Goal: Task Accomplishment & Management: Manage account settings

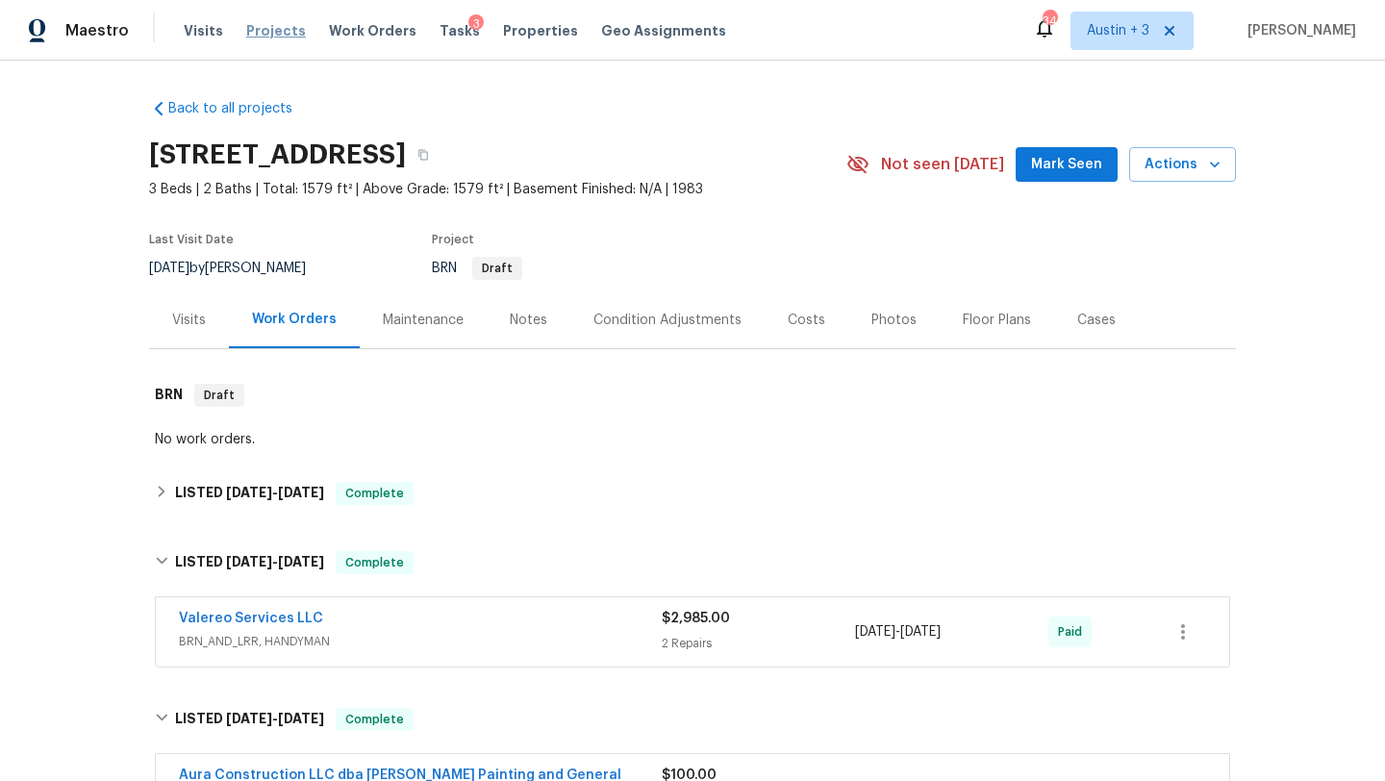
click at [269, 26] on span "Projects" at bounding box center [276, 30] width 60 height 19
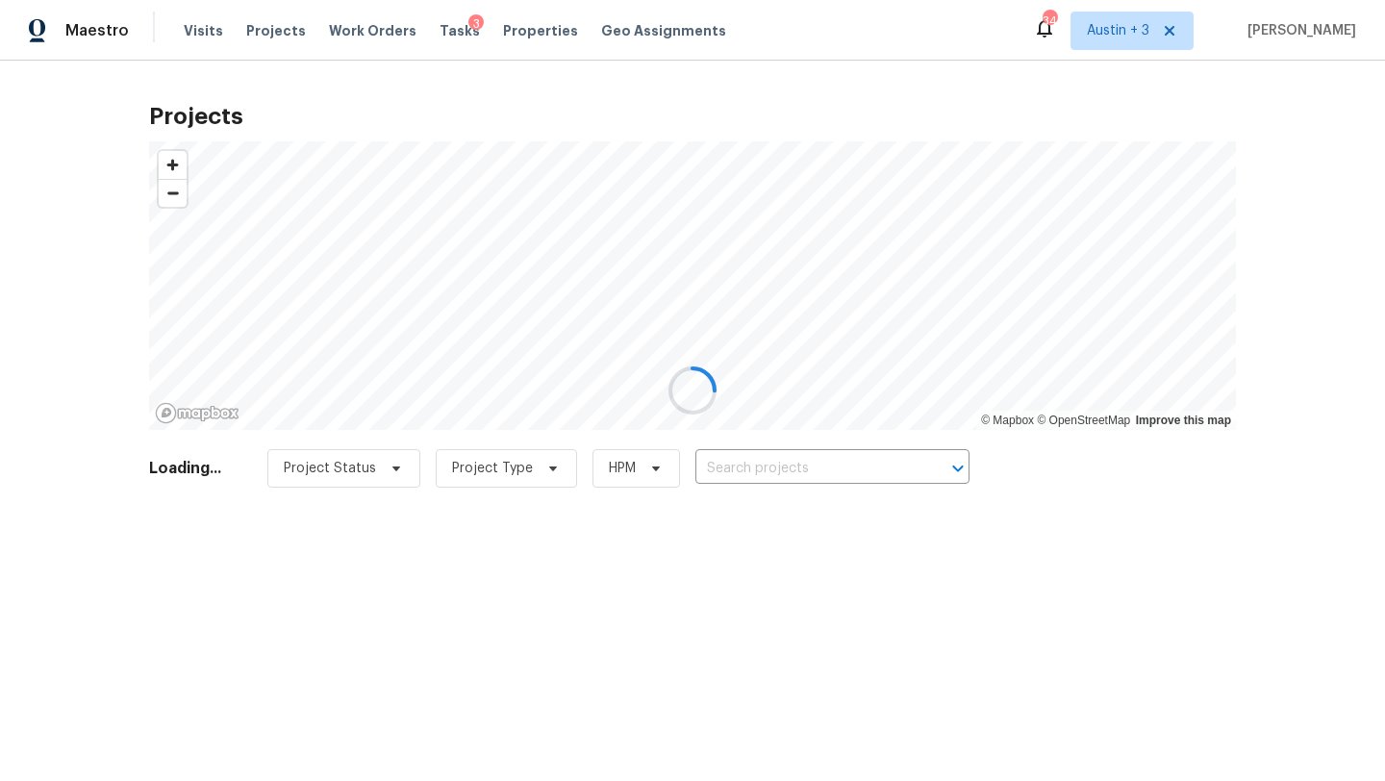
click at [777, 466] on div at bounding box center [692, 390] width 1385 height 781
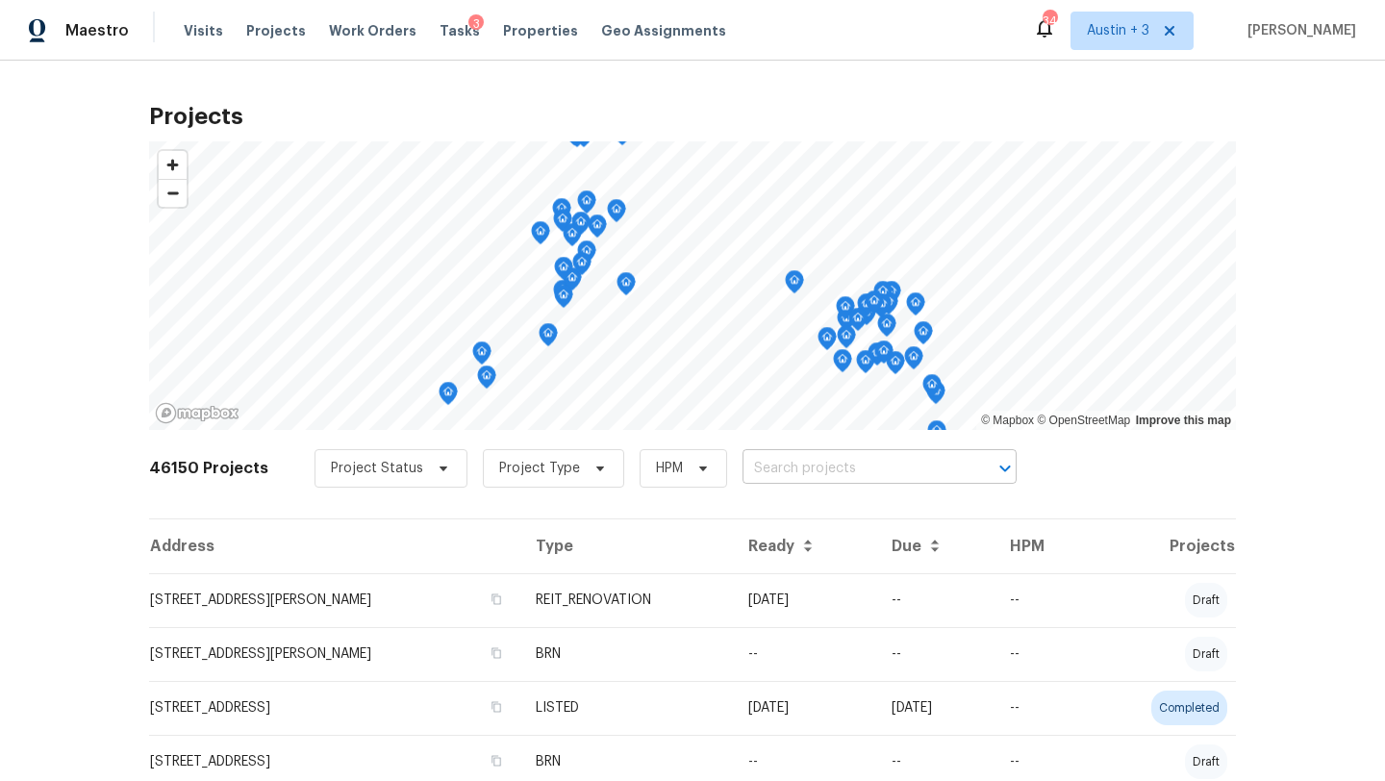
click at [778, 465] on input "text" at bounding box center [853, 469] width 220 height 30
type input "100 [PERSON_NAME]"
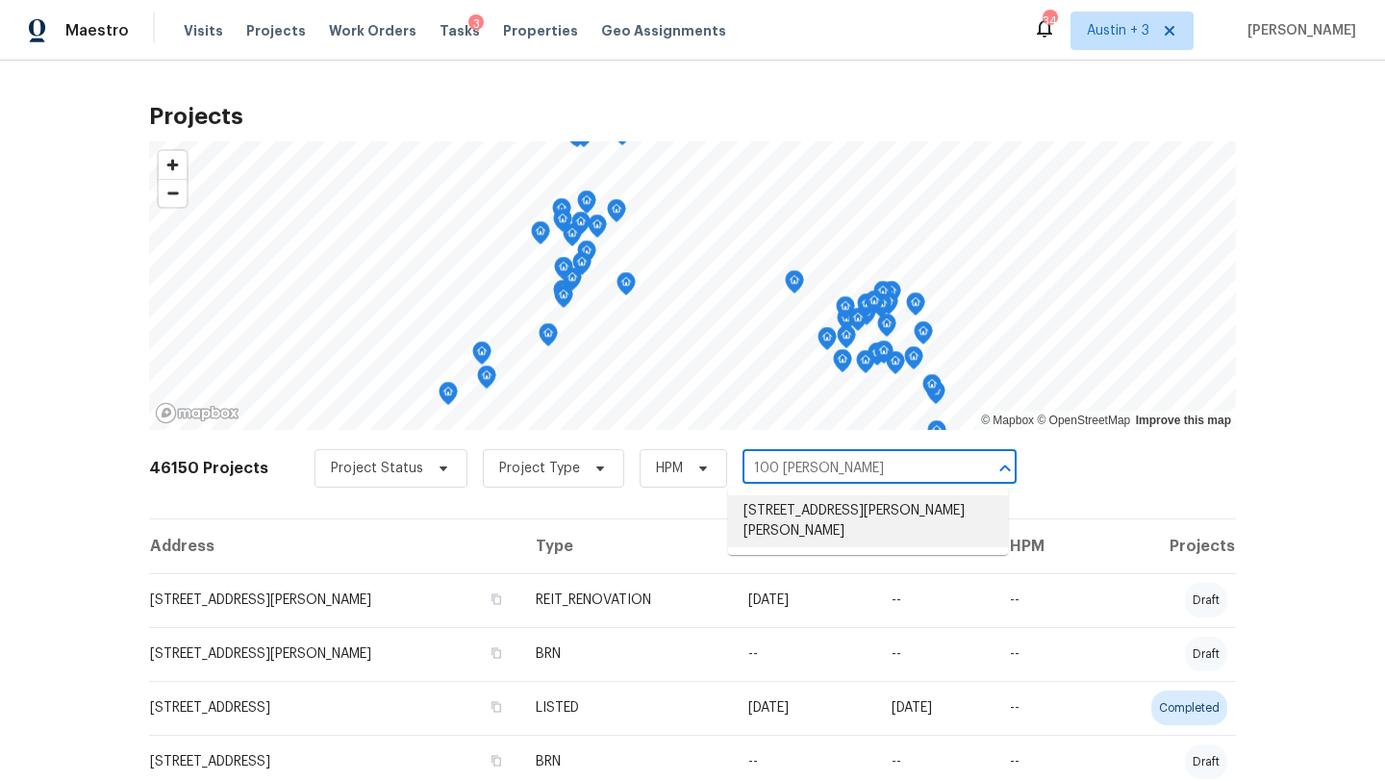
click at [780, 516] on li "[STREET_ADDRESS][PERSON_NAME][PERSON_NAME]" at bounding box center [868, 521] width 280 height 52
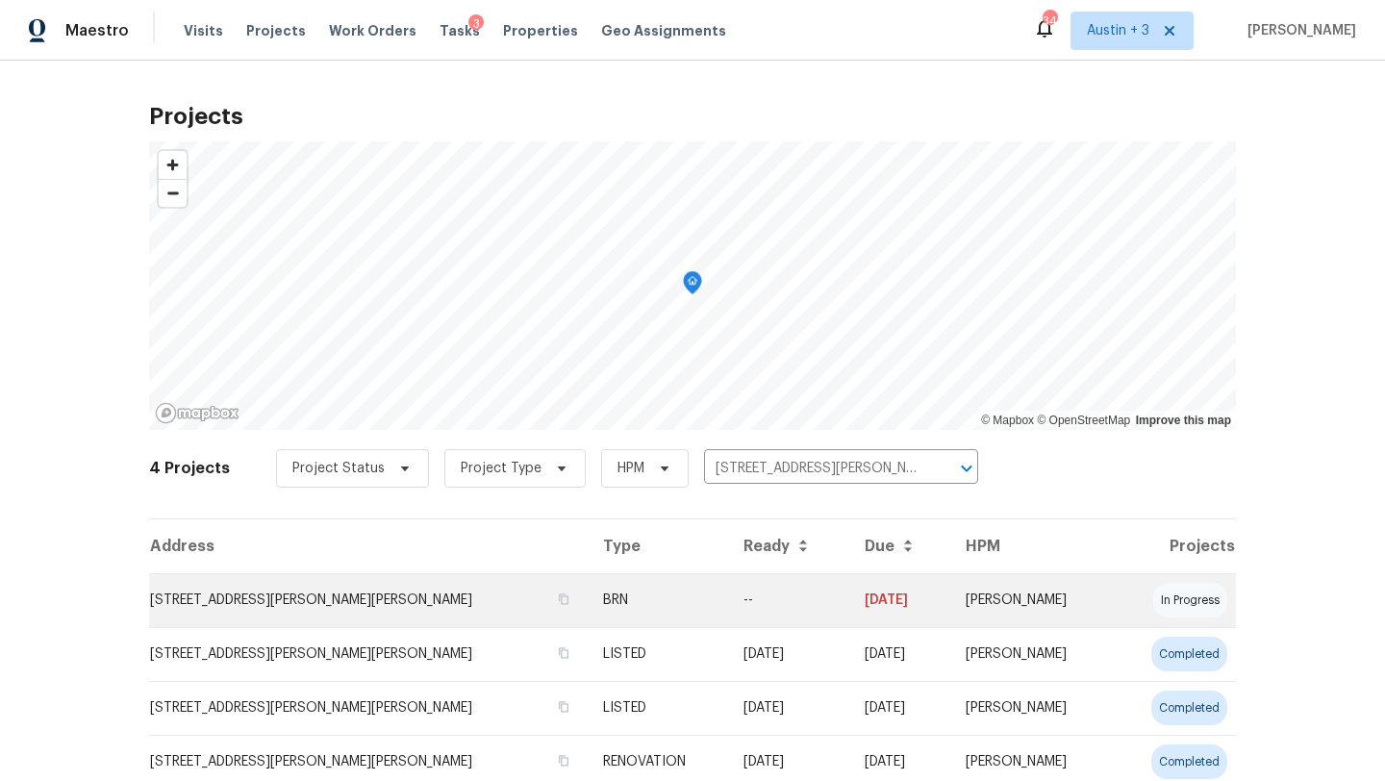
click at [283, 597] on td "[STREET_ADDRESS][PERSON_NAME][PERSON_NAME]" at bounding box center [368, 600] width 439 height 54
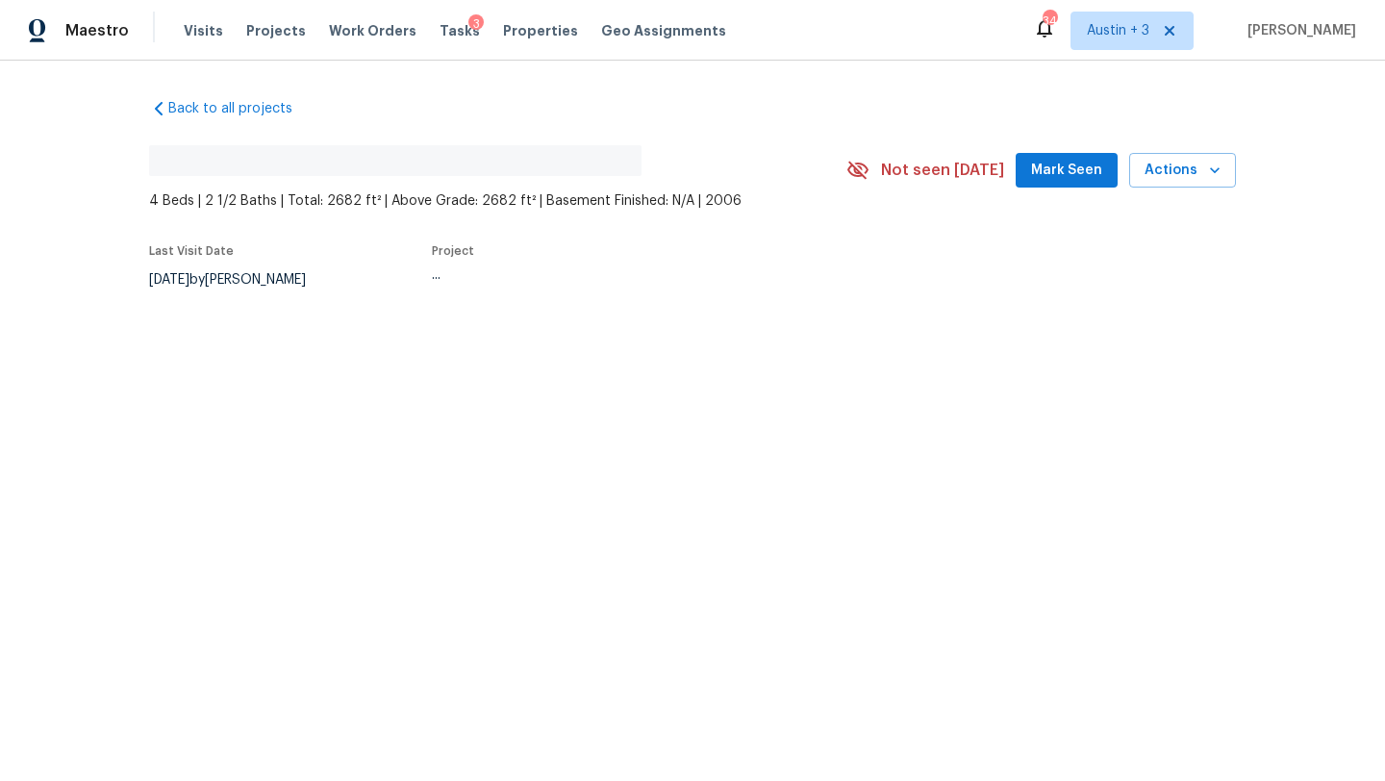
click at [1065, 175] on span "Mark Seen" at bounding box center [1066, 171] width 71 height 24
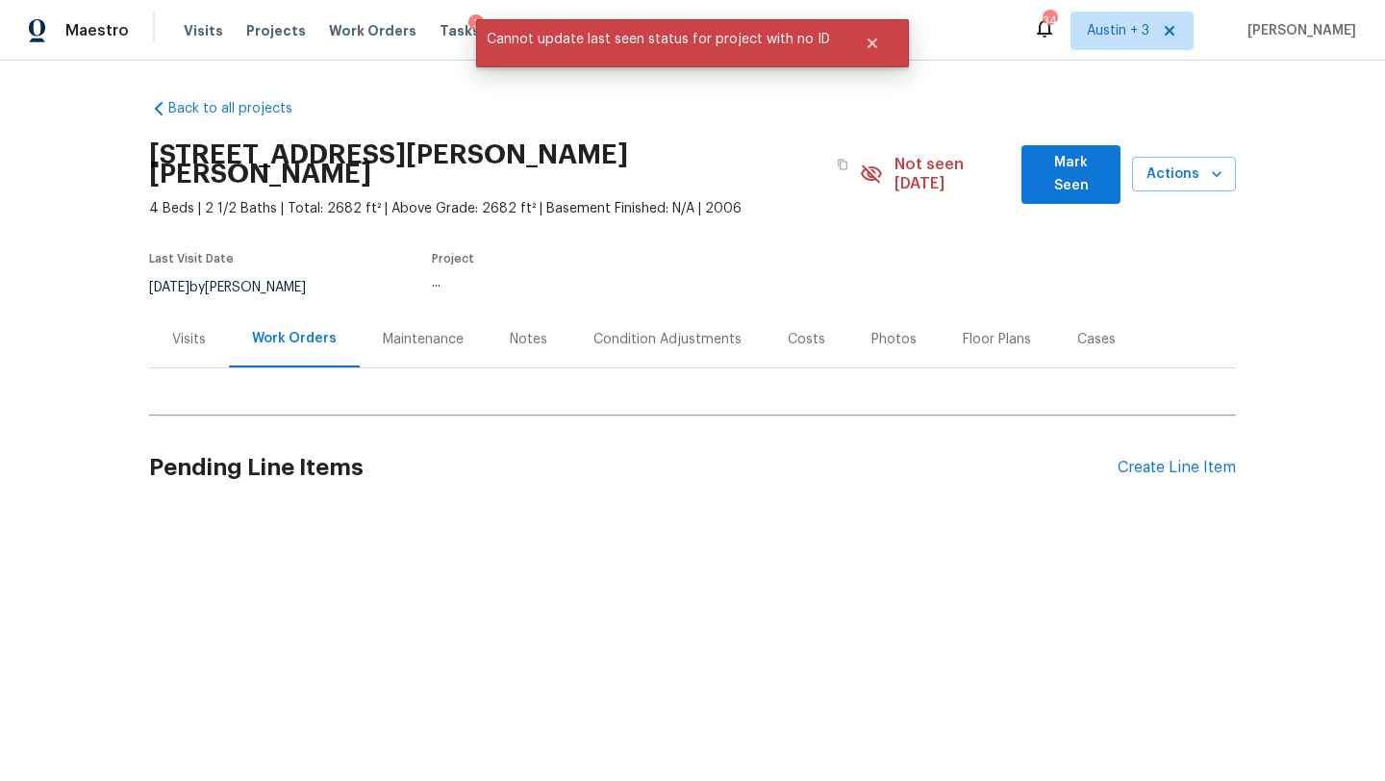
click at [1053, 163] on span "Mark Seen" at bounding box center [1071, 174] width 68 height 47
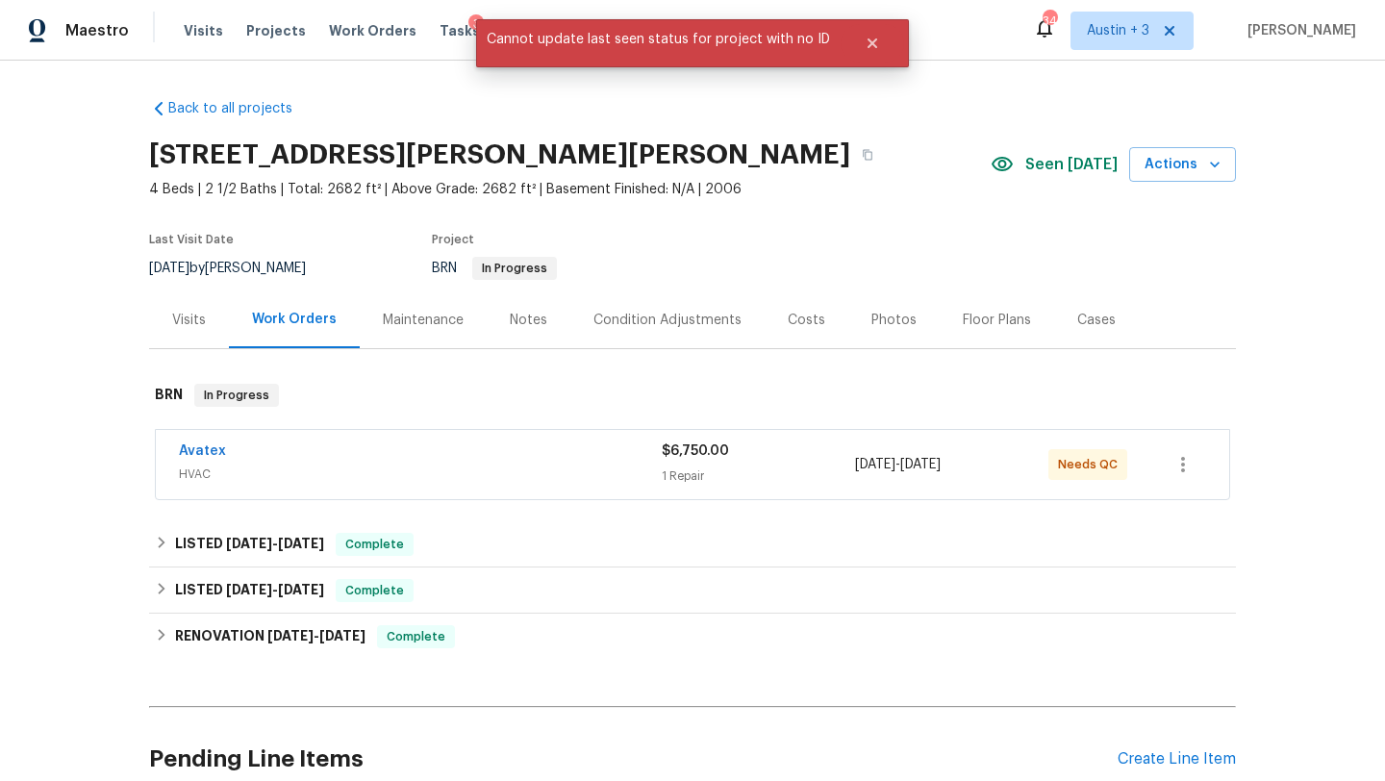
click at [576, 451] on div "Avatex" at bounding box center [420, 453] width 483 height 23
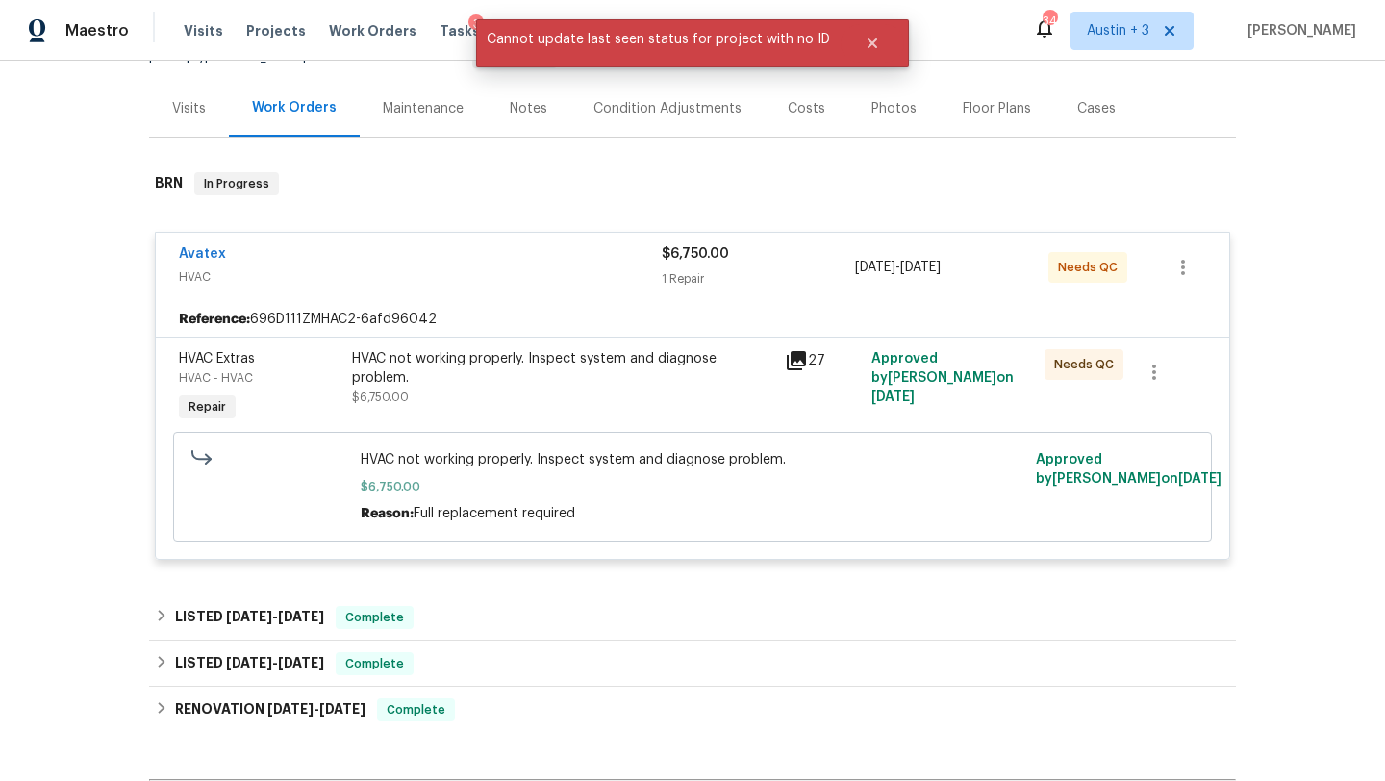
scroll to position [276, 0]
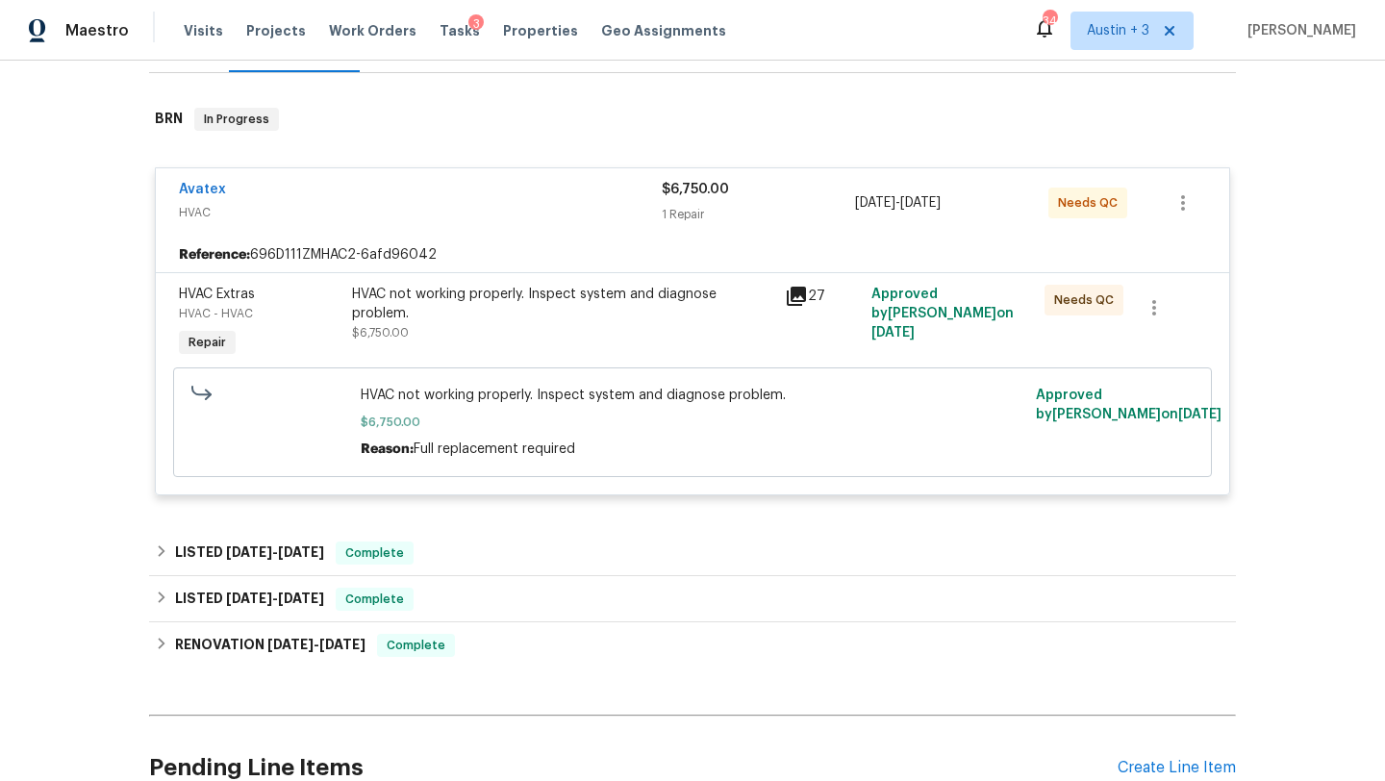
click at [483, 296] on div "HVAC not working properly. Inspect system and diagnose problem." at bounding box center [562, 304] width 421 height 38
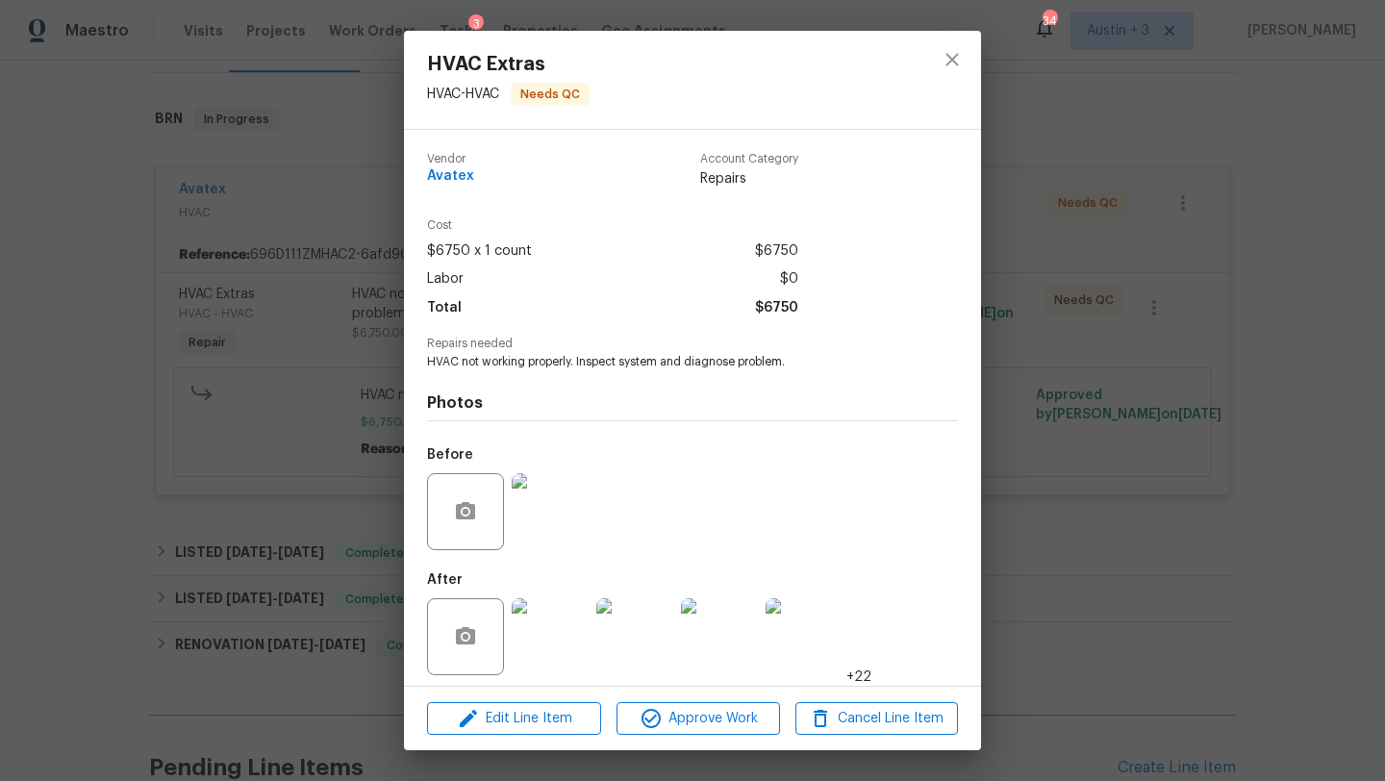
scroll to position [9, 0]
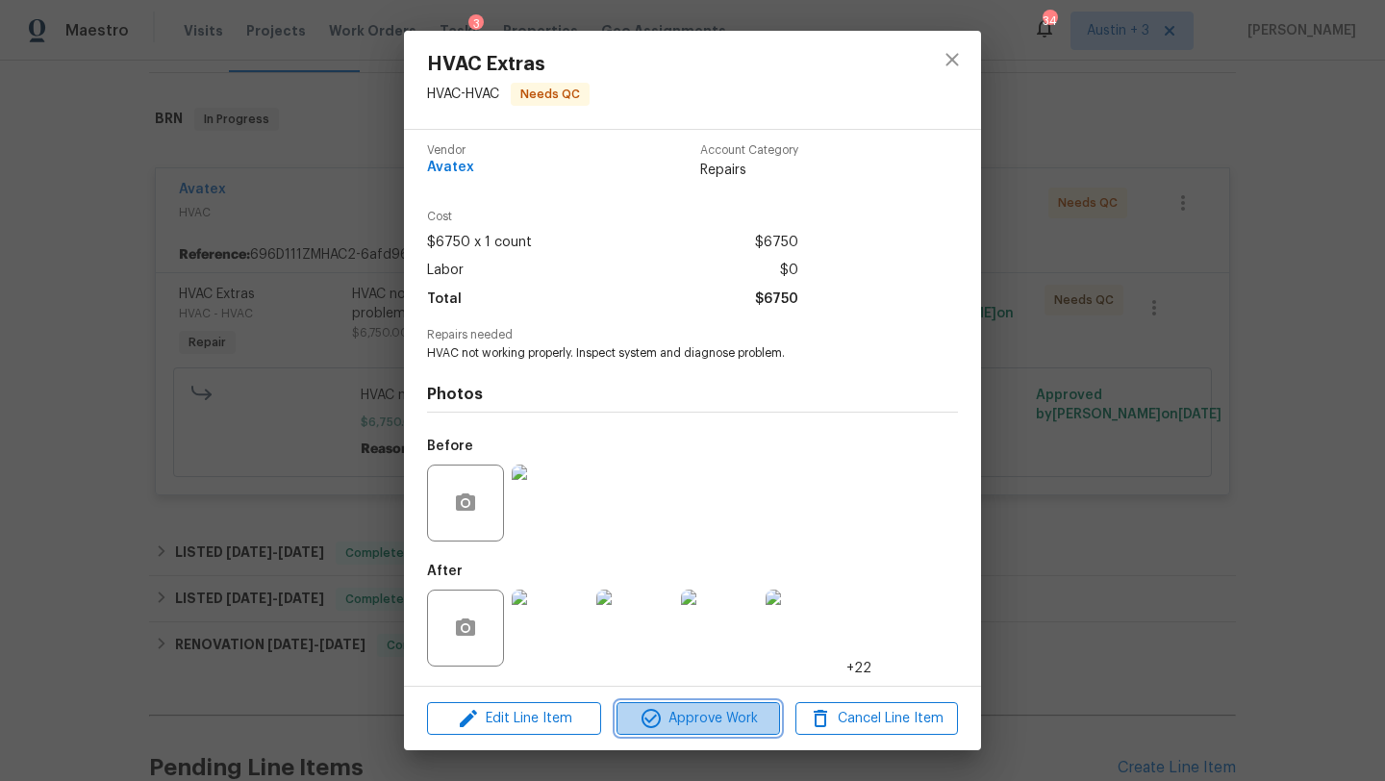
click at [695, 719] on span "Approve Work" at bounding box center [697, 719] width 151 height 24
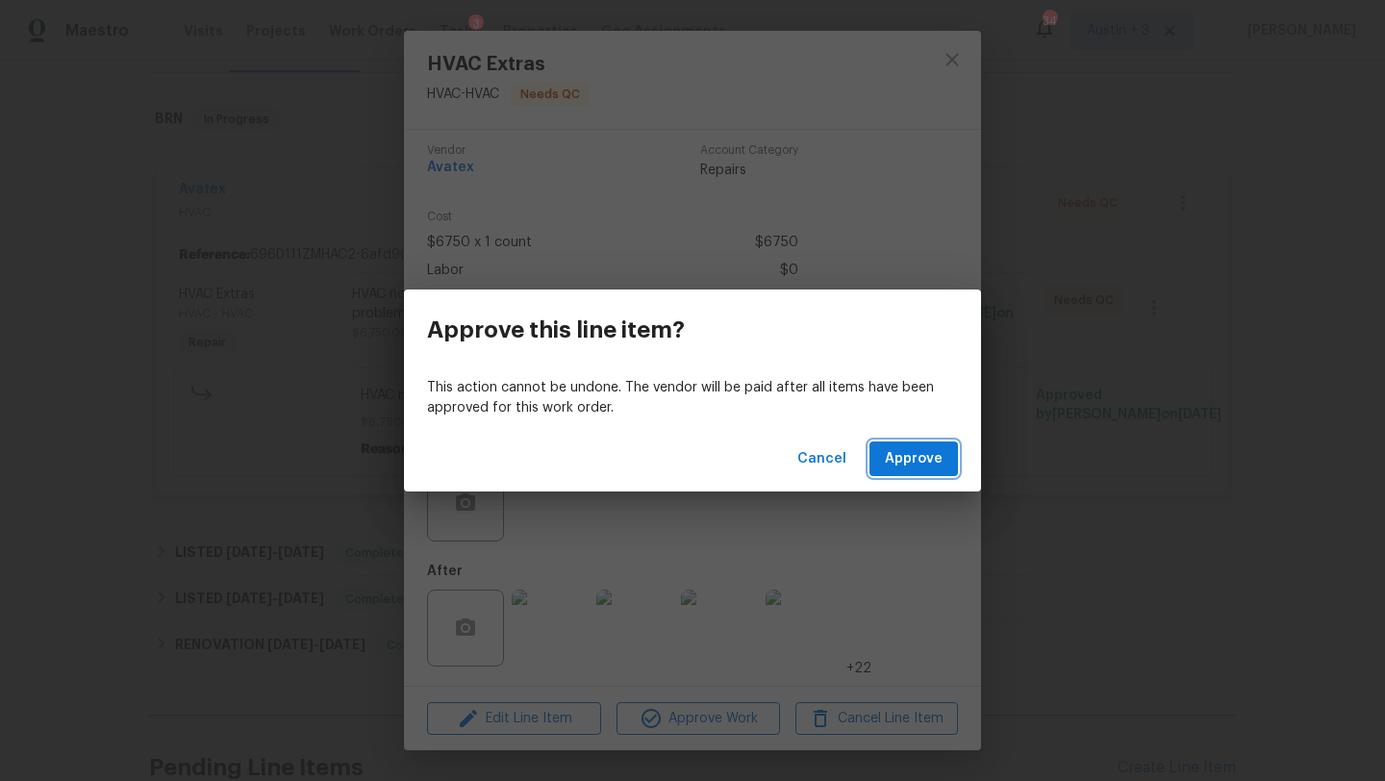
click at [919, 466] on span "Approve" at bounding box center [914, 459] width 58 height 24
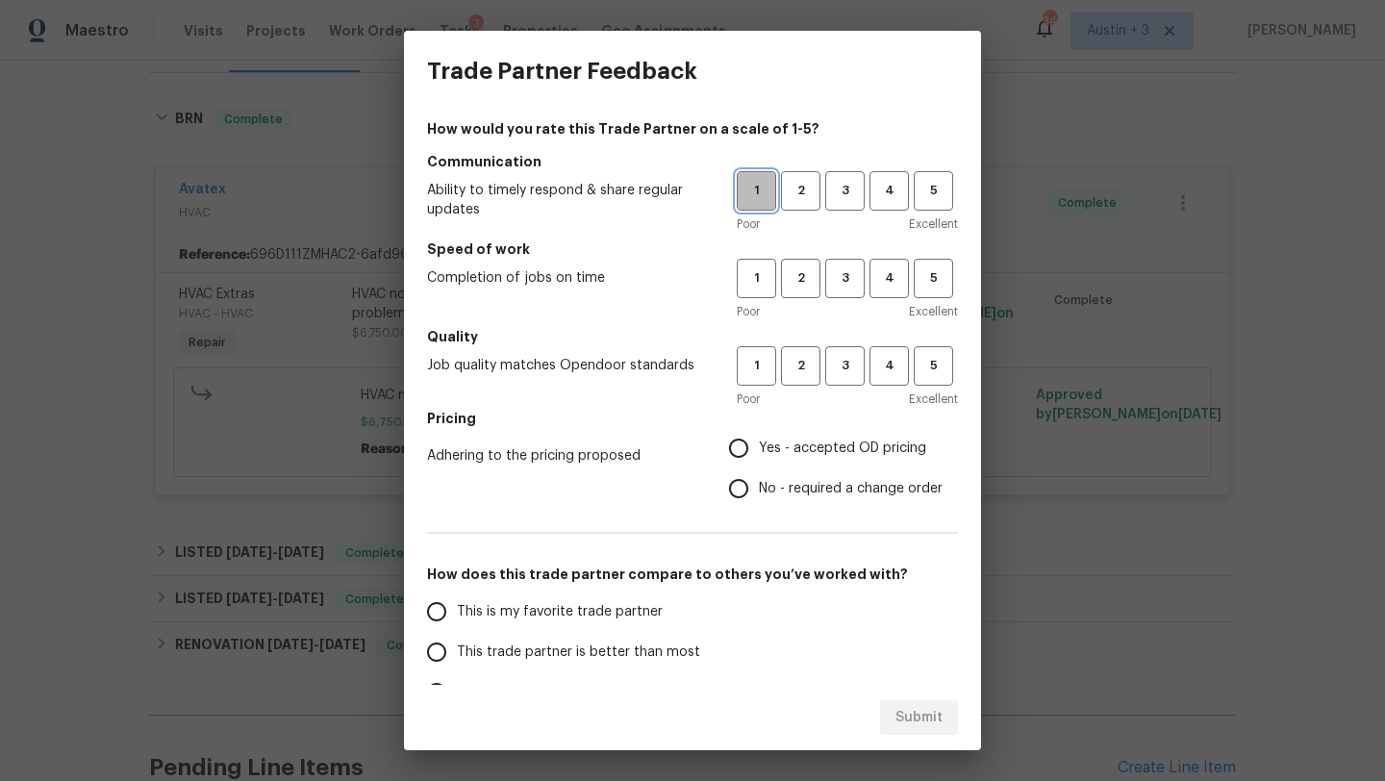
click at [754, 188] on span "1" at bounding box center [757, 191] width 36 height 22
click at [752, 277] on span "1" at bounding box center [757, 278] width 36 height 22
click at [850, 368] on span "3" at bounding box center [845, 366] width 36 height 22
click at [821, 446] on span "Yes - accepted OD pricing" at bounding box center [842, 449] width 167 height 20
click at [759, 446] on input "Yes - accepted OD pricing" at bounding box center [739, 448] width 40 height 40
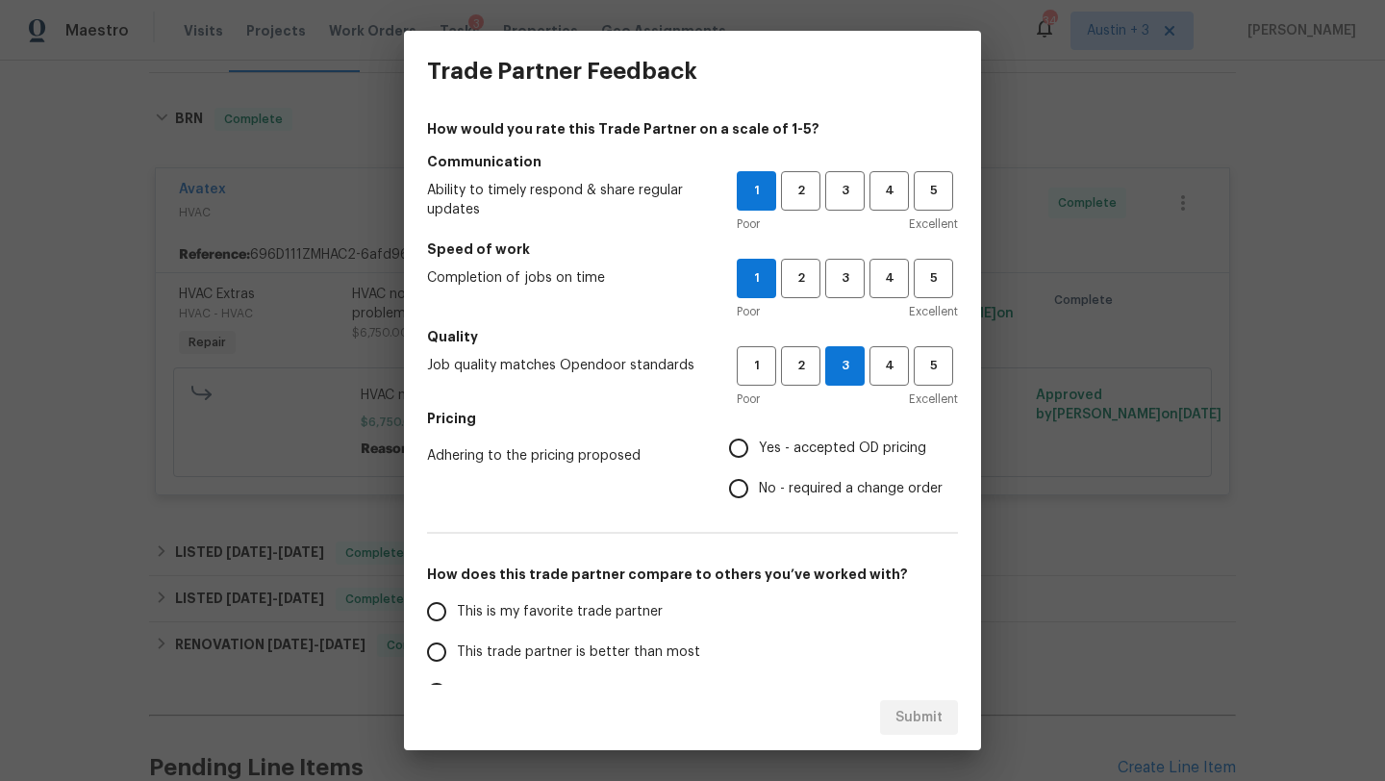
radio input "true"
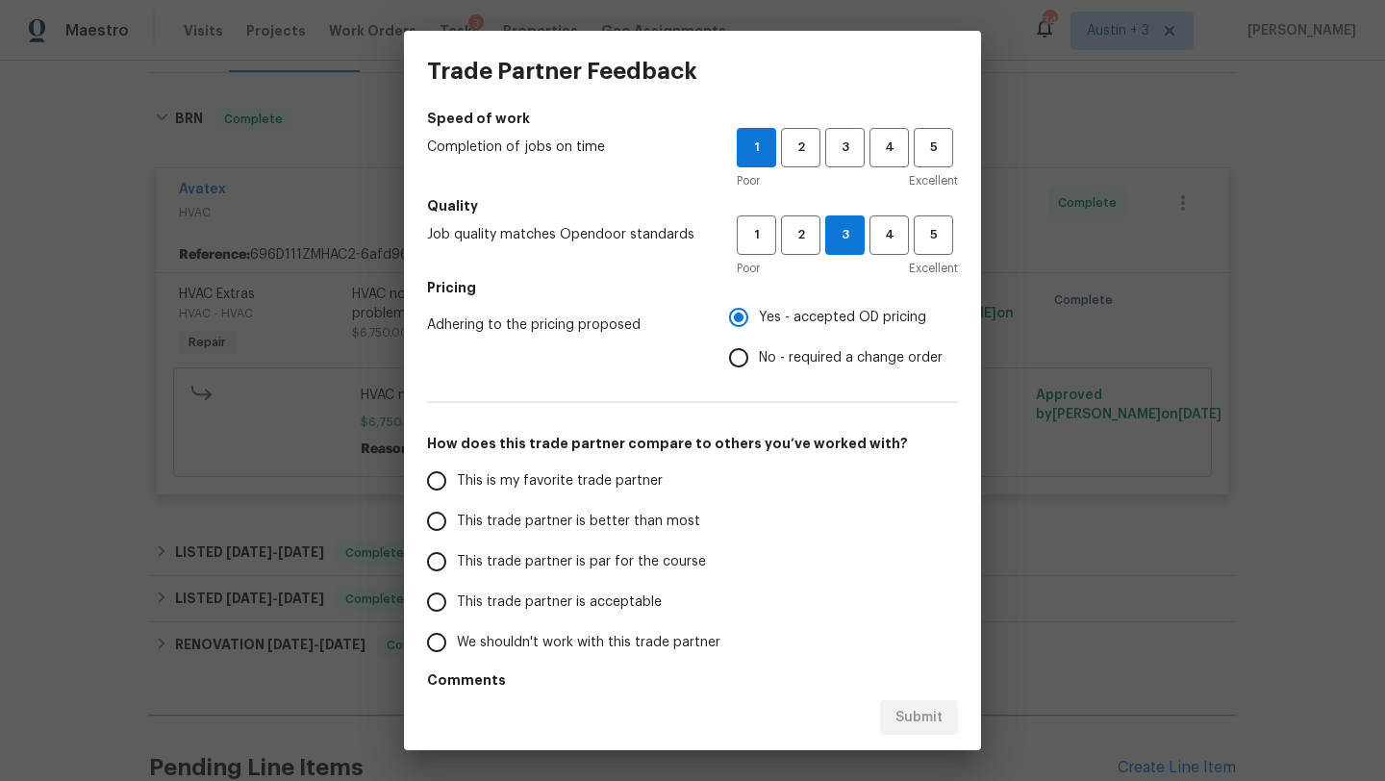
scroll to position [141, 0]
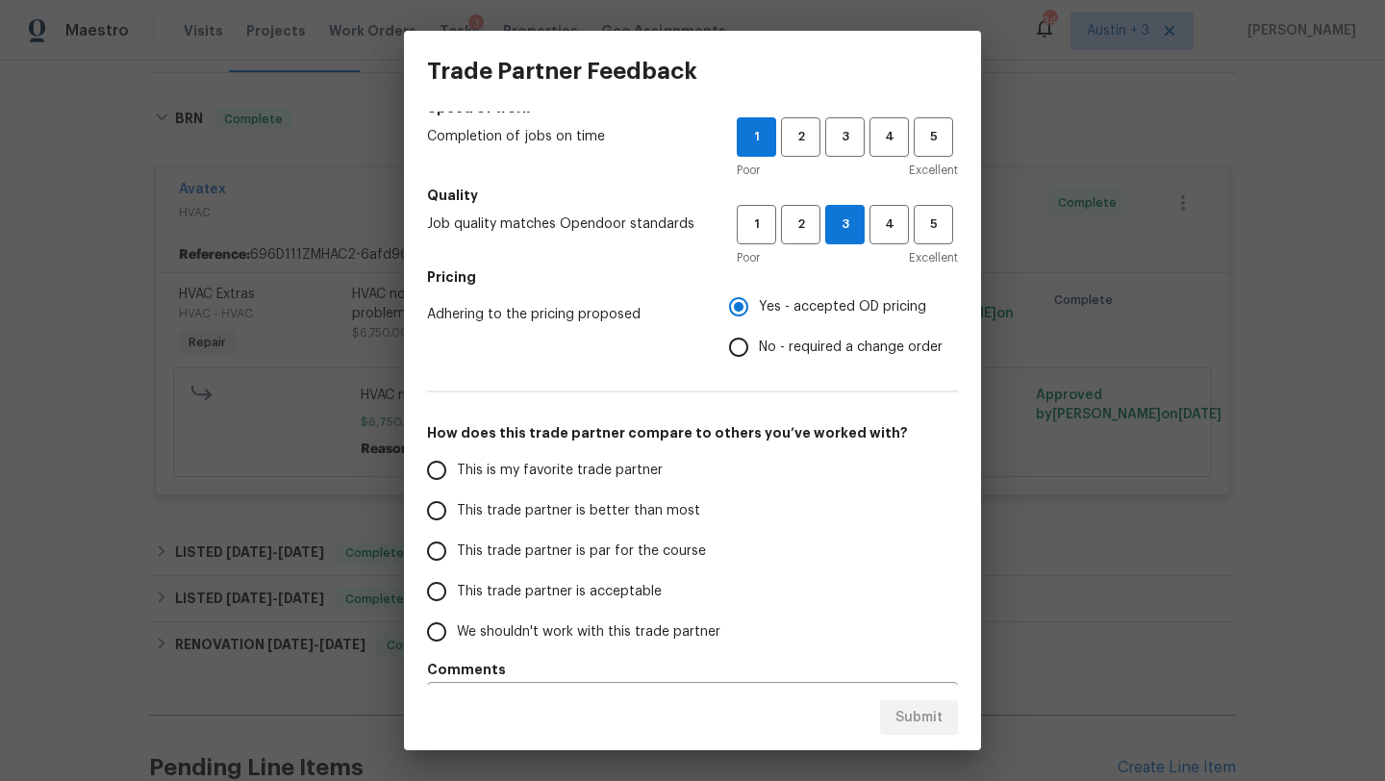
click at [677, 631] on span "We shouldn't work with this trade partner" at bounding box center [589, 632] width 264 height 20
click at [457, 631] on input "We shouldn't work with this trade partner" at bounding box center [437, 632] width 40 height 40
click at [924, 706] on span "Submit" at bounding box center [919, 718] width 47 height 24
radio input "true"
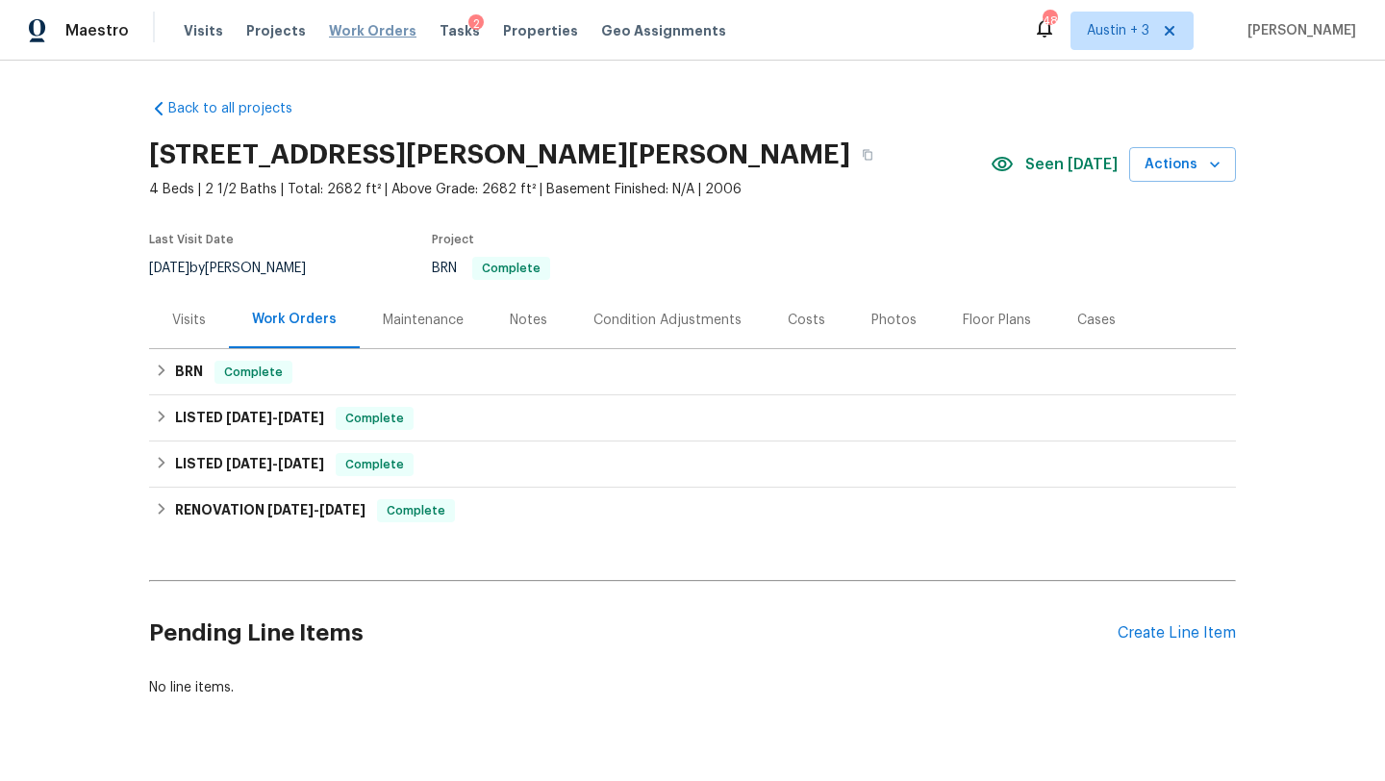
click at [349, 28] on span "Work Orders" at bounding box center [373, 30] width 88 height 19
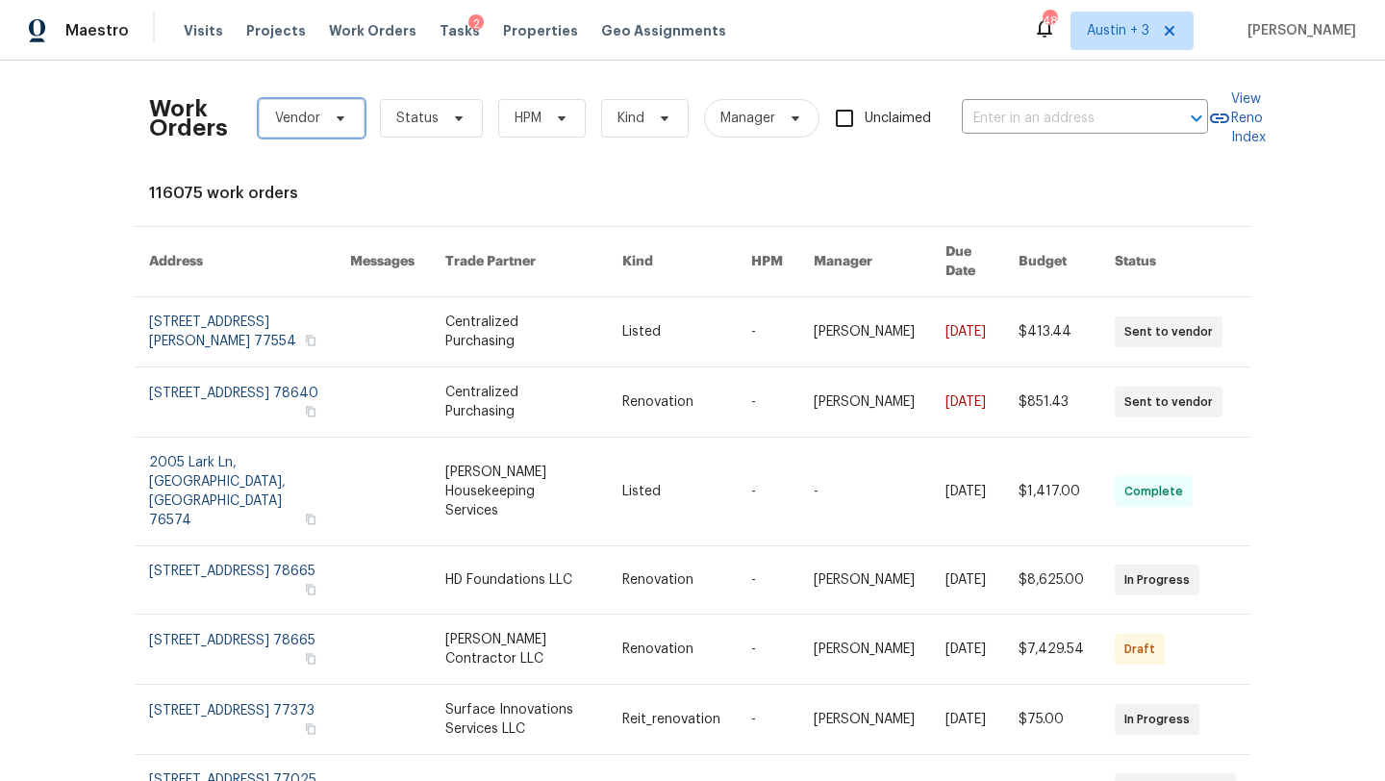
click at [341, 117] on icon at bounding box center [341, 118] width 8 height 5
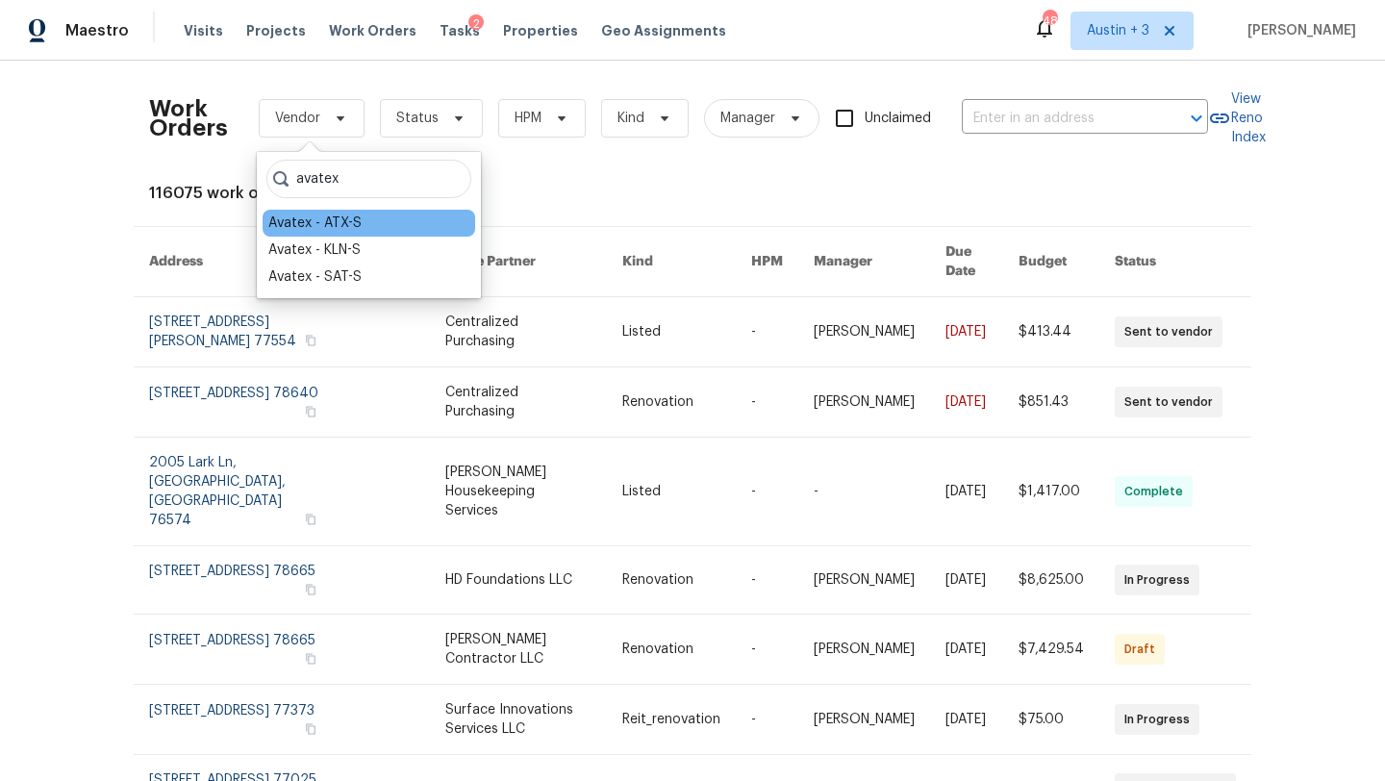
type input "avatex"
click at [310, 226] on div "Avatex - ATX-S" at bounding box center [314, 223] width 93 height 19
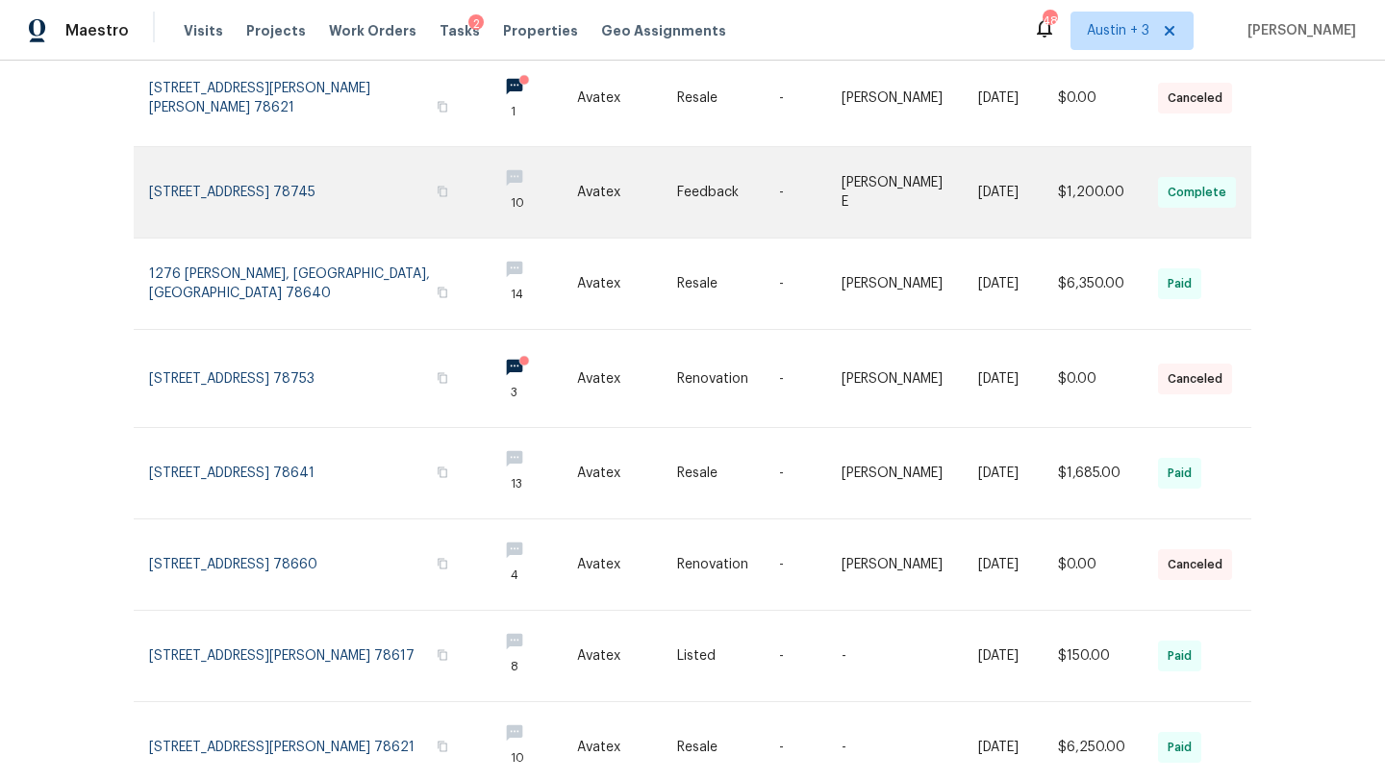
scroll to position [504, 0]
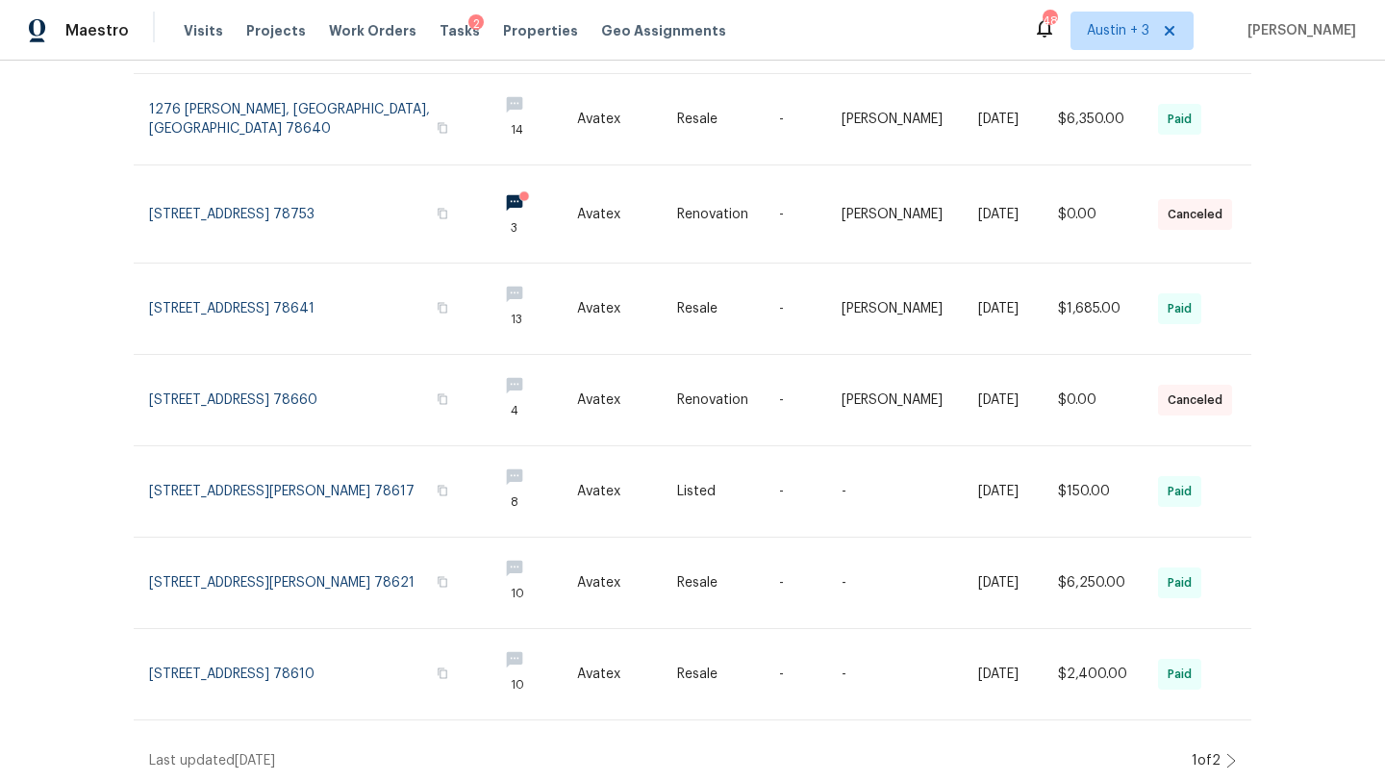
click at [1229, 753] on icon at bounding box center [1231, 760] width 10 height 15
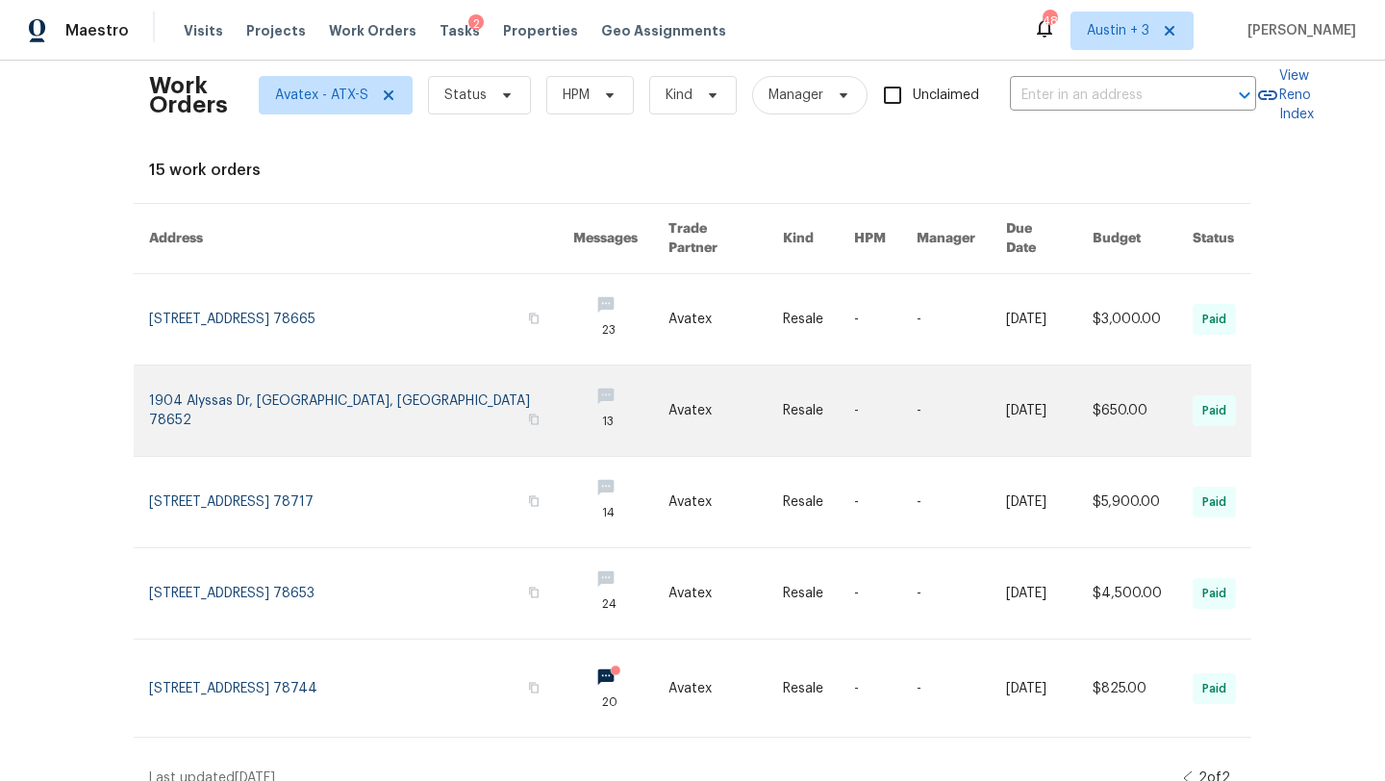
scroll to position [0, 0]
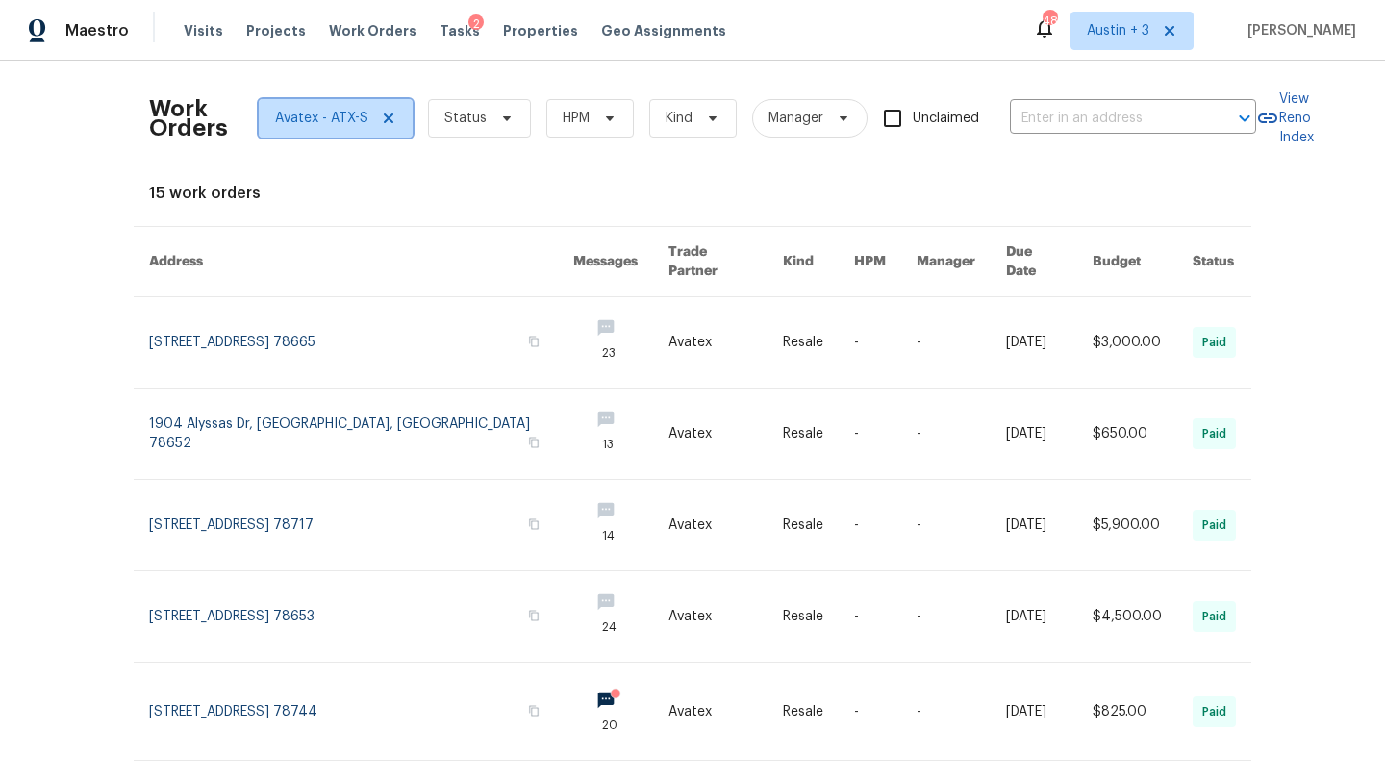
click at [357, 118] on span "Avatex - ATX-S" at bounding box center [321, 118] width 93 height 19
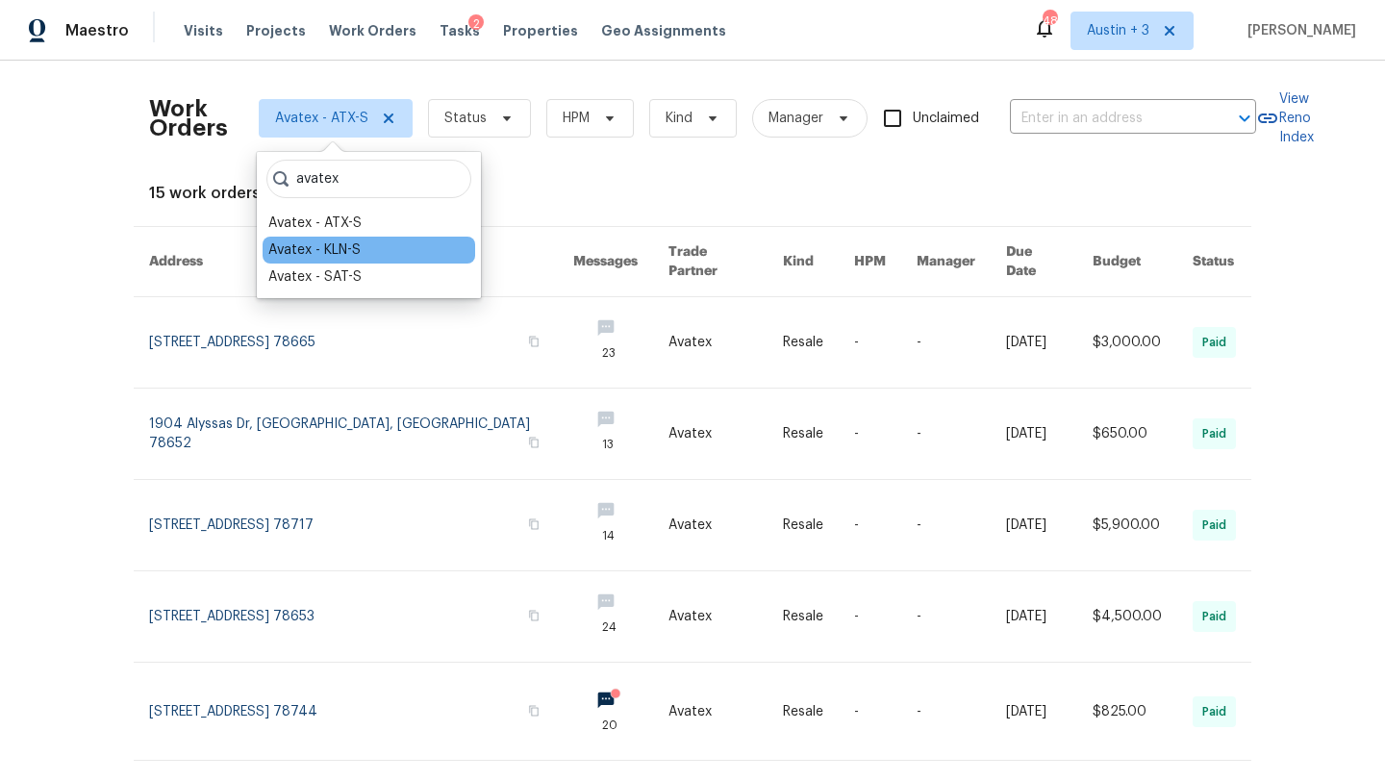
type input "avatex"
click at [341, 245] on div "Avatex - KLN-S" at bounding box center [314, 249] width 92 height 19
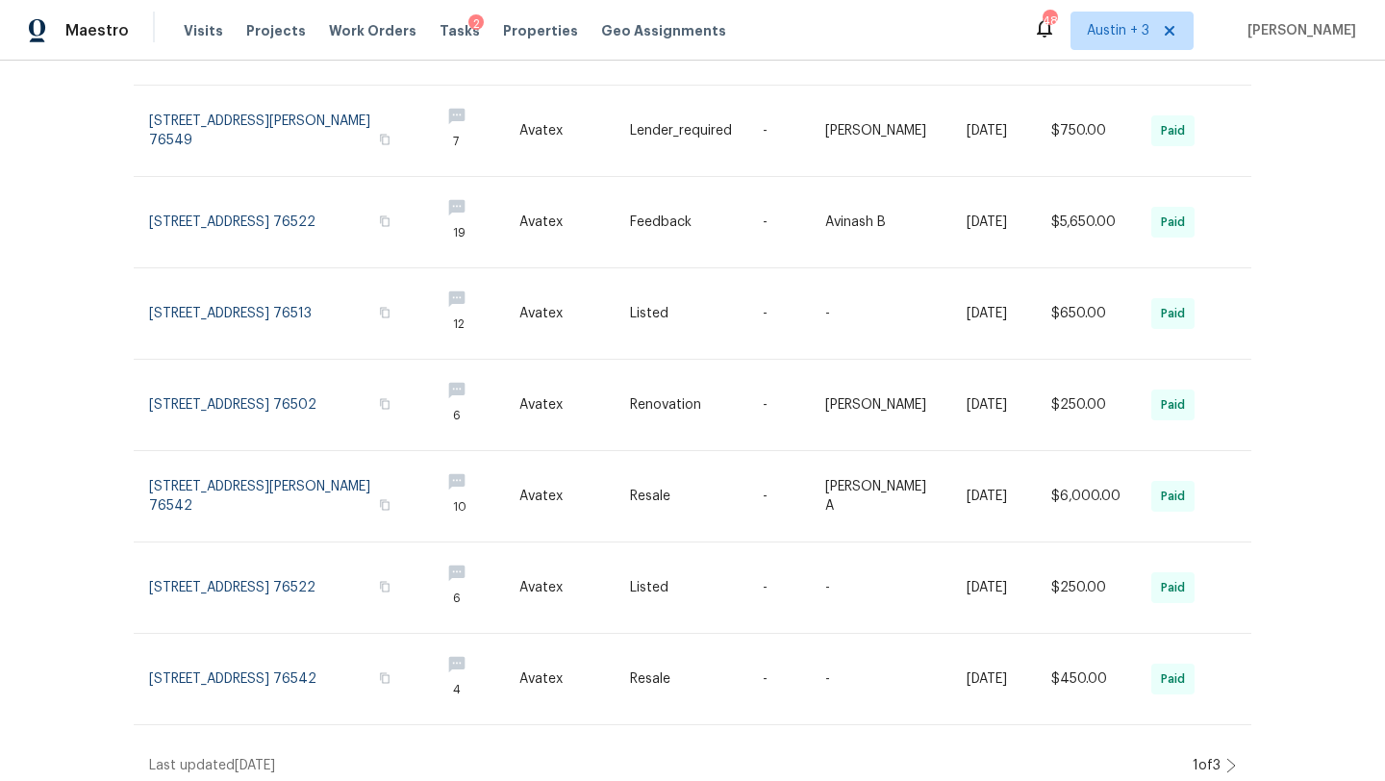
scroll to position [497, 0]
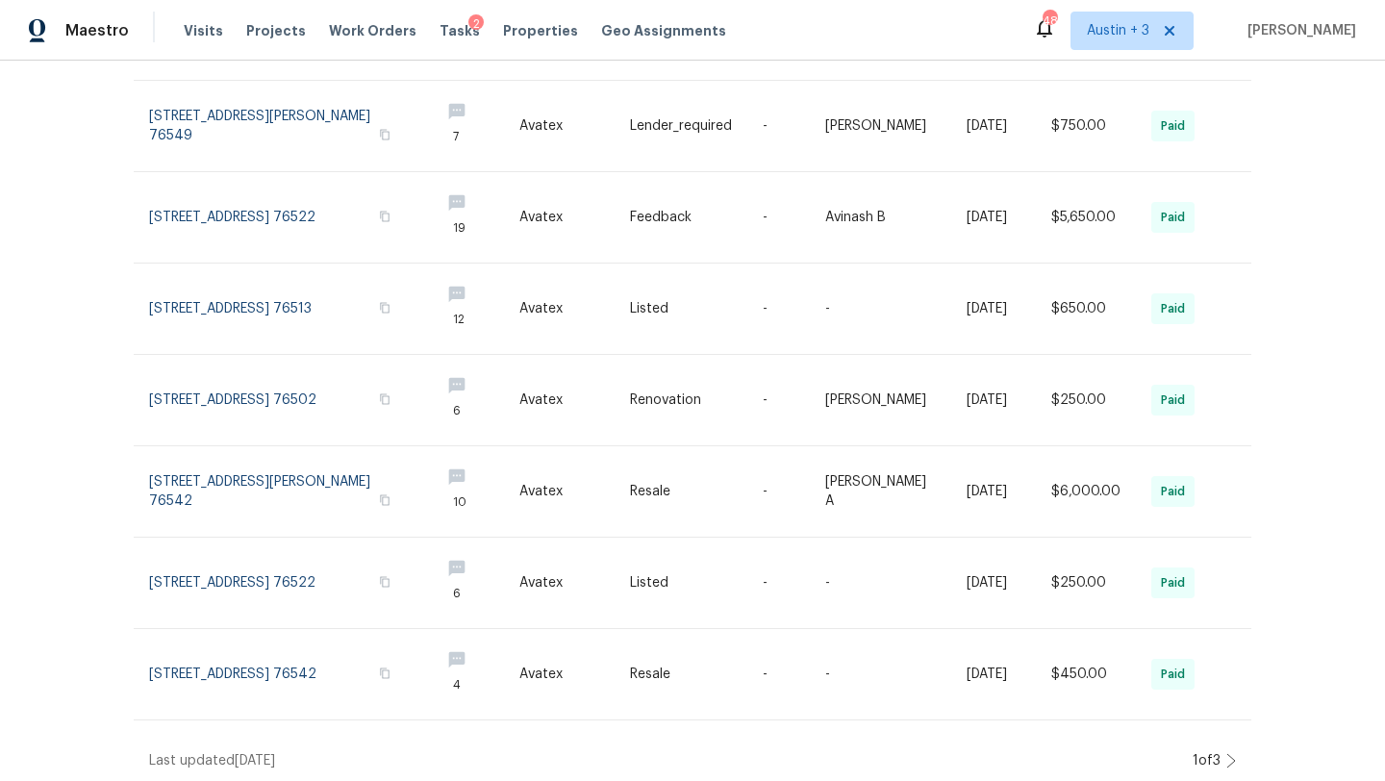
click at [1229, 753] on icon at bounding box center [1231, 760] width 10 height 15
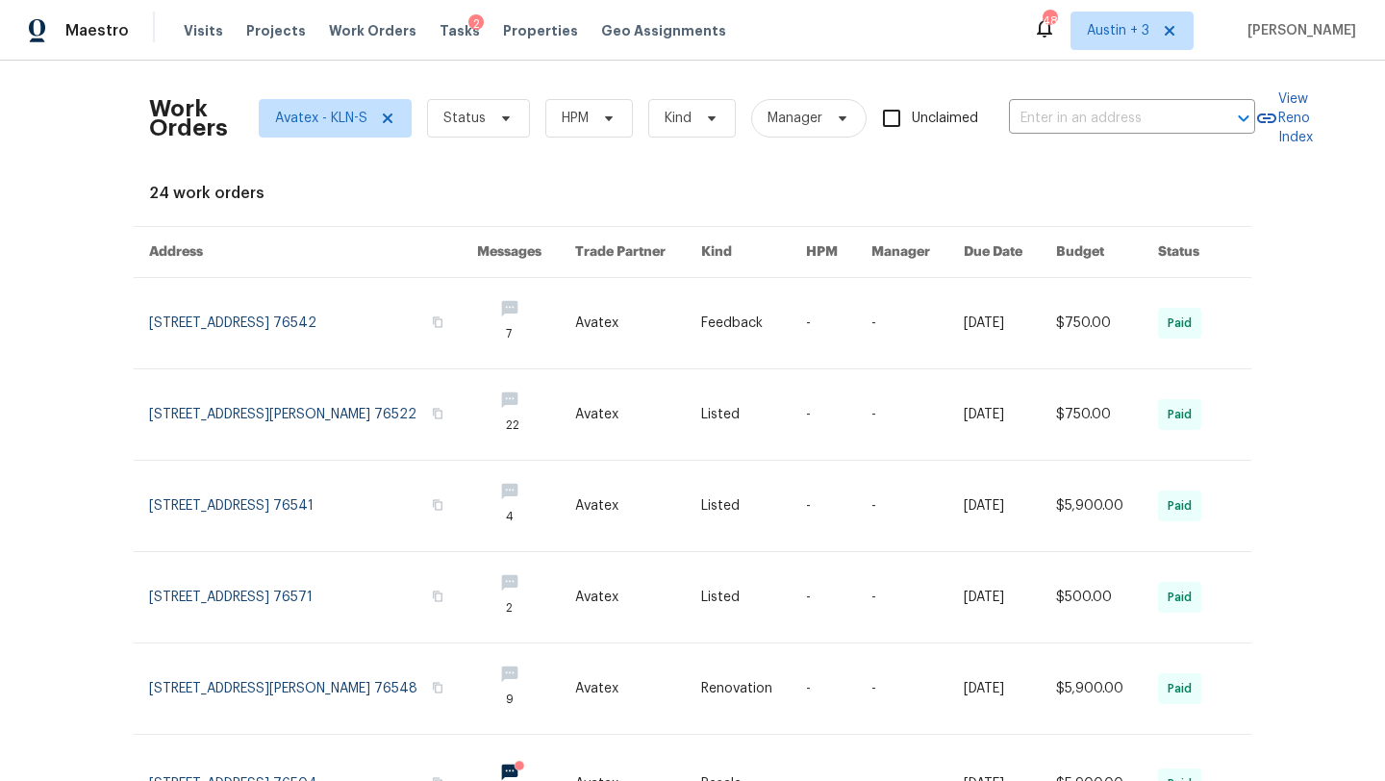
scroll to position [456, 0]
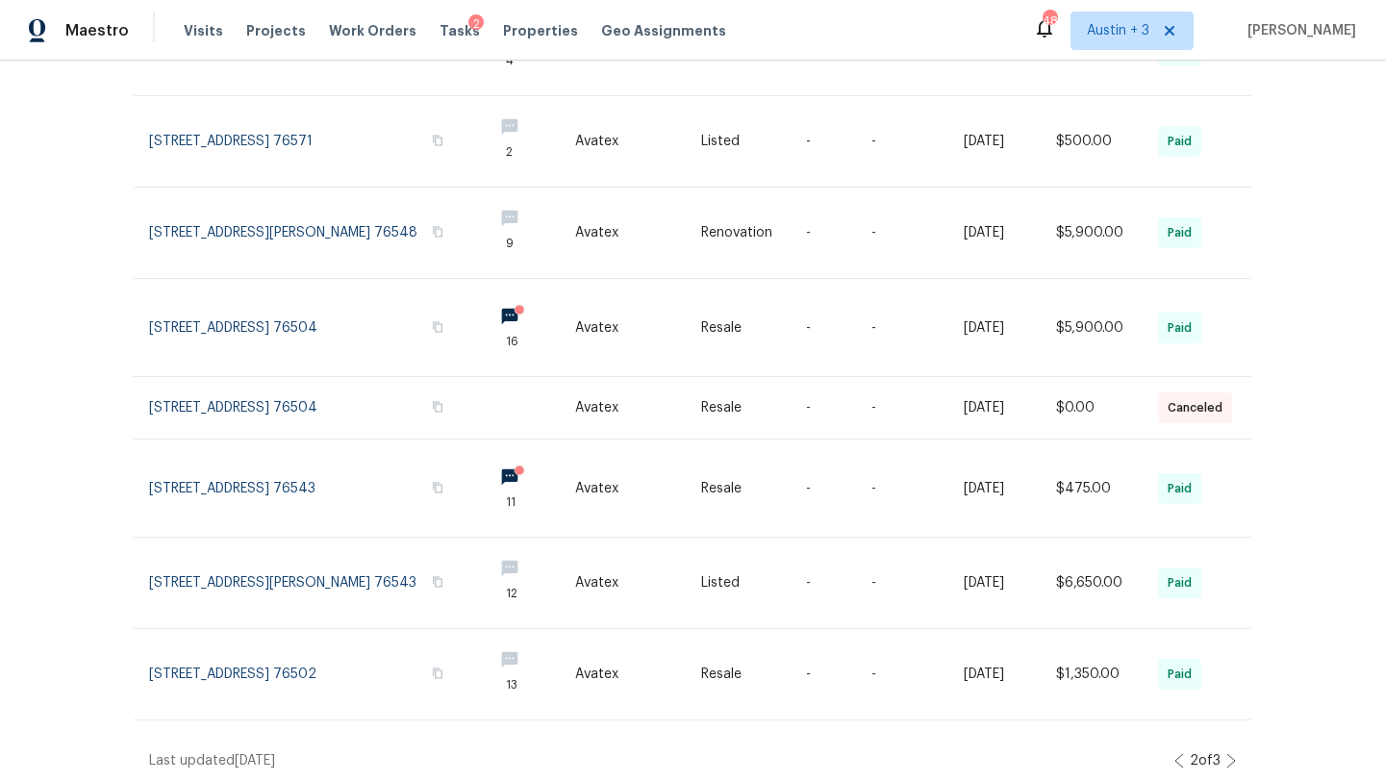
click at [1228, 753] on icon at bounding box center [1231, 760] width 10 height 15
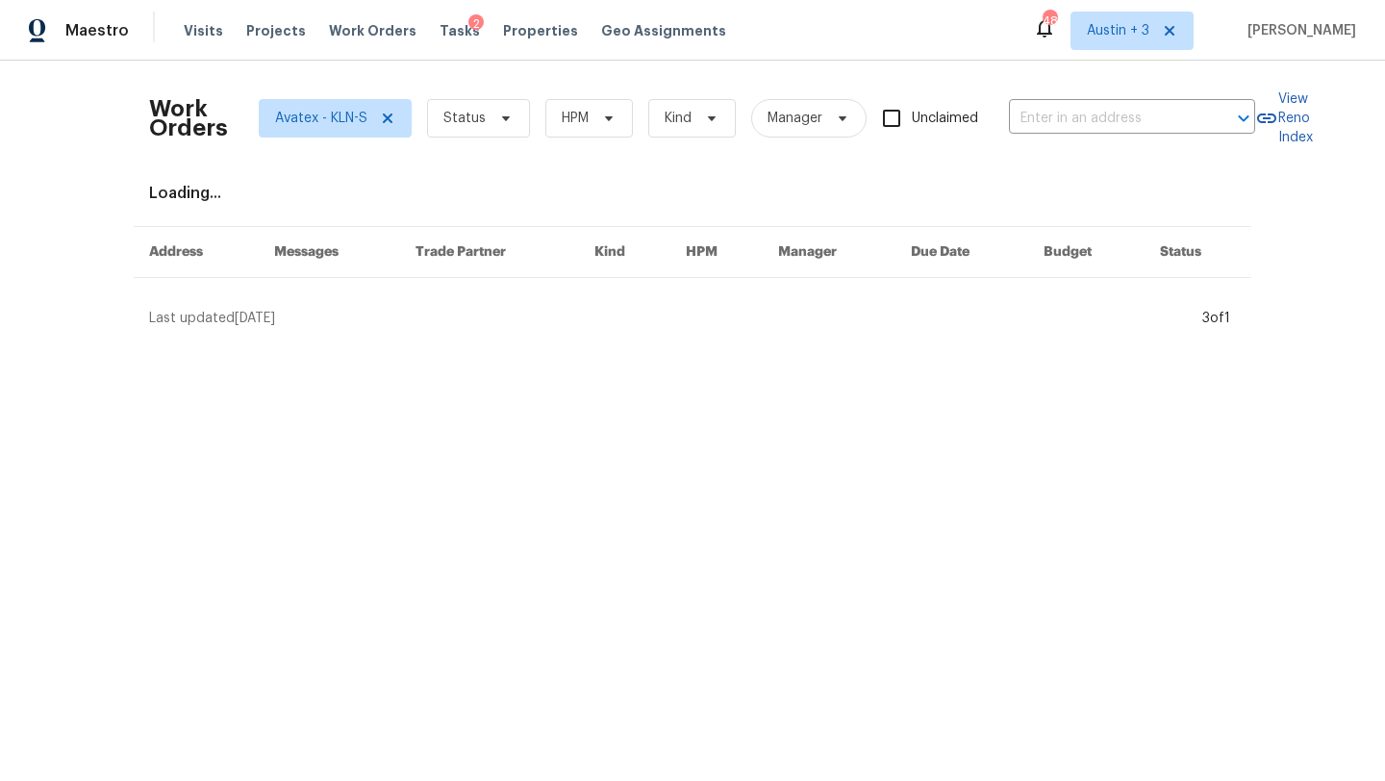
scroll to position [0, 0]
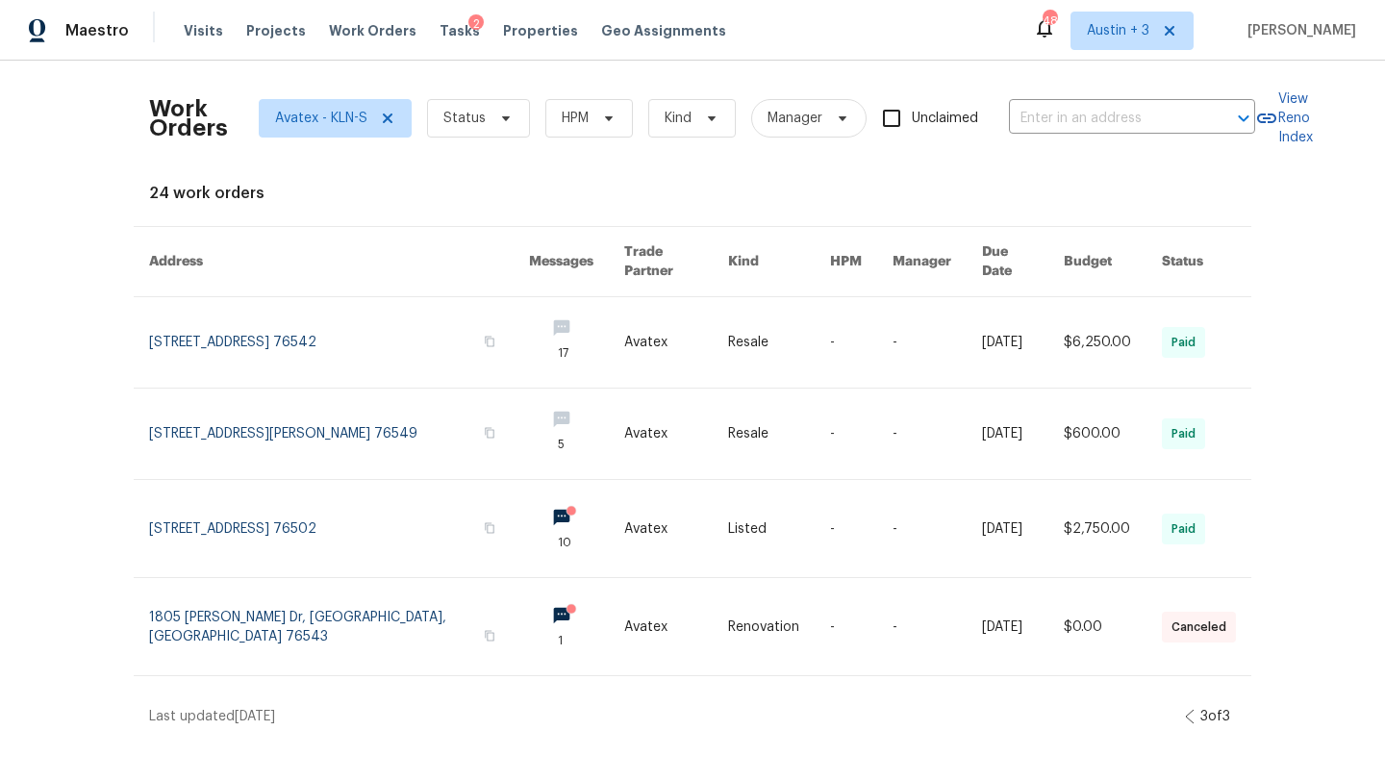
click at [1187, 709] on icon at bounding box center [1190, 716] width 10 height 15
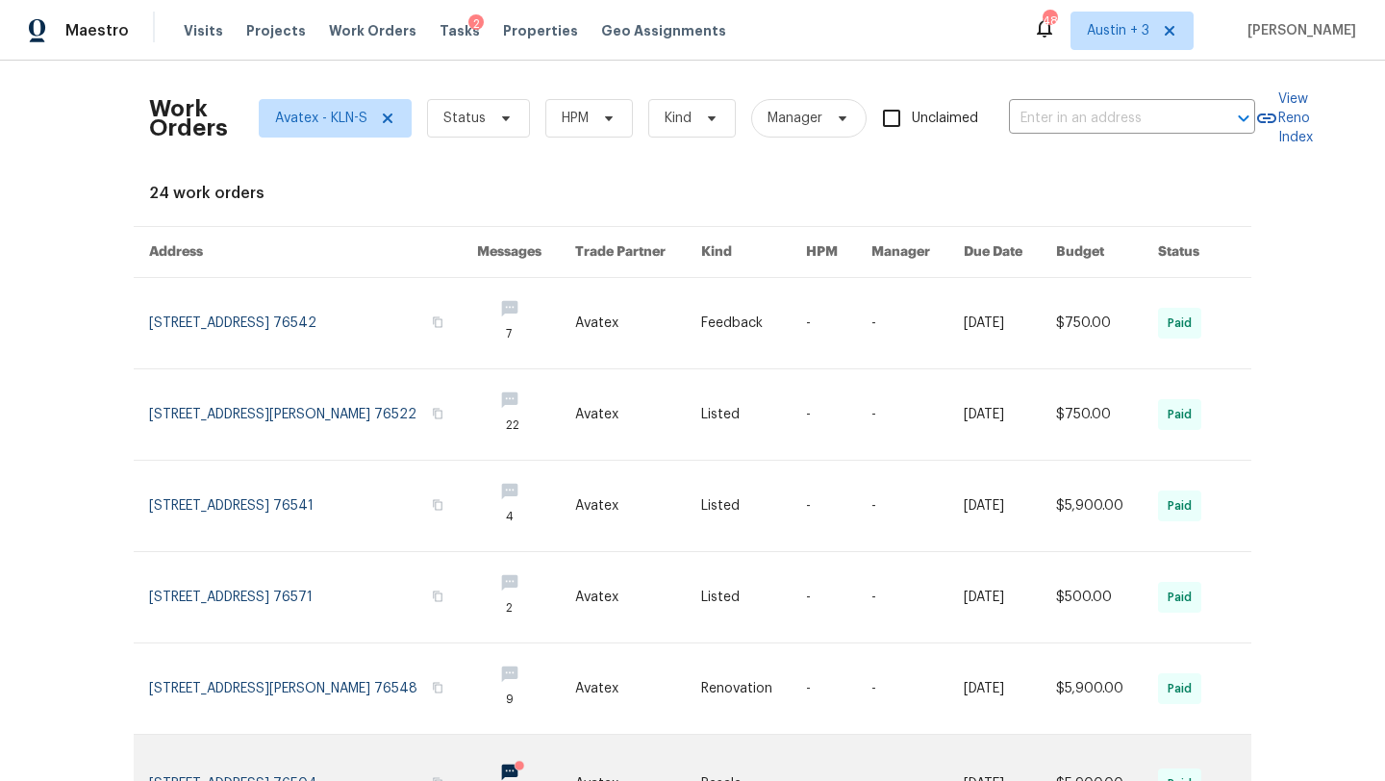
scroll to position [456, 0]
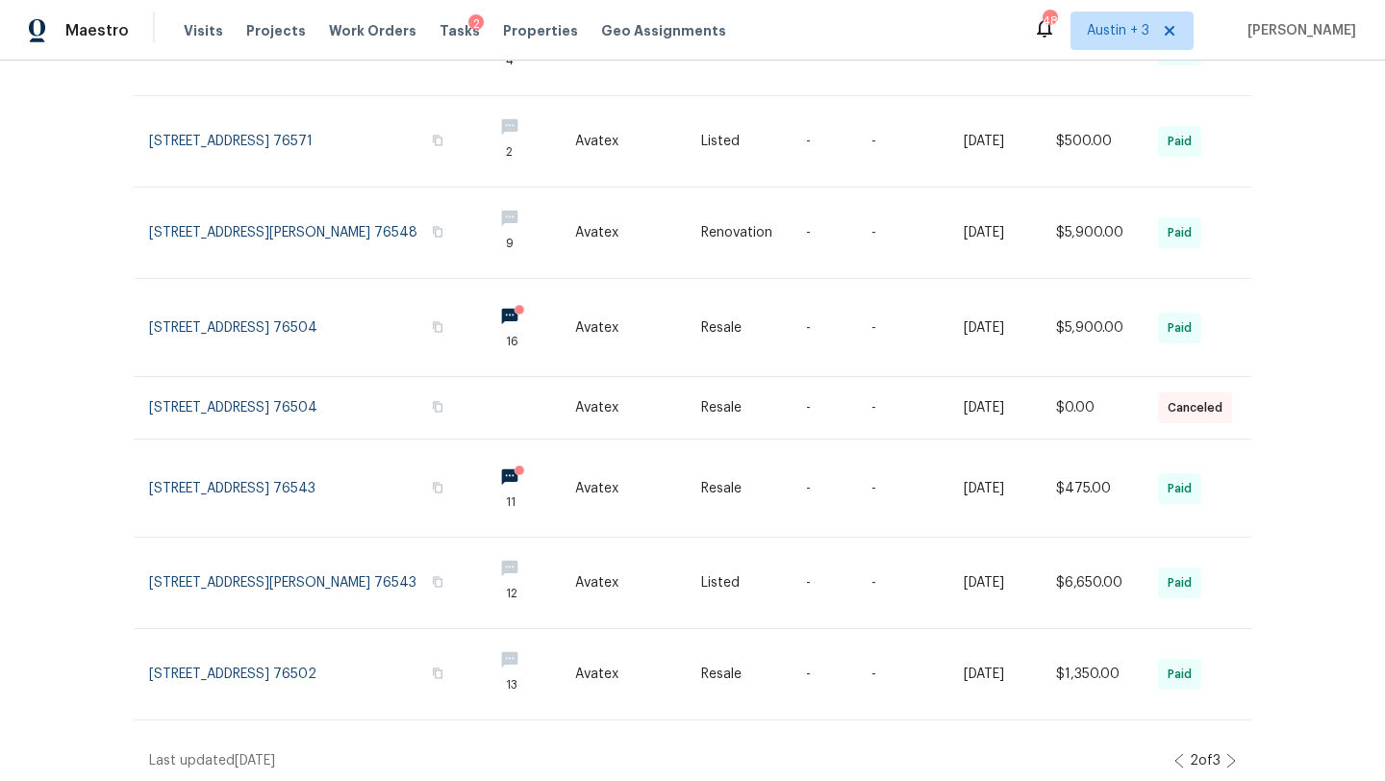
click at [1174, 753] on icon at bounding box center [1179, 760] width 10 height 15
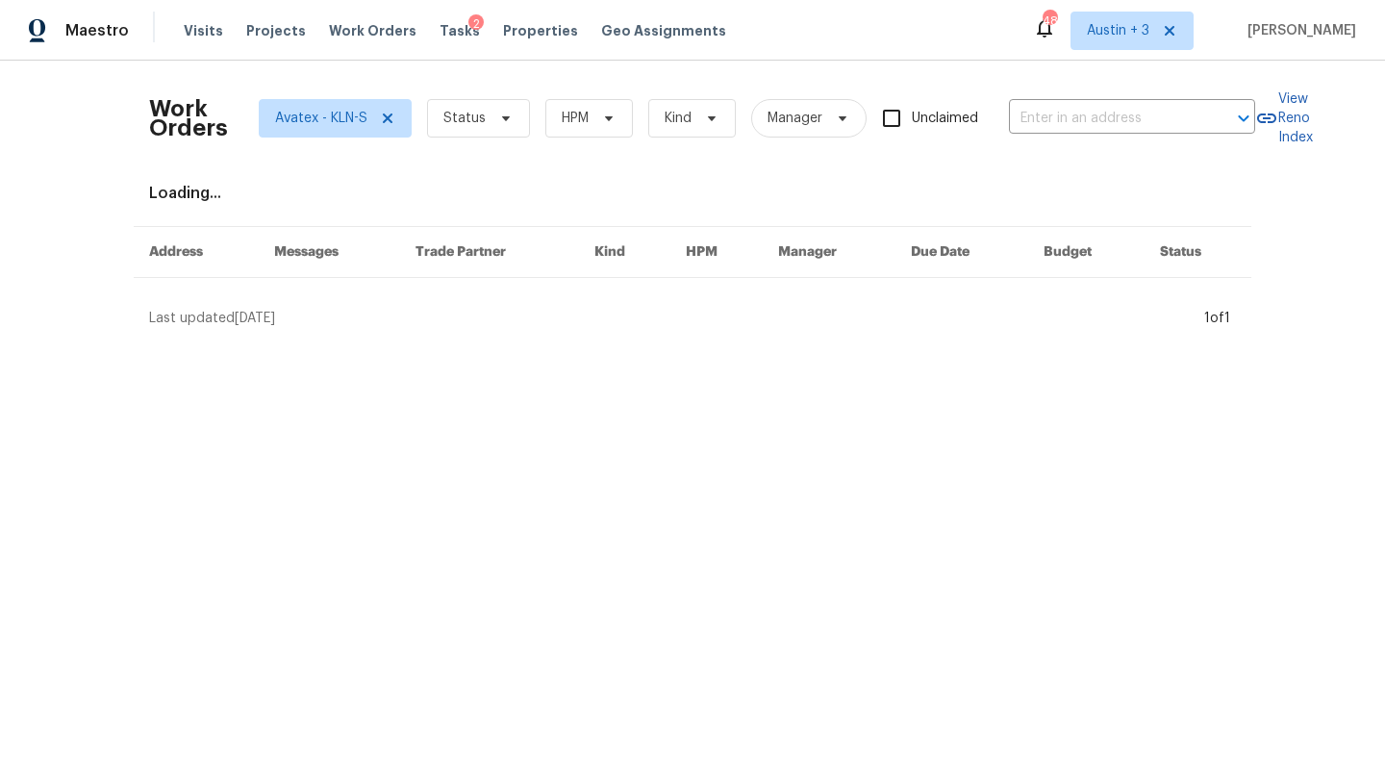
scroll to position [0, 0]
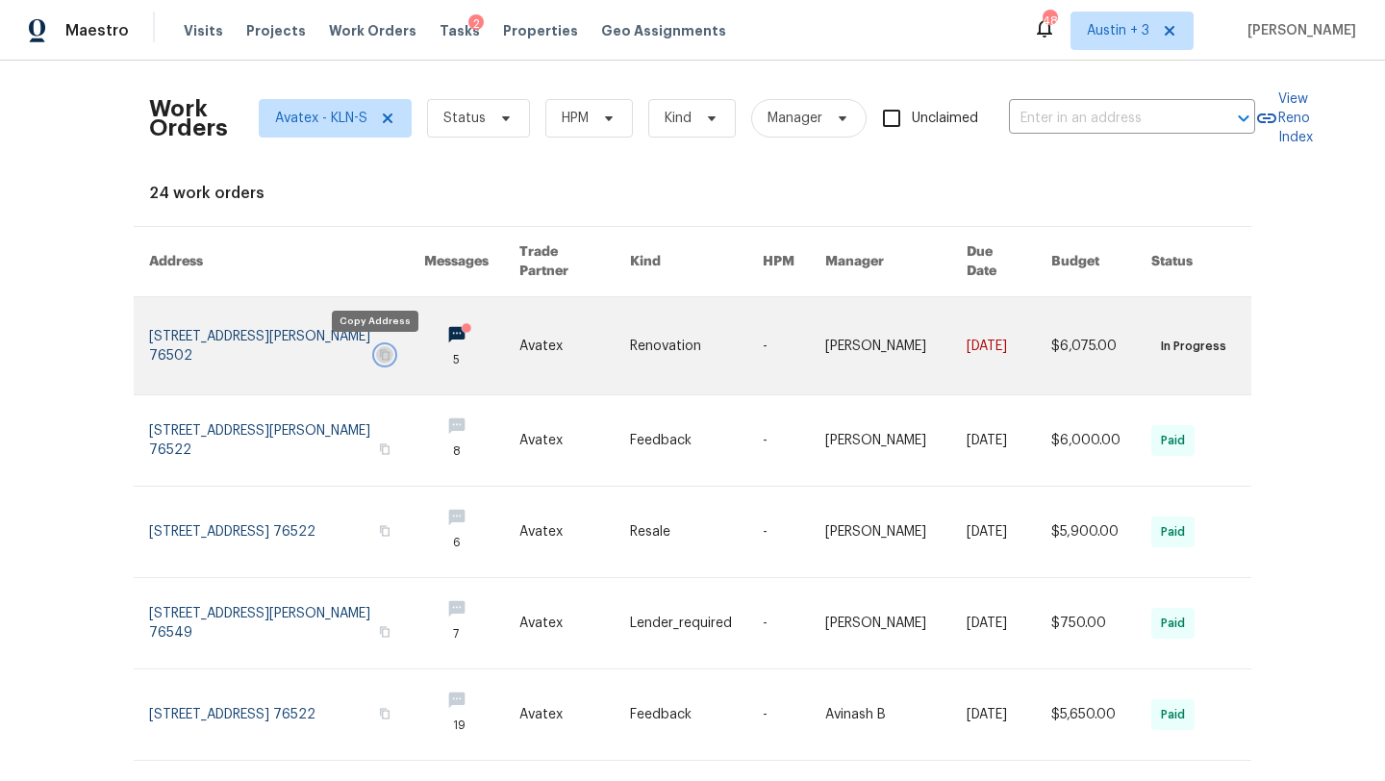
click at [379, 355] on icon "button" at bounding box center [385, 355] width 12 height 12
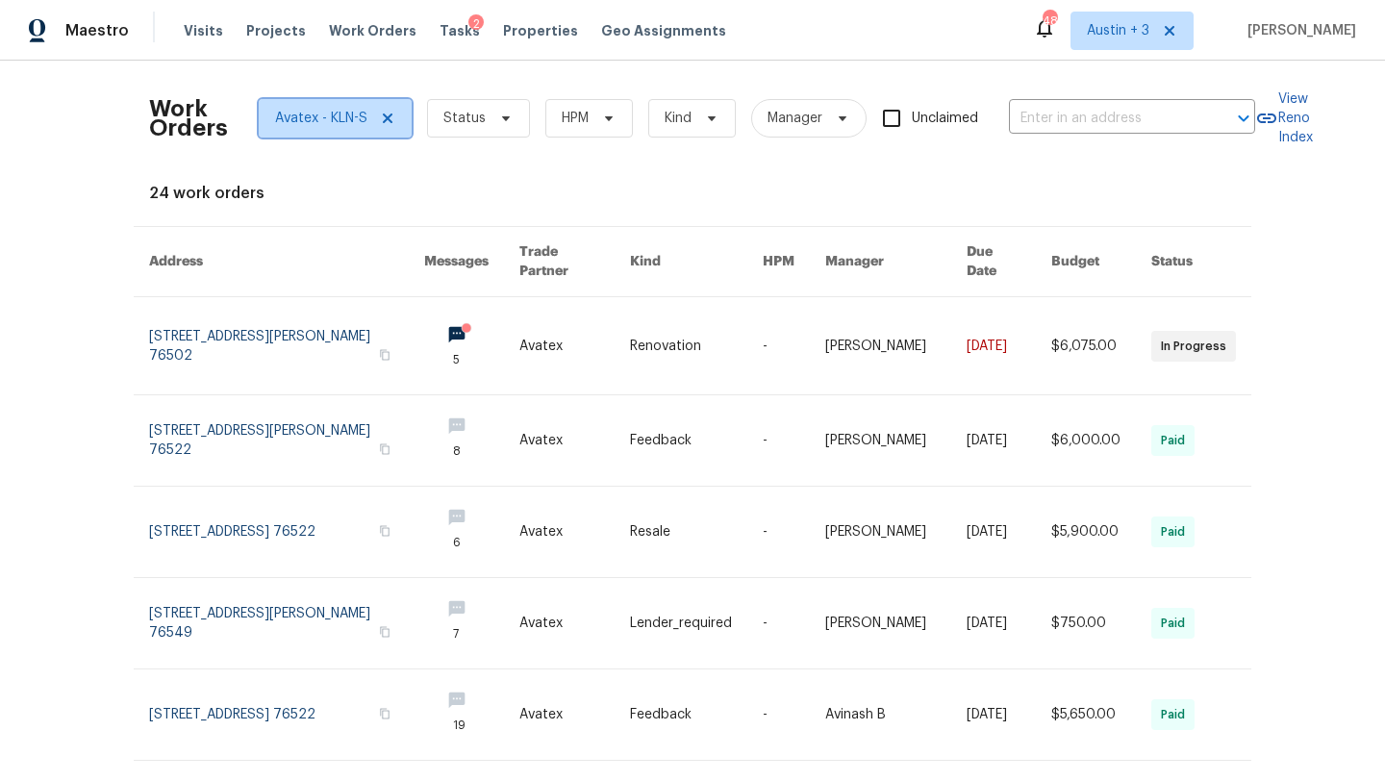
click at [347, 119] on span "Avatex - KLN-S" at bounding box center [321, 118] width 92 height 19
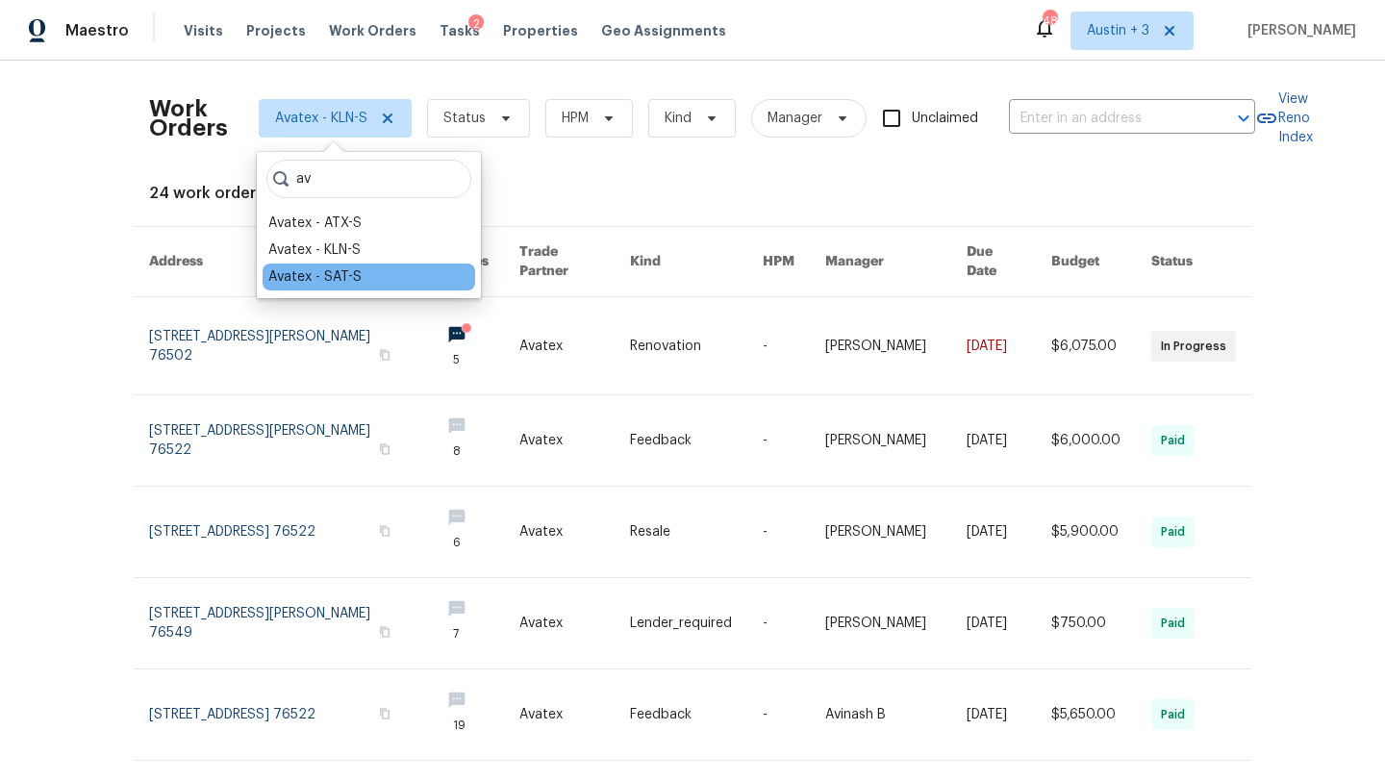
type input "av"
click at [343, 275] on div "Avatex - SAT-S" at bounding box center [314, 276] width 93 height 19
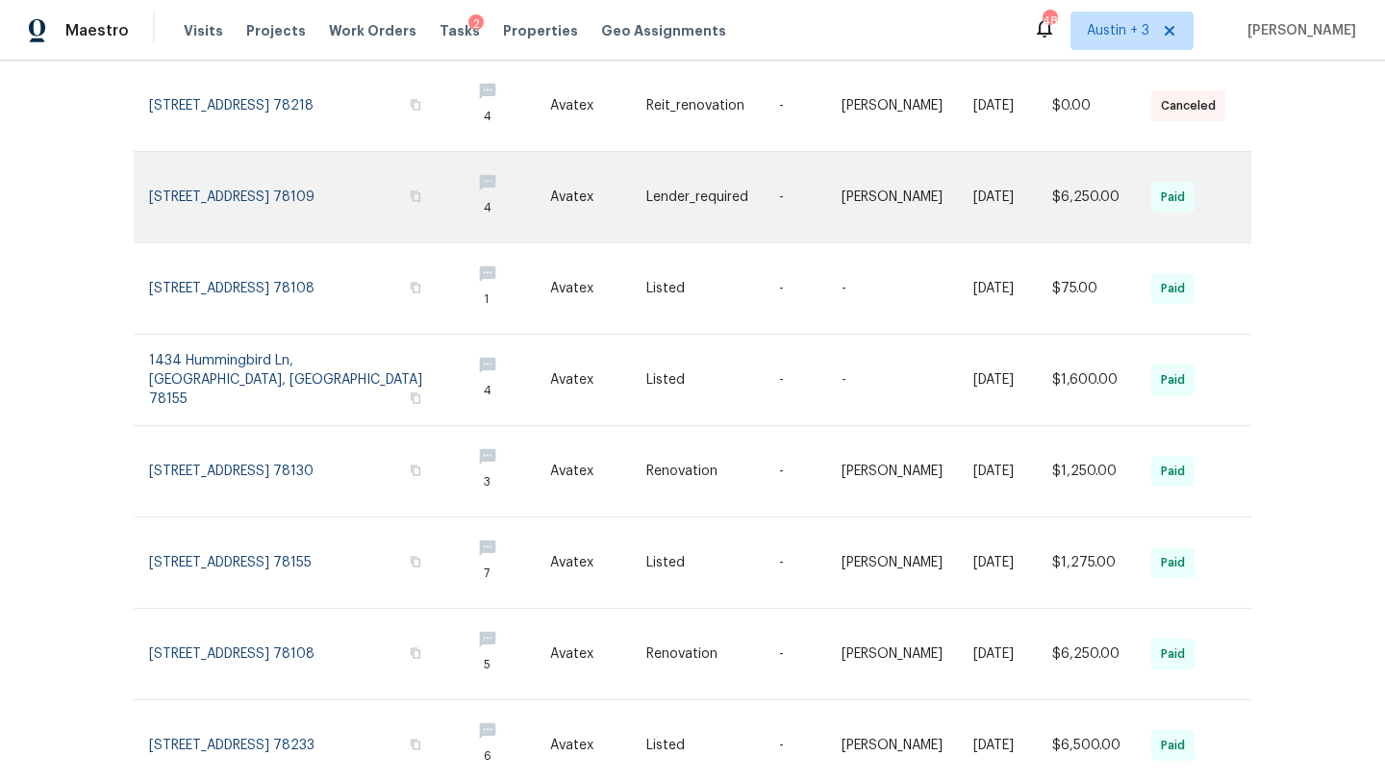
scroll to position [497, 0]
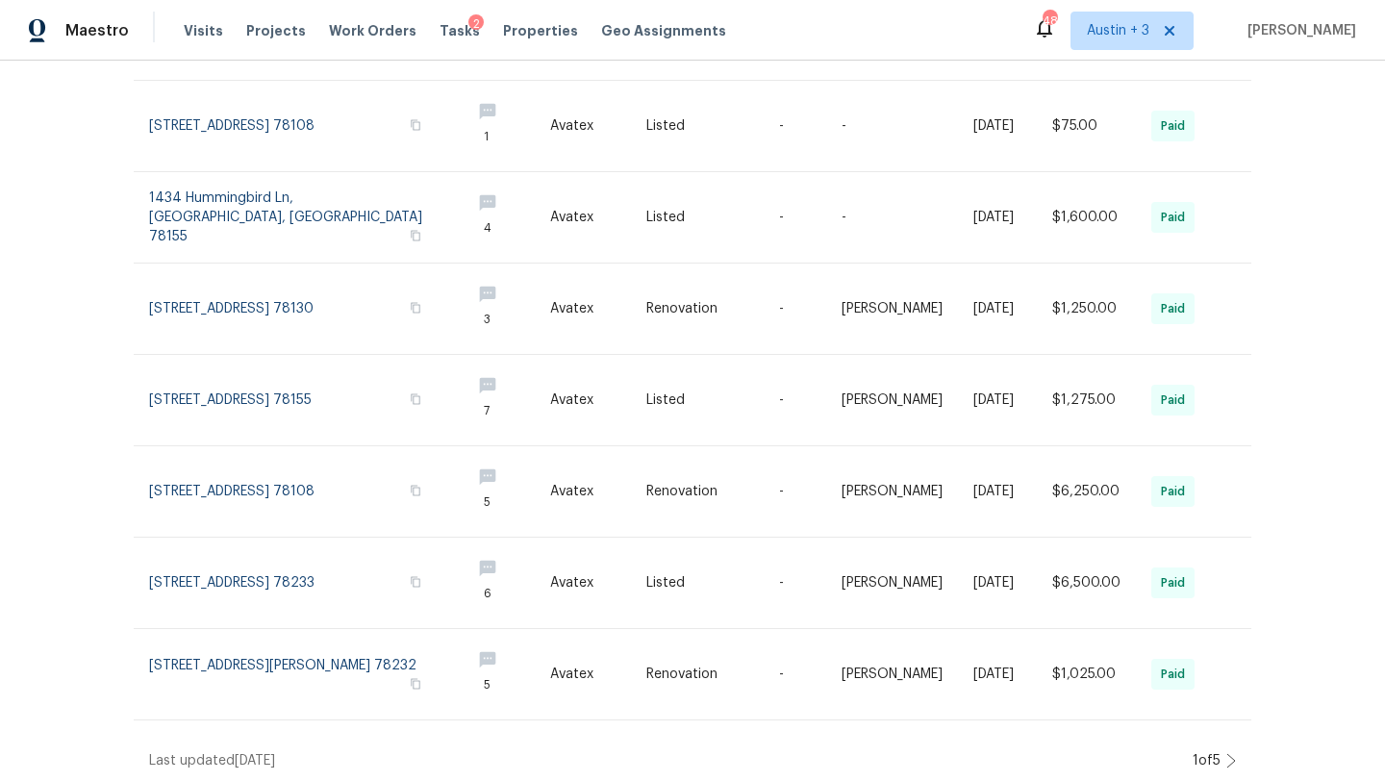
click at [1231, 754] on icon at bounding box center [1231, 760] width 10 height 15
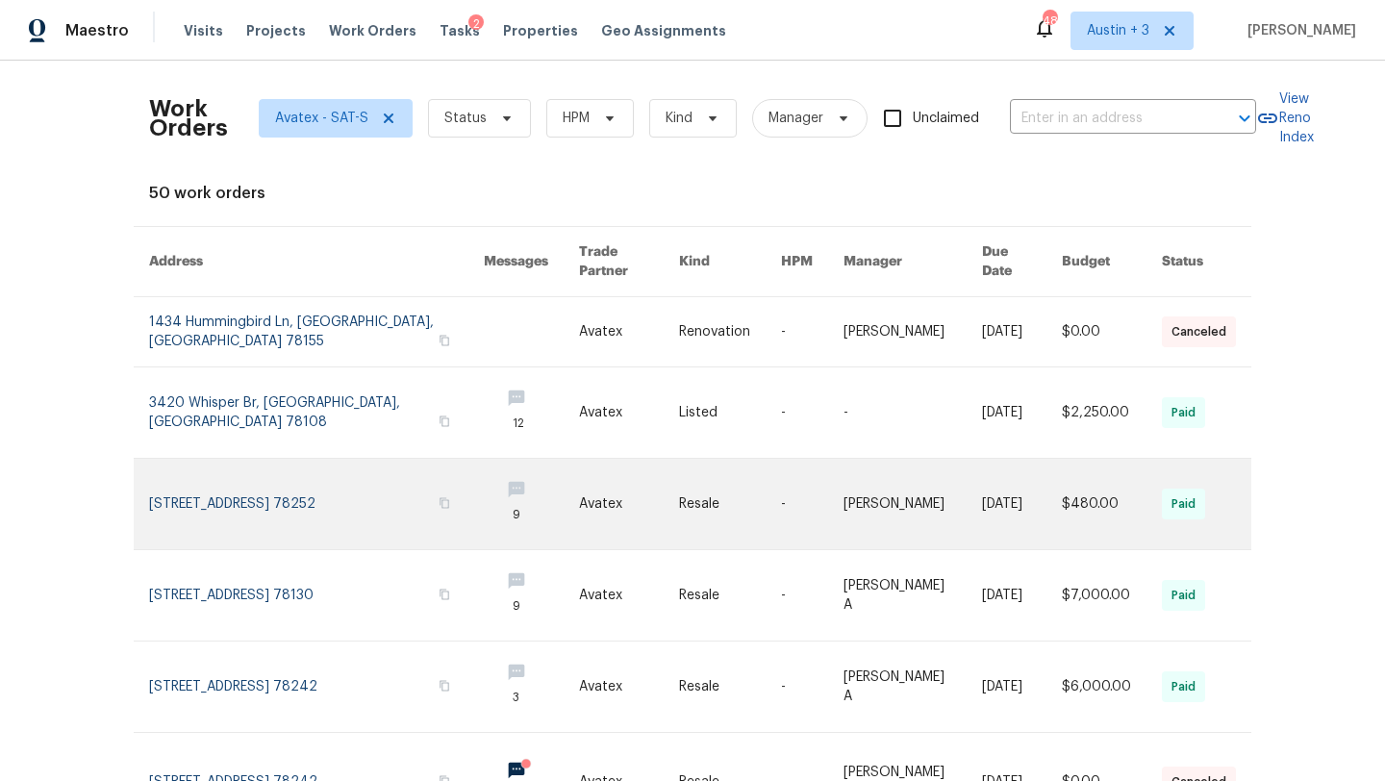
scroll to position [474, 0]
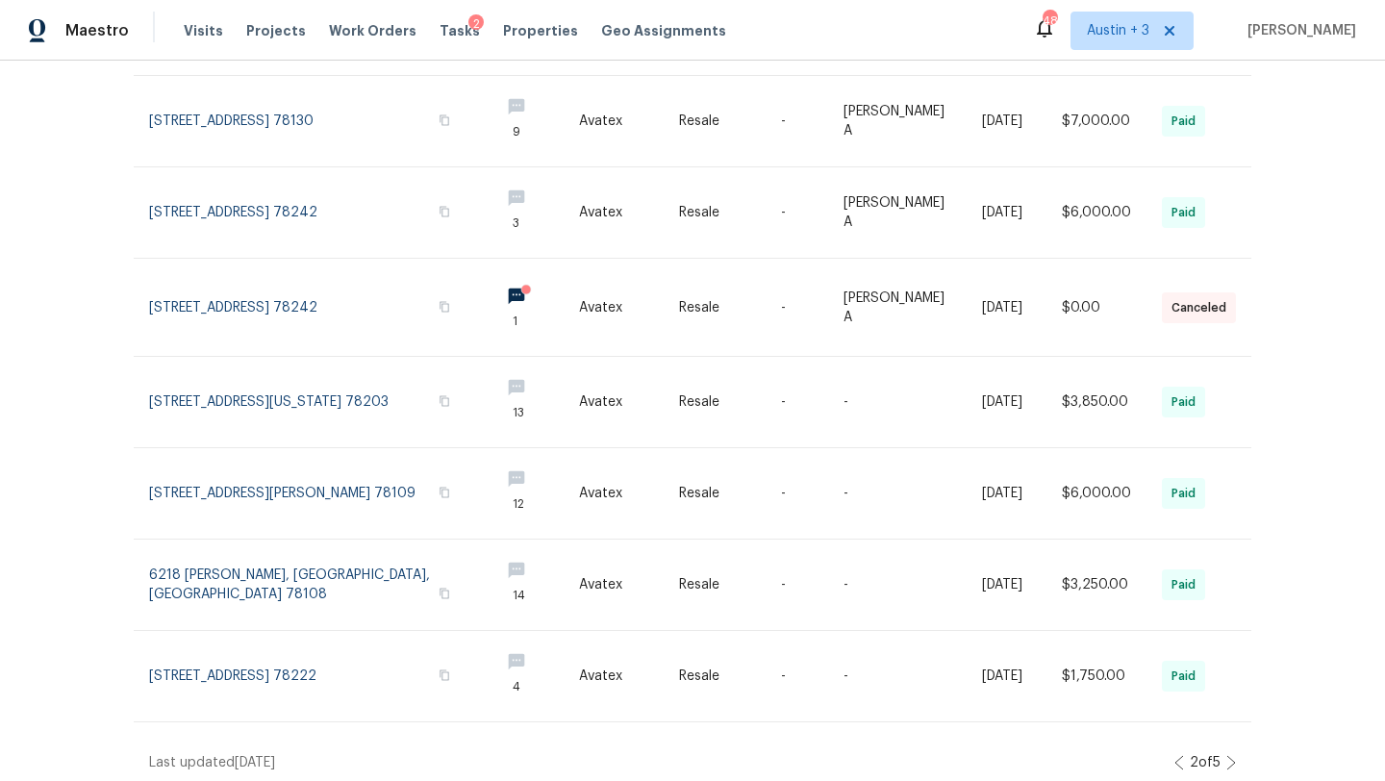
click at [1231, 756] on icon at bounding box center [1231, 762] width 8 height 13
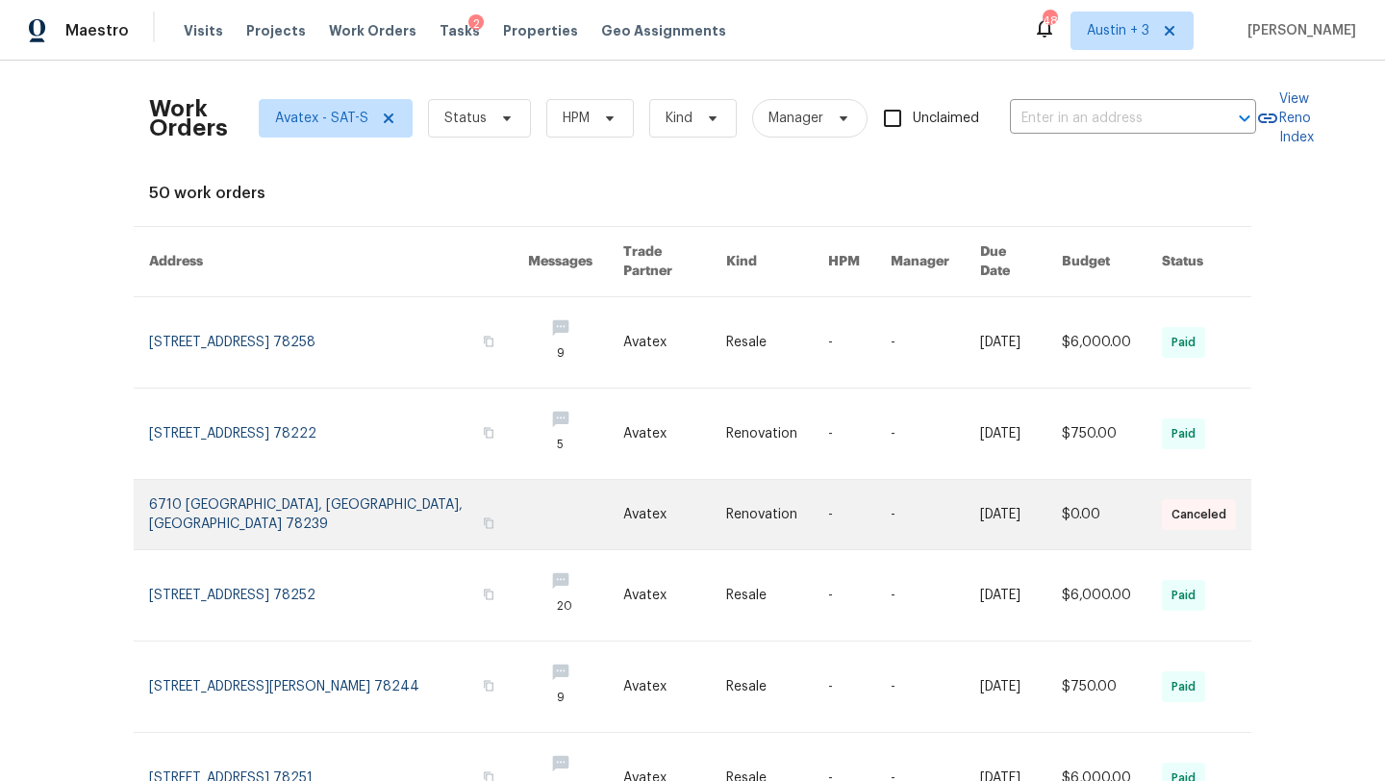
scroll to position [428, 0]
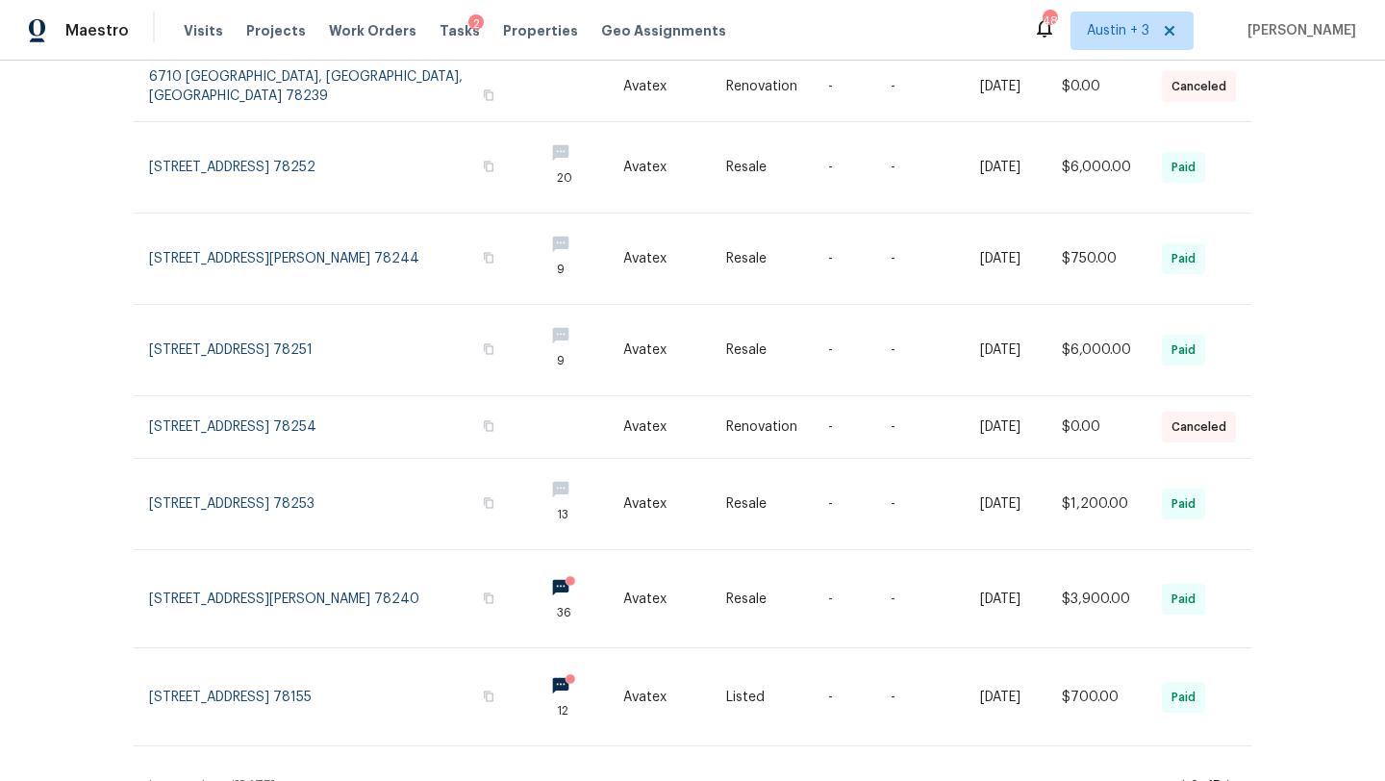
click at [1229, 779] on icon at bounding box center [1231, 786] width 10 height 15
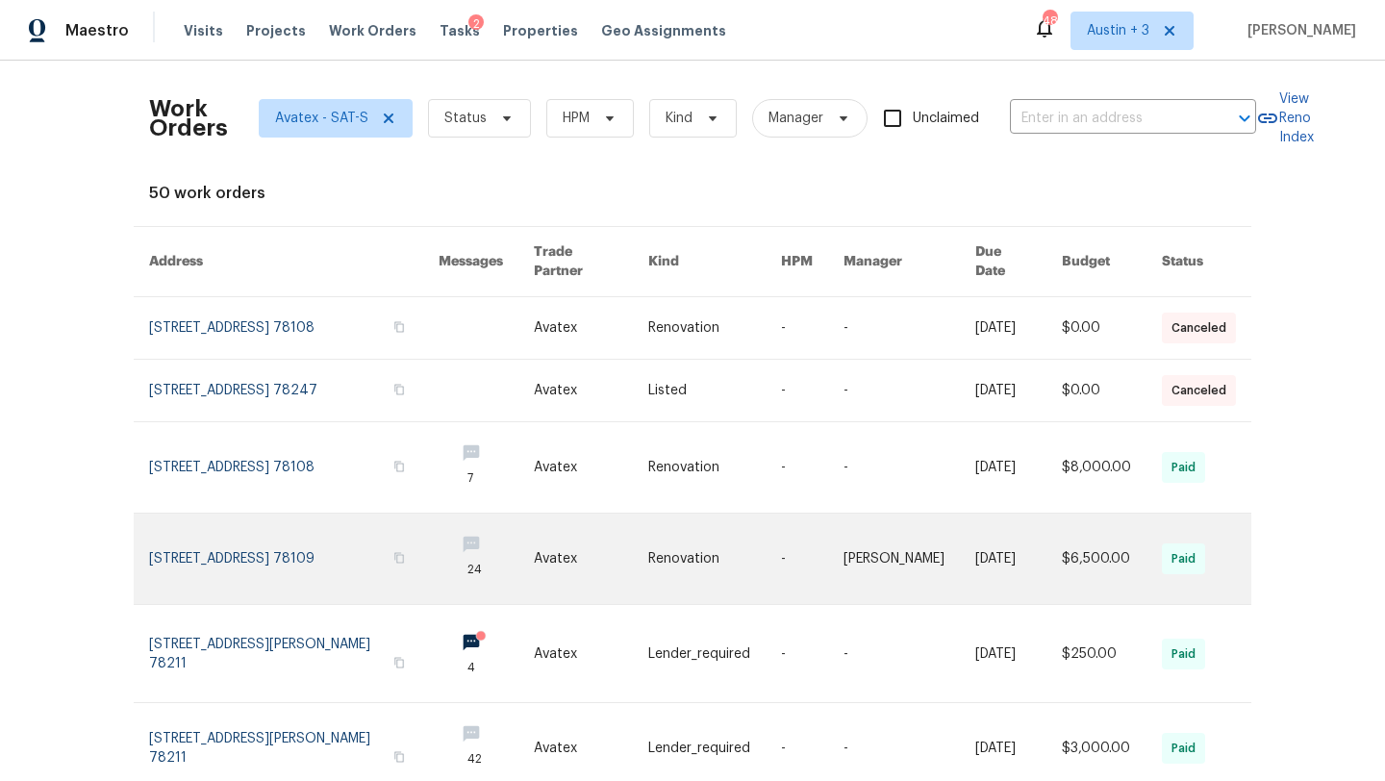
scroll to position [455, 0]
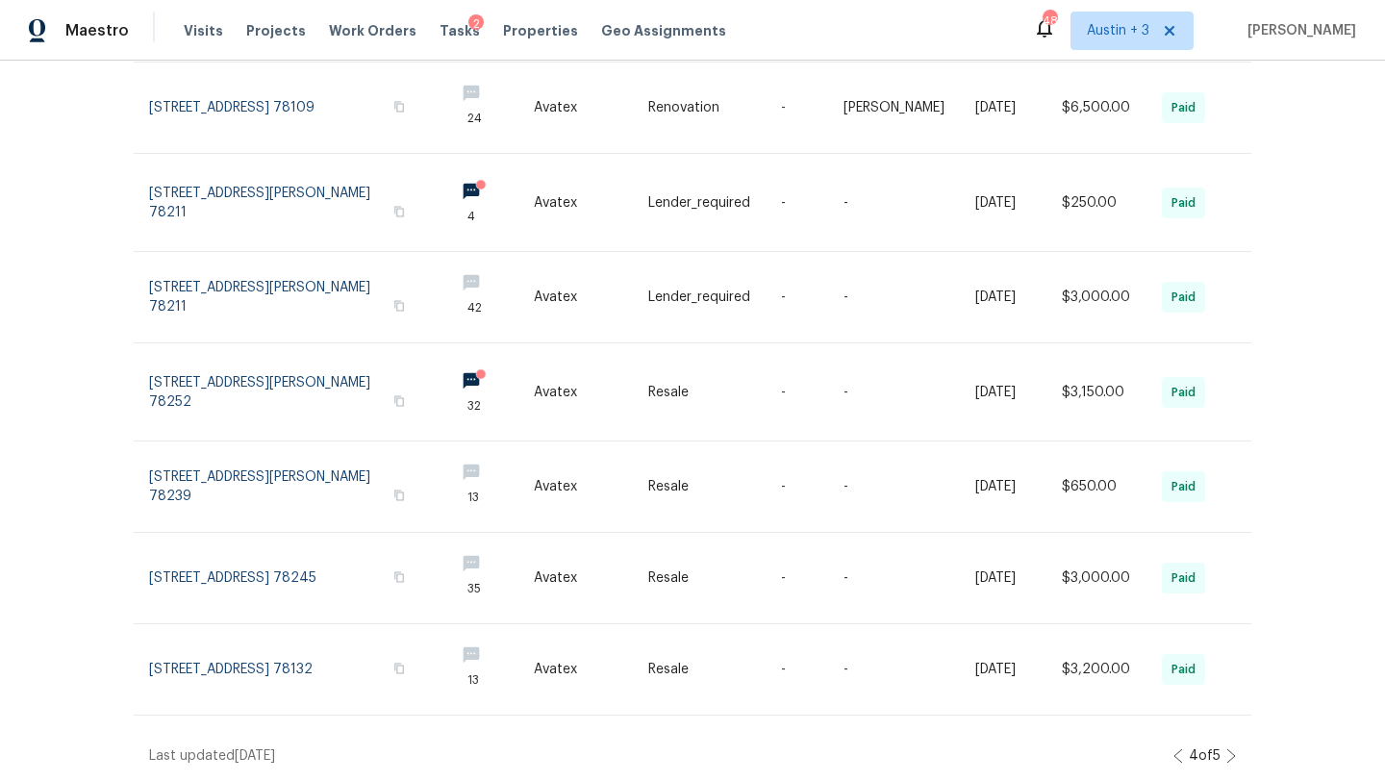
click at [1174, 757] on icon at bounding box center [1179, 755] width 10 height 15
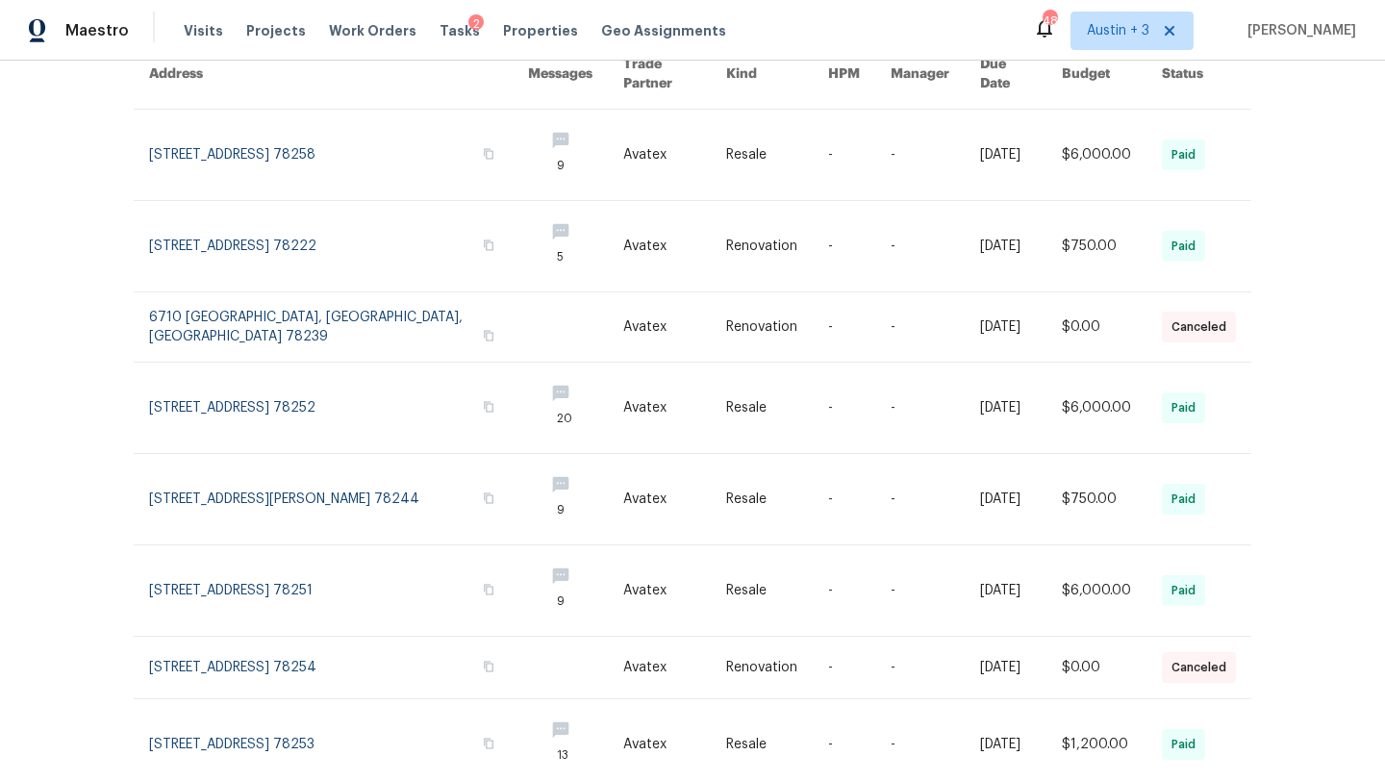
scroll to position [428, 0]
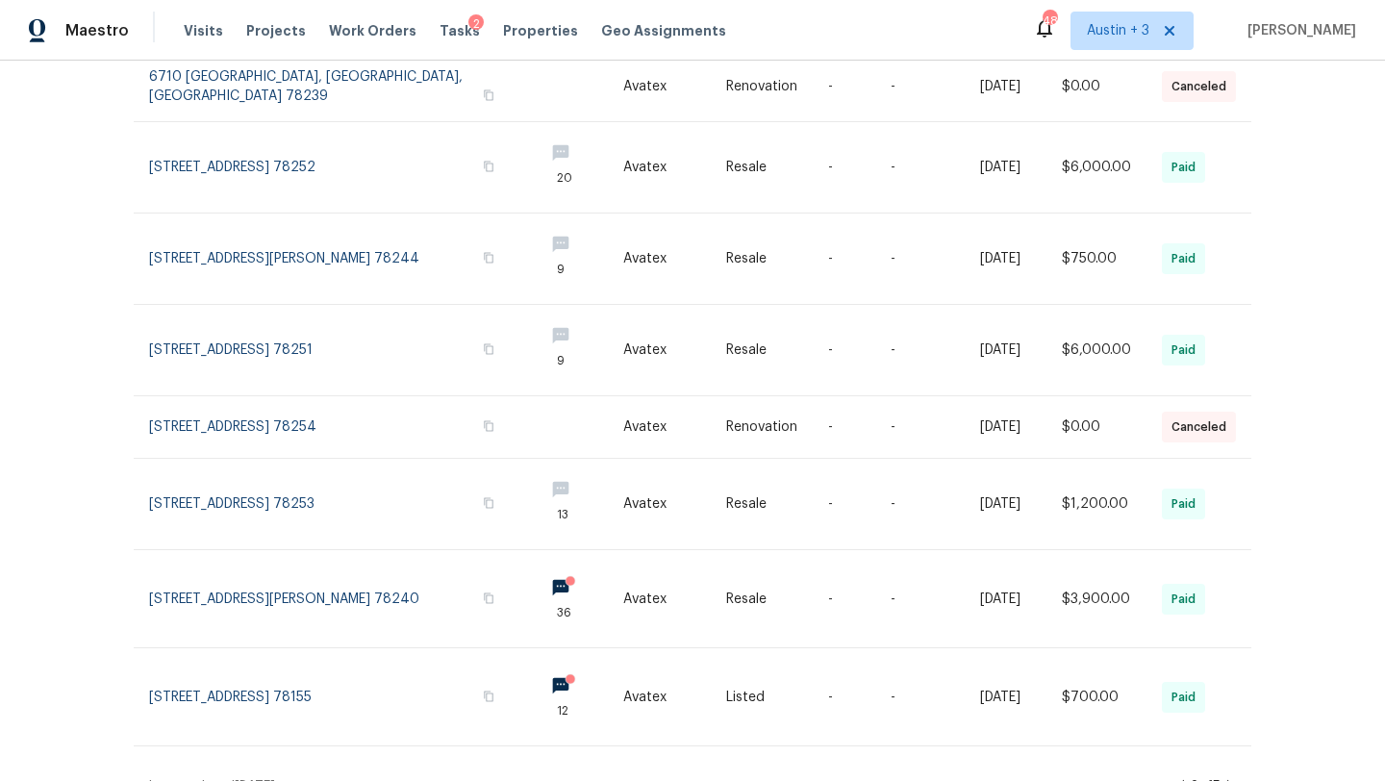
click at [1178, 777] on div "3 of 5" at bounding box center [1205, 786] width 61 height 19
click at [1175, 779] on icon at bounding box center [1180, 786] width 10 height 15
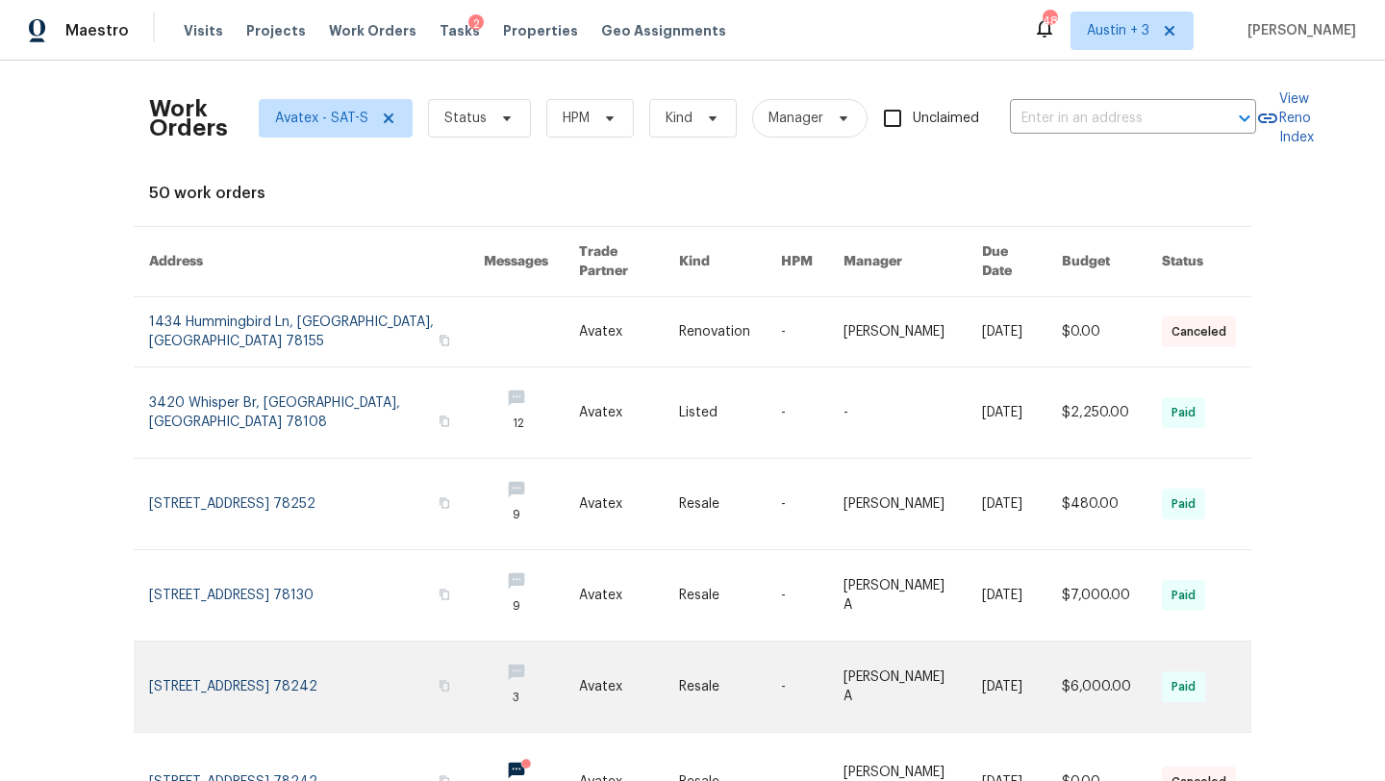
scroll to position [474, 0]
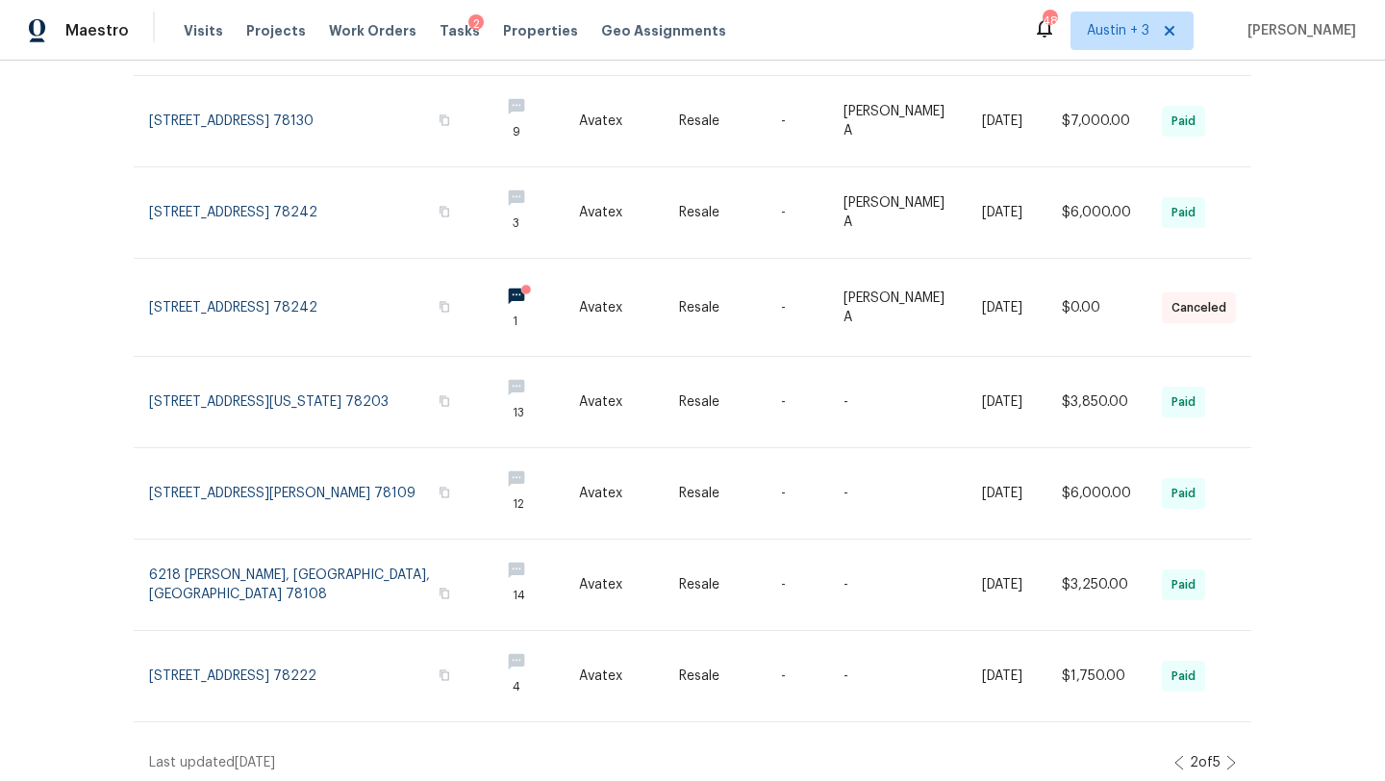
click at [1174, 758] on icon at bounding box center [1179, 762] width 10 height 15
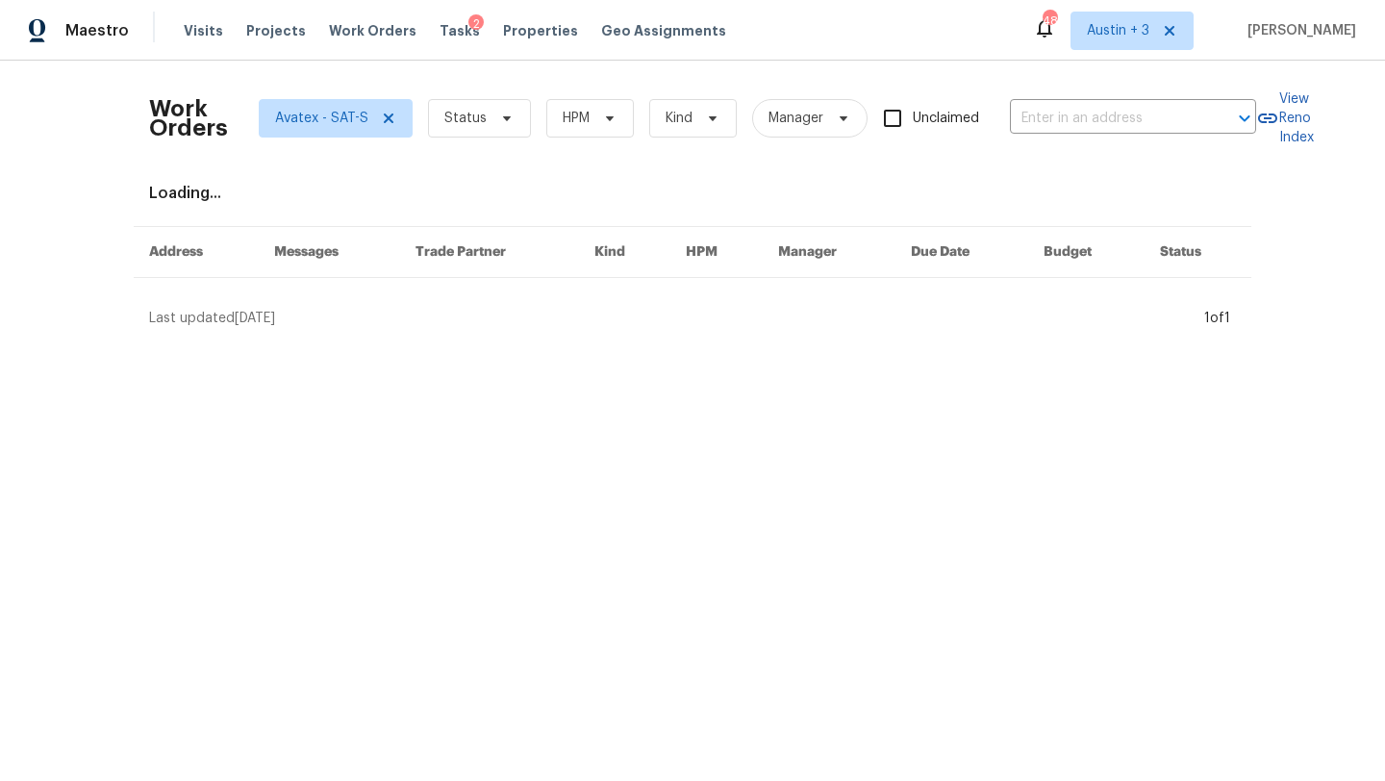
scroll to position [0, 0]
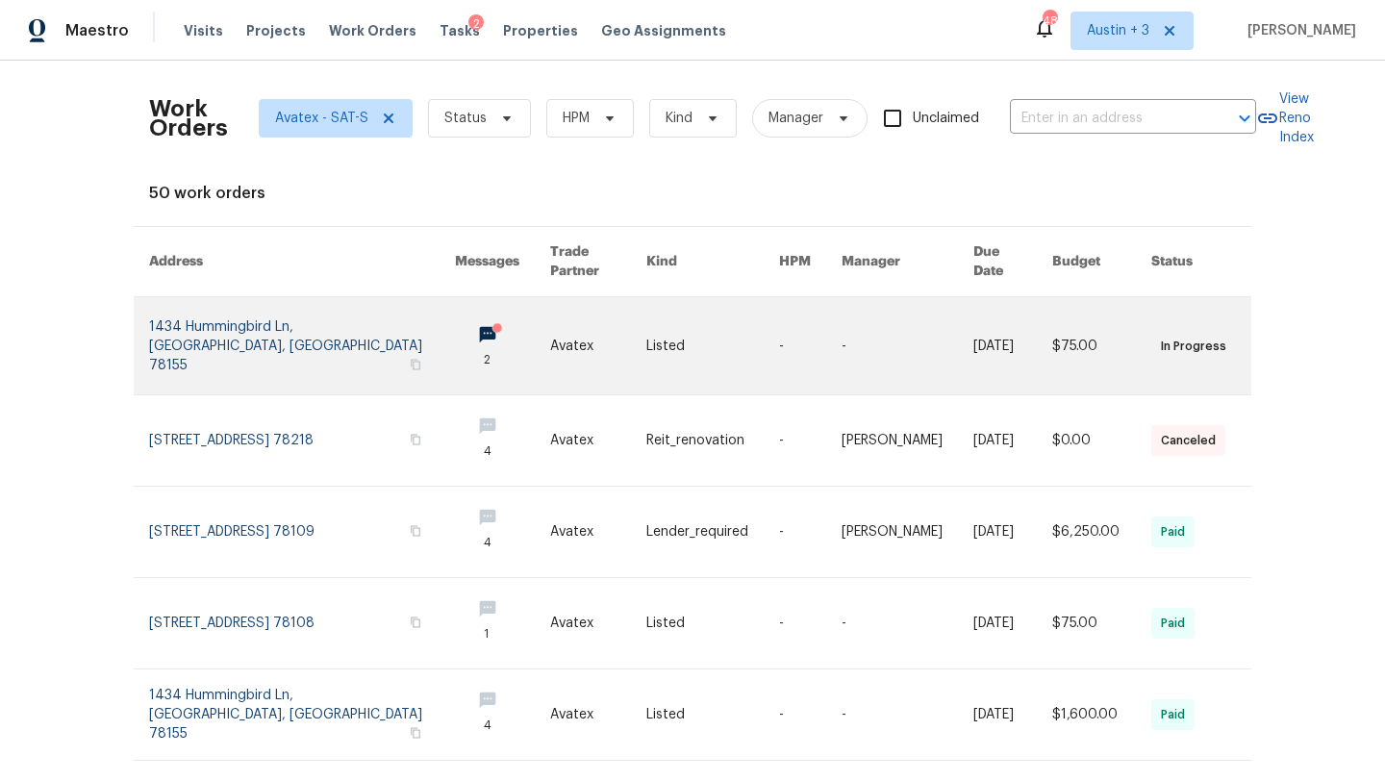
click at [238, 337] on link at bounding box center [302, 345] width 306 height 97
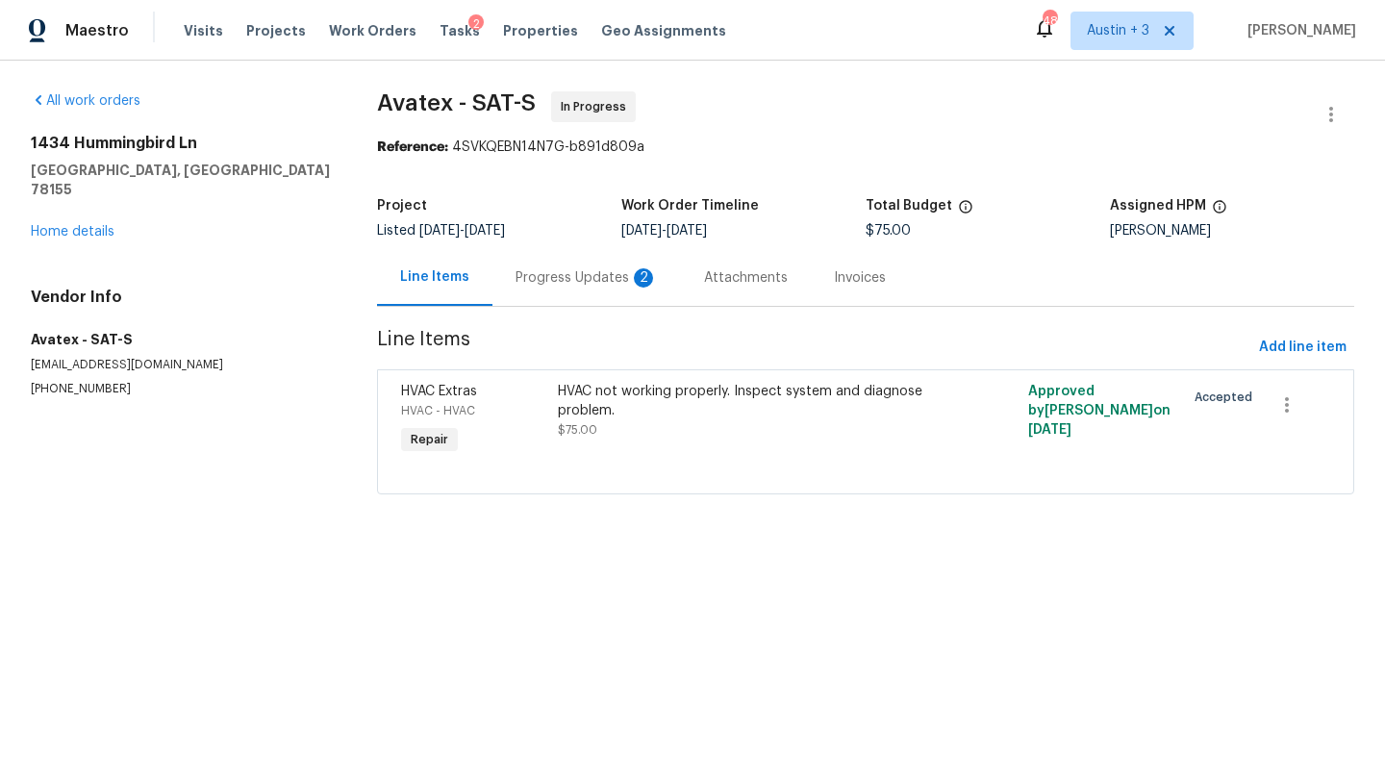
click at [543, 275] on div "Progress Updates 2" at bounding box center [587, 277] width 142 height 19
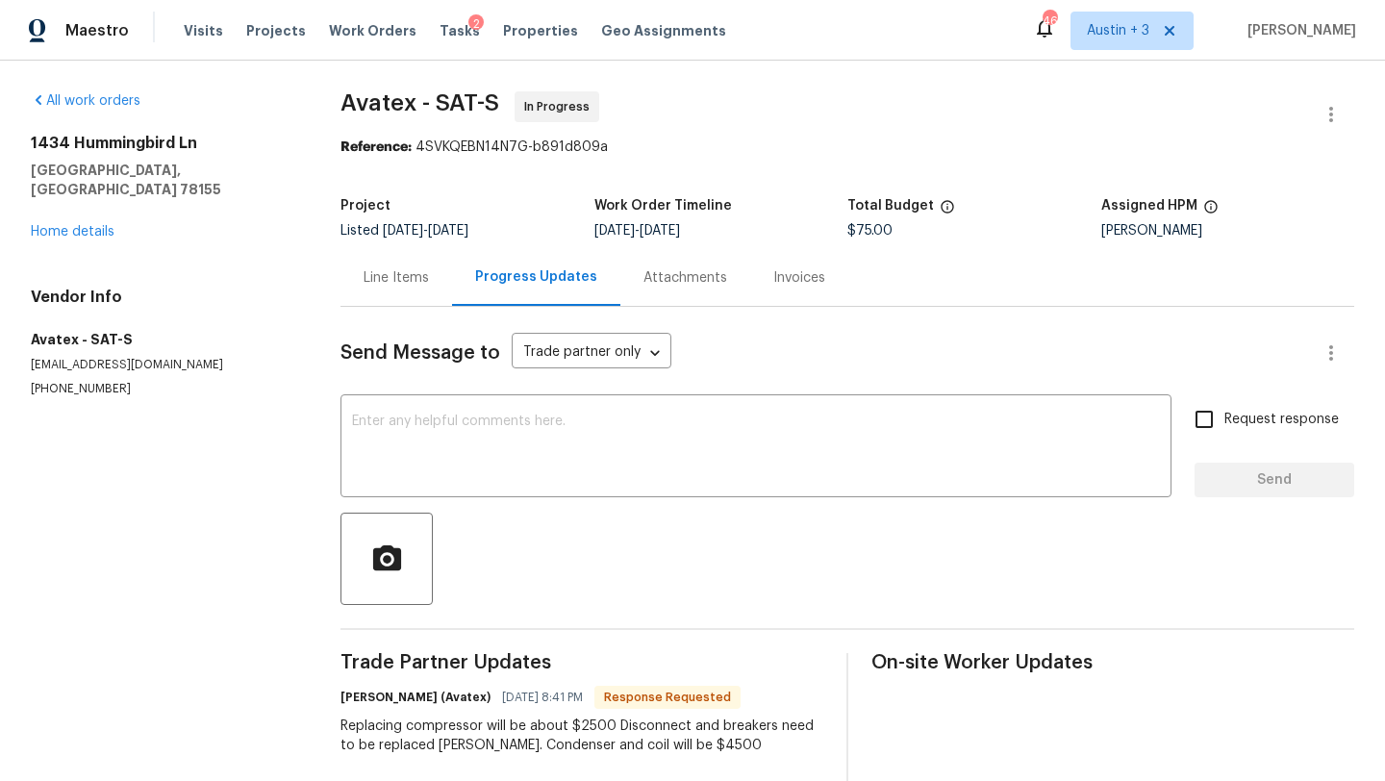
click at [413, 281] on div "Line Items" at bounding box center [396, 277] width 65 height 19
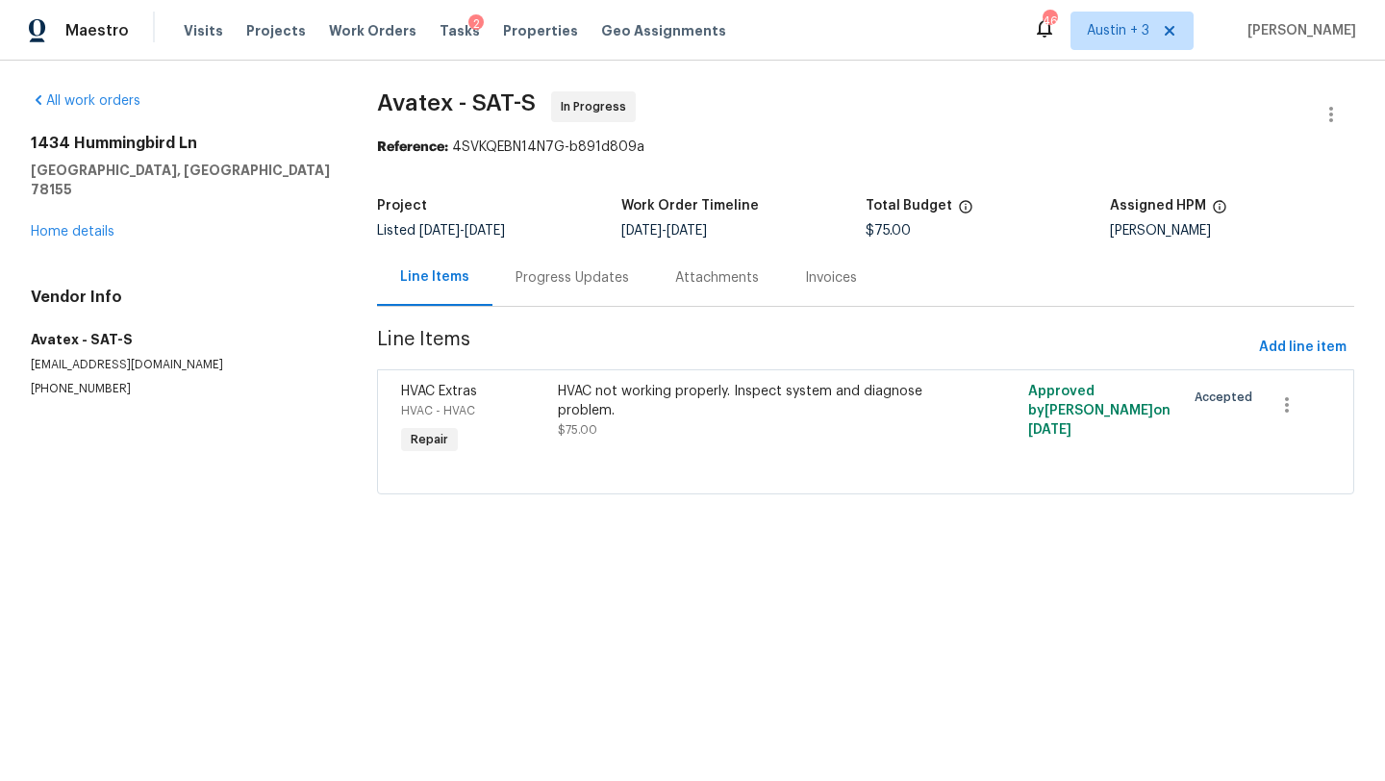
click at [88, 223] on div "All work orders 1434 Hummingbird Ln Seguin, TX 78155 Home details Vendor Info A…" at bounding box center [181, 244] width 300 height 306
click at [88, 225] on link "Home details" at bounding box center [73, 231] width 84 height 13
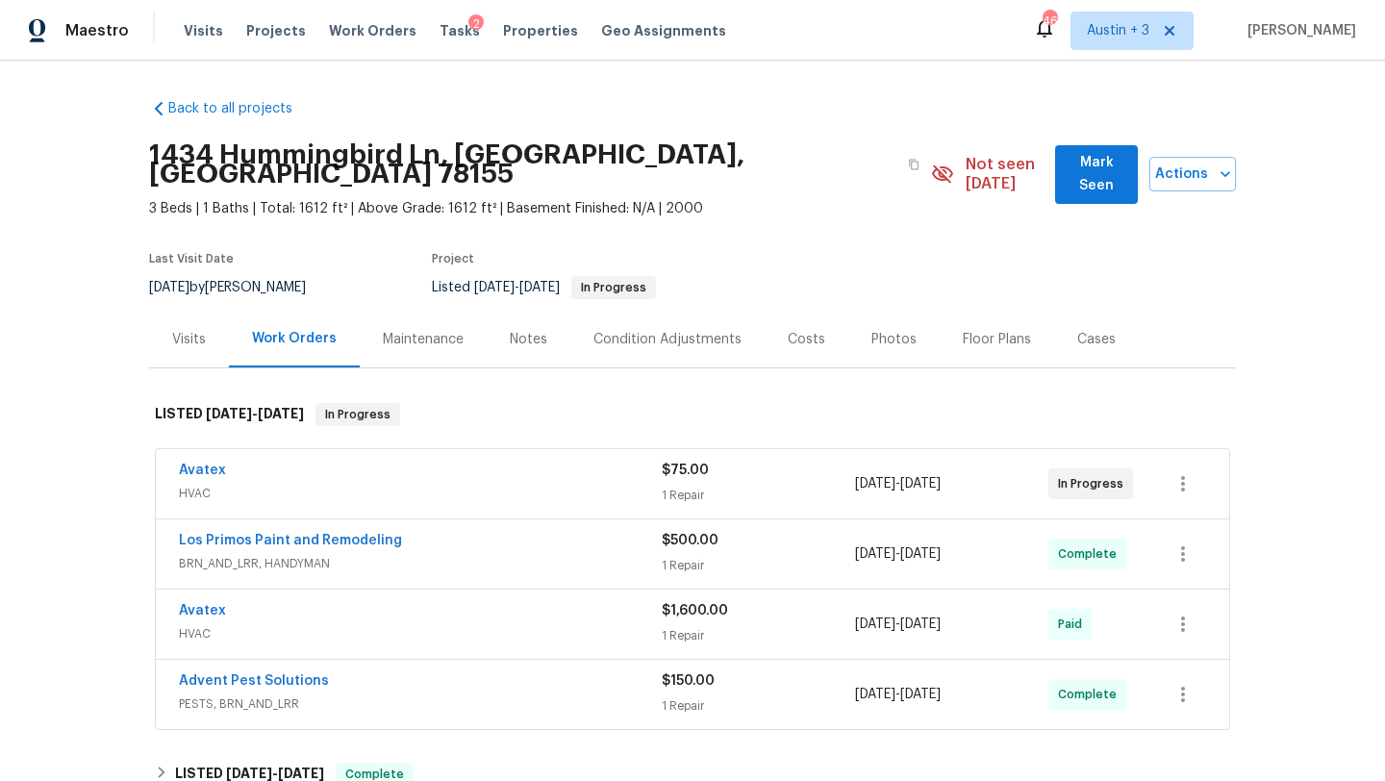
click at [1071, 160] on span "Mark Seen" at bounding box center [1097, 174] width 52 height 47
click at [440, 34] on span "Tasks" at bounding box center [460, 30] width 40 height 13
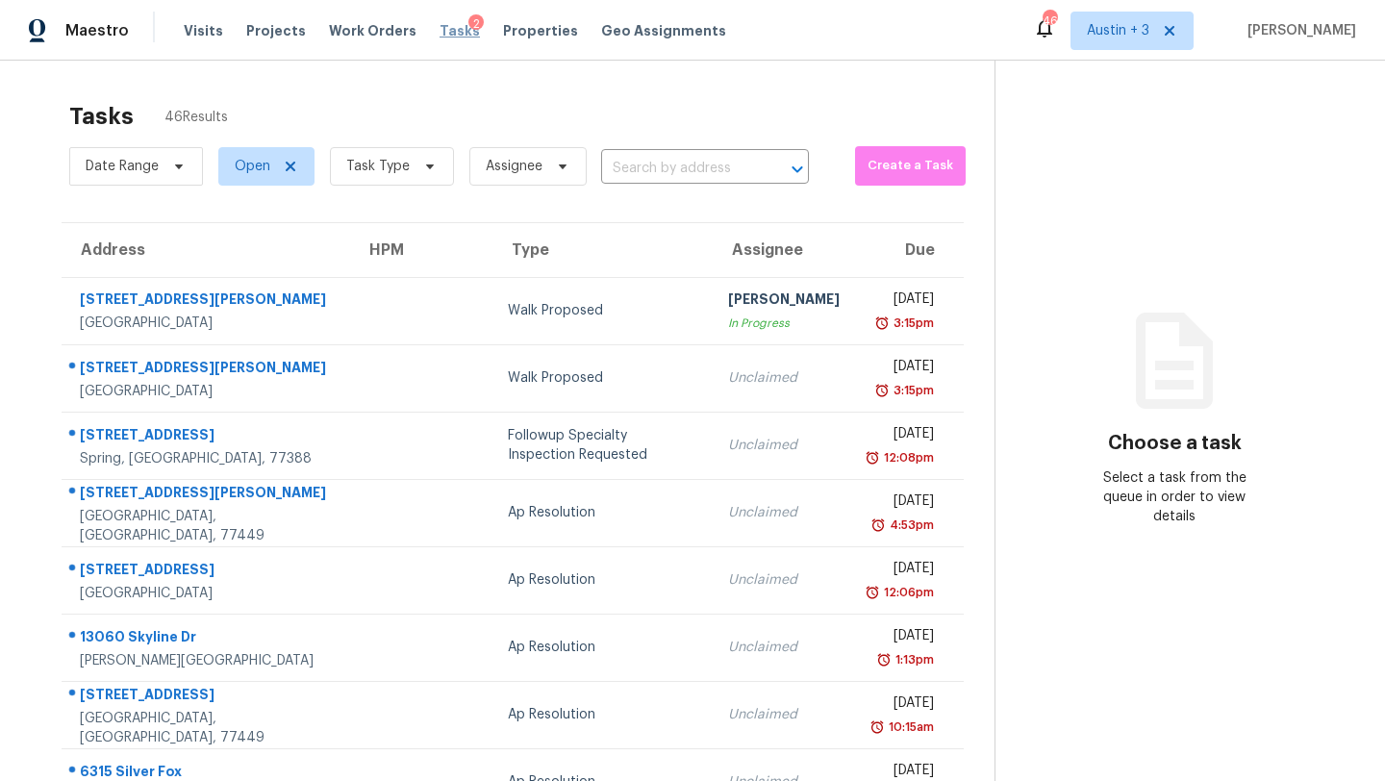
click at [440, 32] on span "Tasks" at bounding box center [460, 30] width 40 height 13
click at [373, 33] on span "Work Orders" at bounding box center [373, 30] width 88 height 19
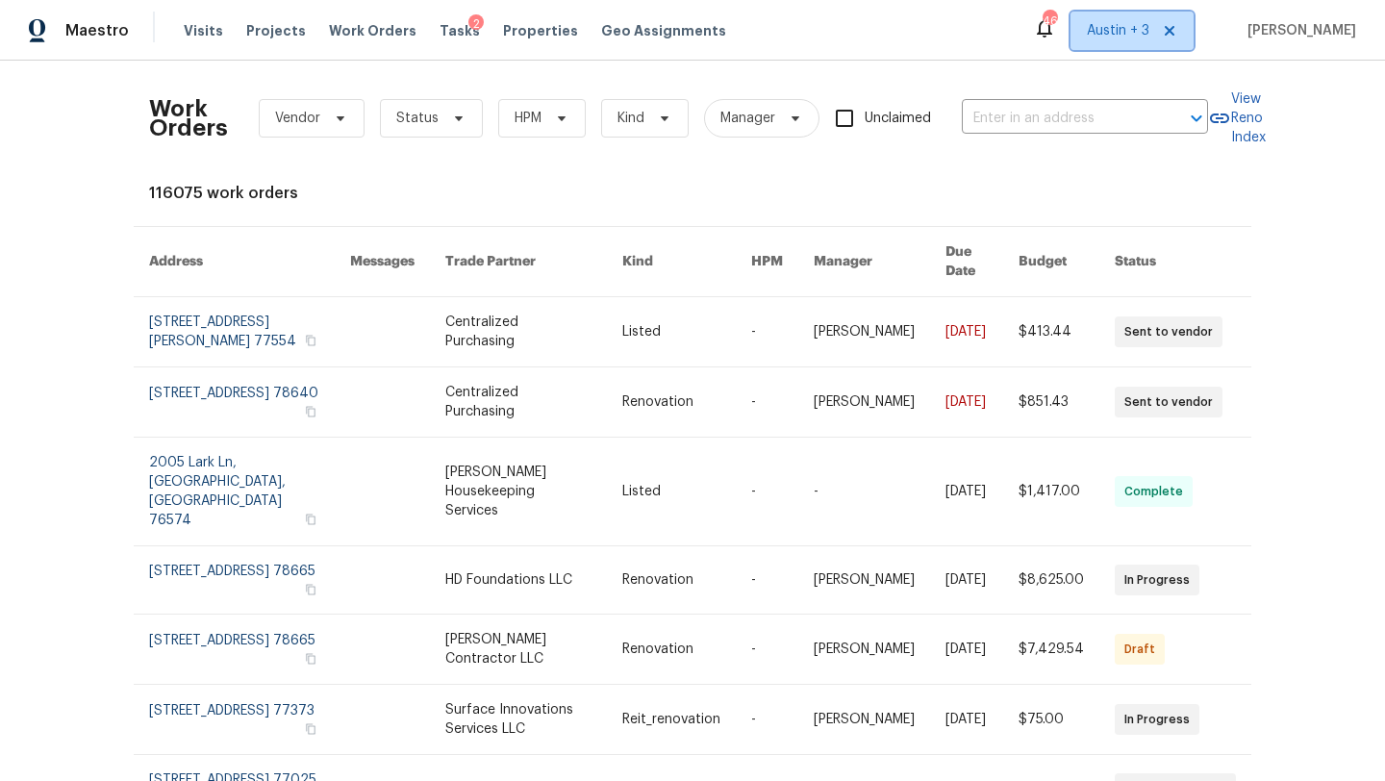
click at [1124, 47] on span "Austin + 3" at bounding box center [1132, 31] width 123 height 38
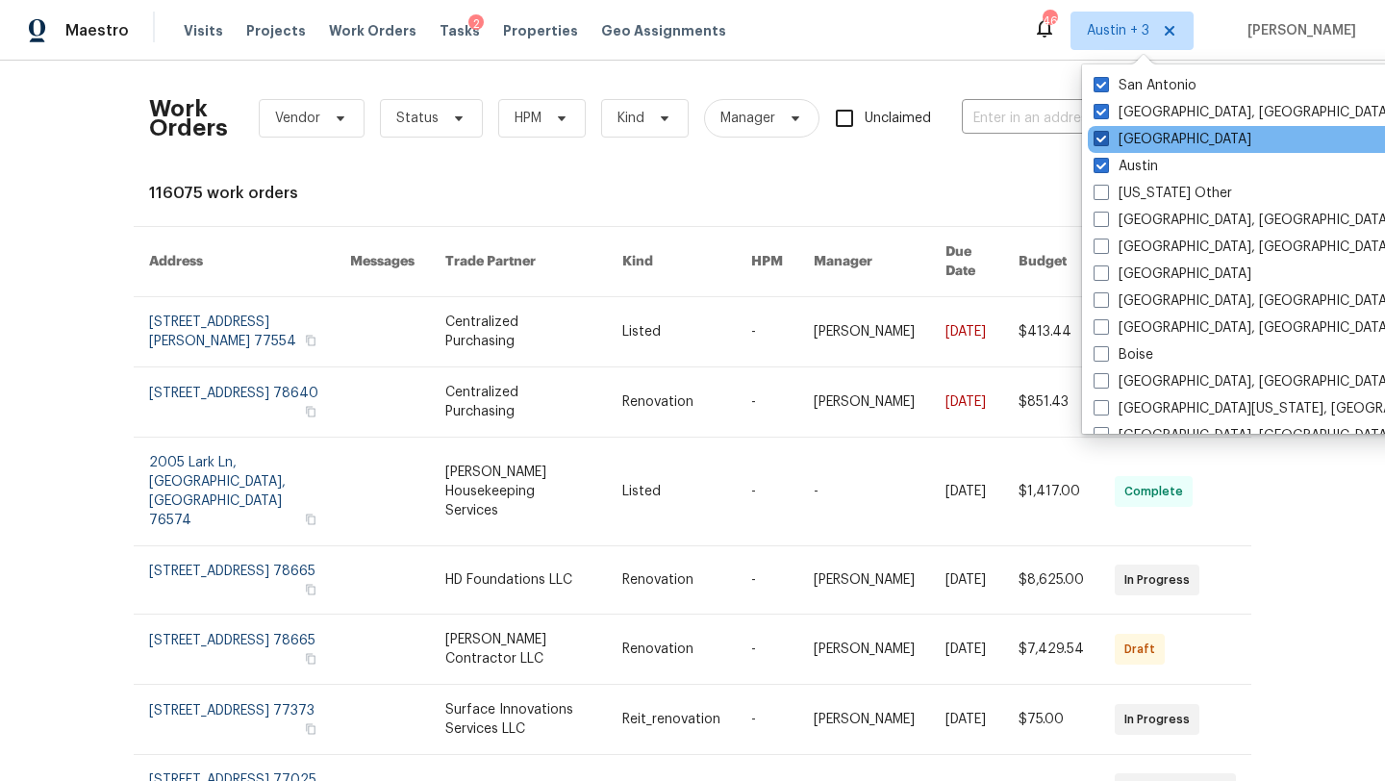
click at [1118, 142] on label "Houston" at bounding box center [1173, 139] width 158 height 19
click at [1106, 142] on input "Houston" at bounding box center [1100, 136] width 13 height 13
checkbox input "false"
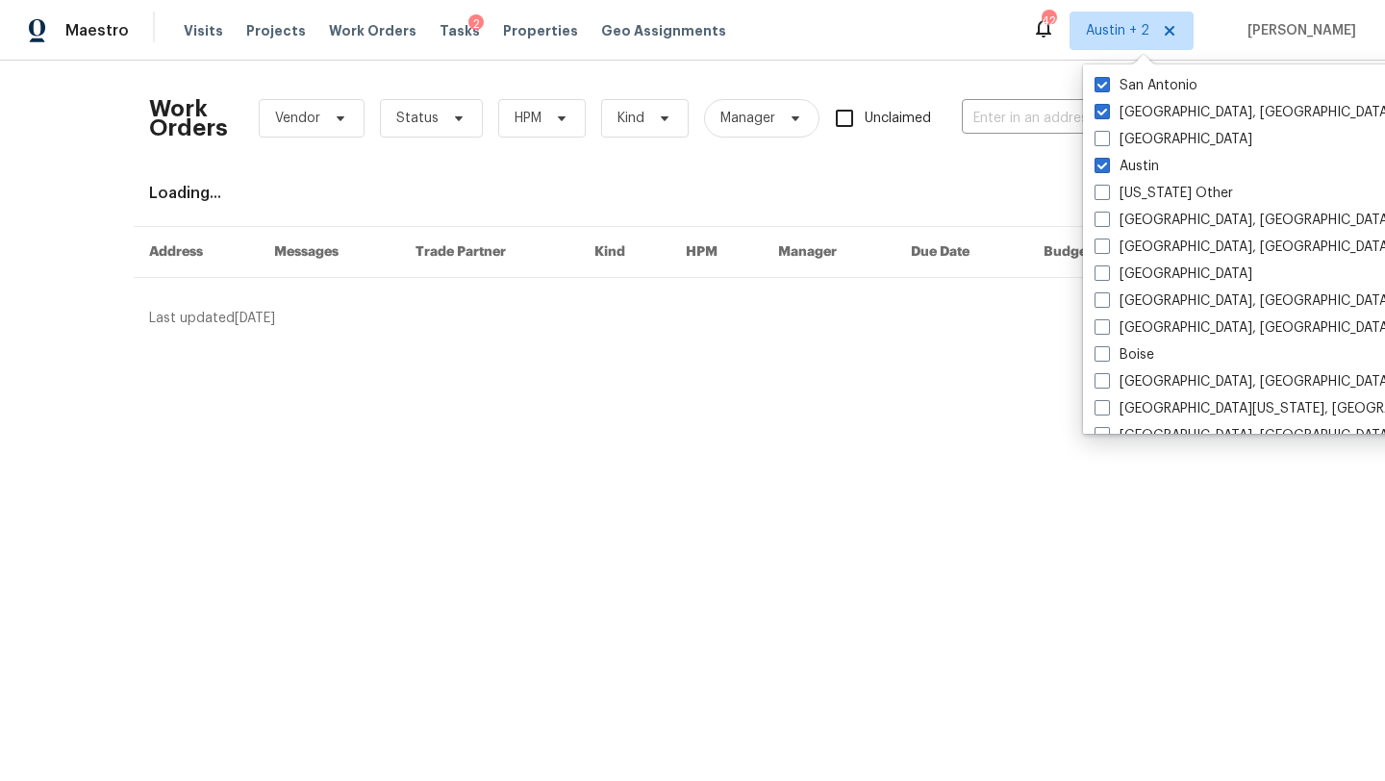
click at [652, 63] on div "Work Orders Vendor Status HPM Kind Manager Unclaimed ​ View Reno Index Loading.…" at bounding box center [692, 202] width 1385 height 283
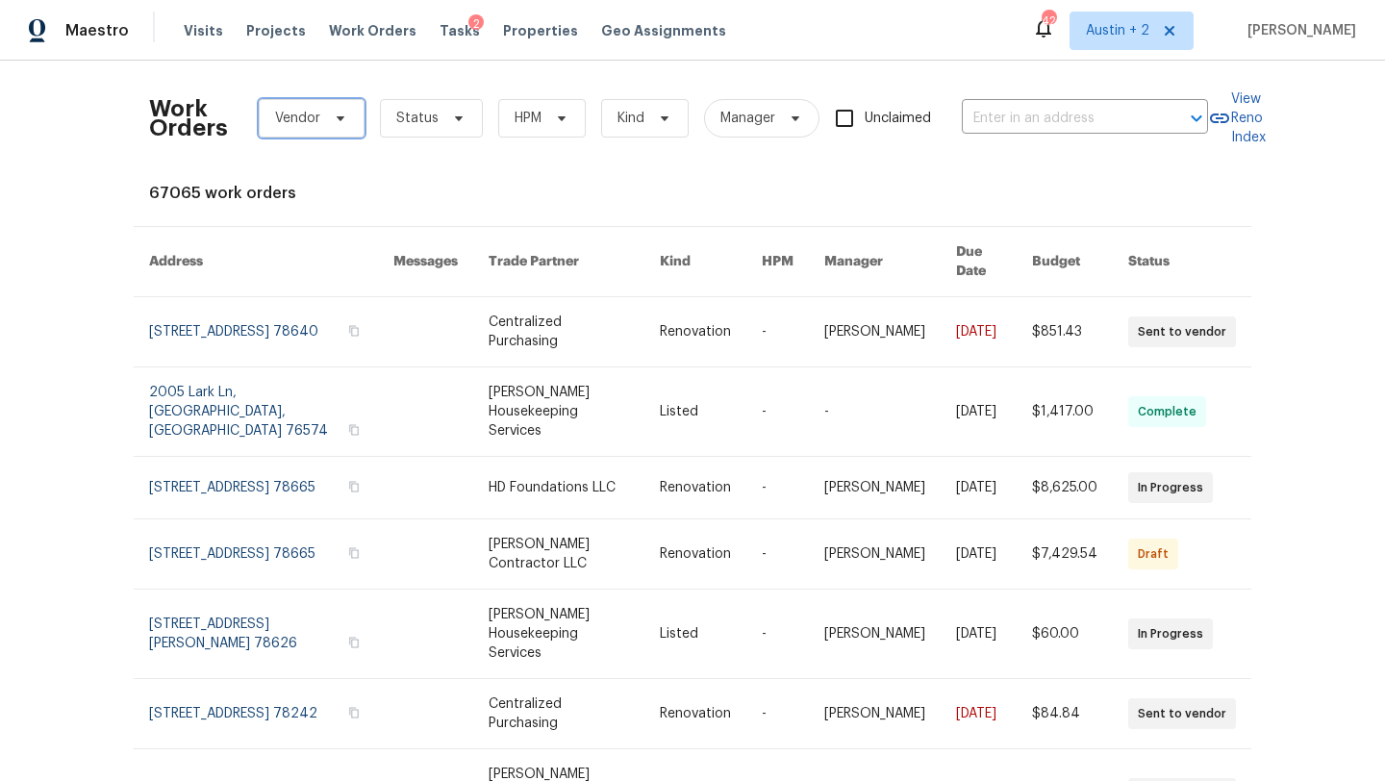
click at [346, 114] on span "Vendor" at bounding box center [312, 118] width 106 height 38
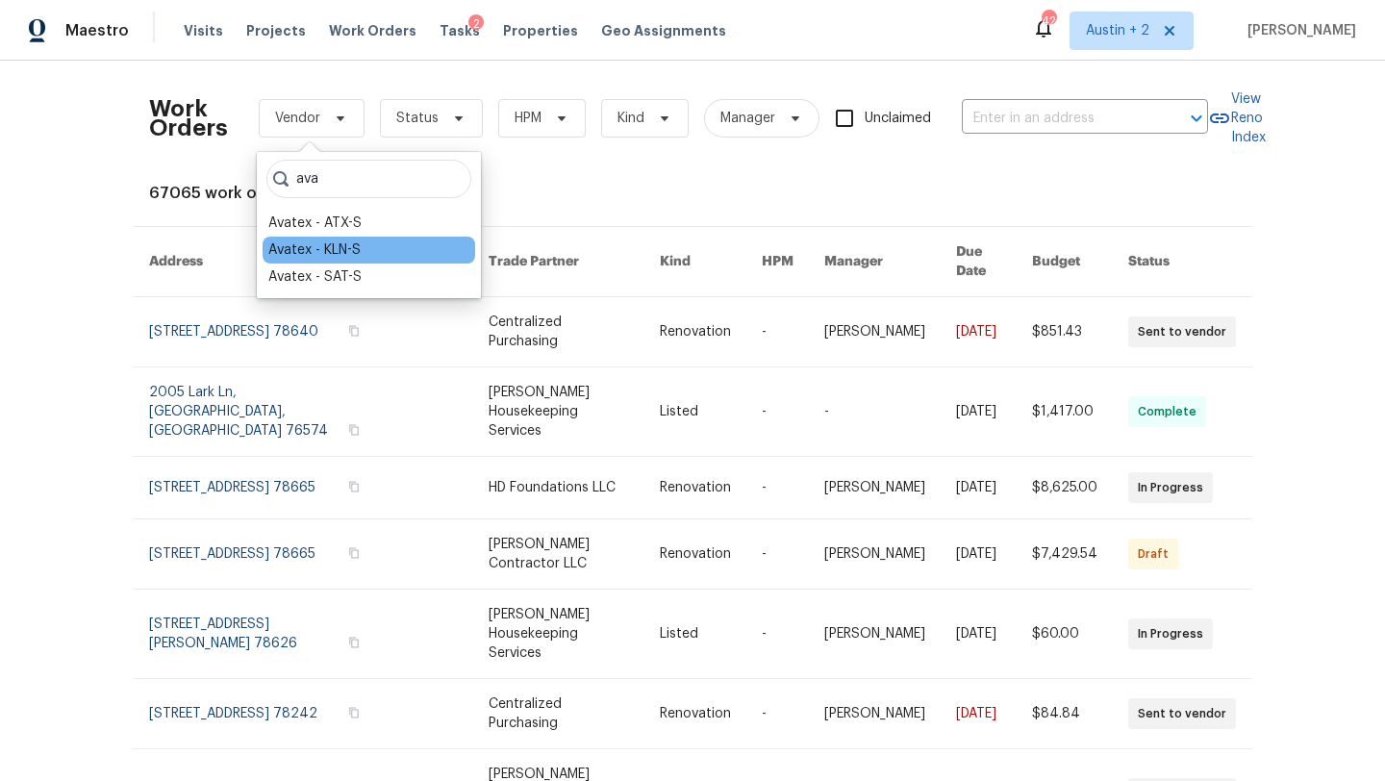
type input "ava"
click at [314, 256] on div "Avatex - KLN-S" at bounding box center [314, 249] width 92 height 19
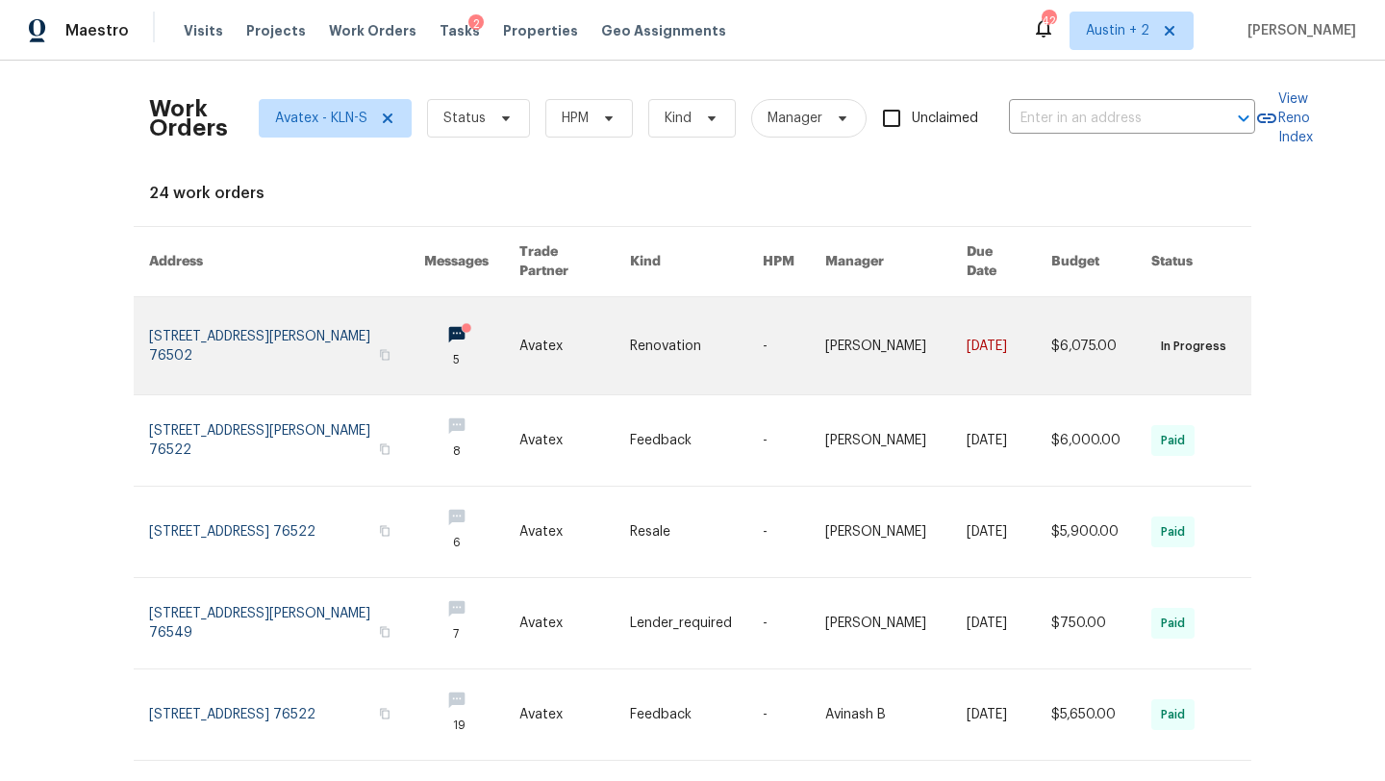
click at [259, 330] on link at bounding box center [286, 345] width 275 height 97
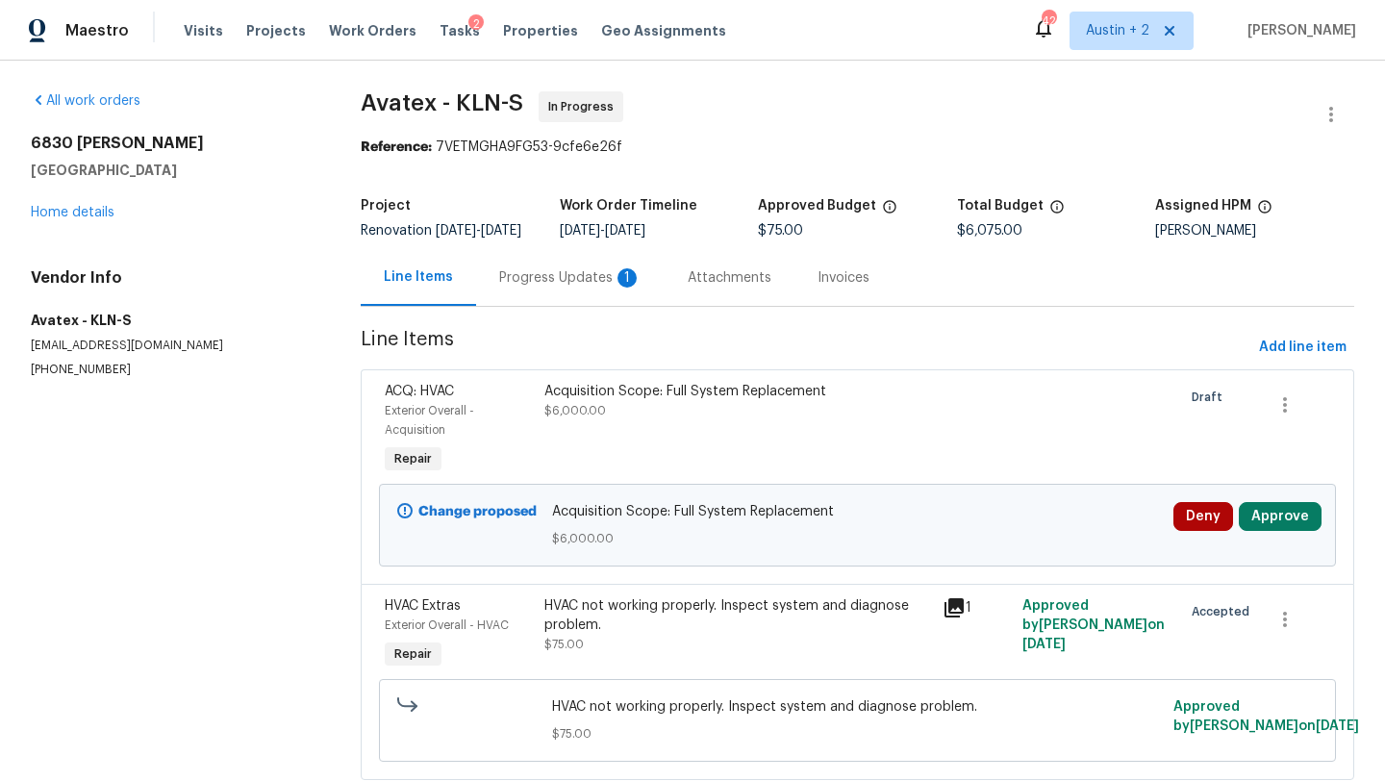
click at [526, 288] on div "Progress Updates 1" at bounding box center [570, 277] width 142 height 19
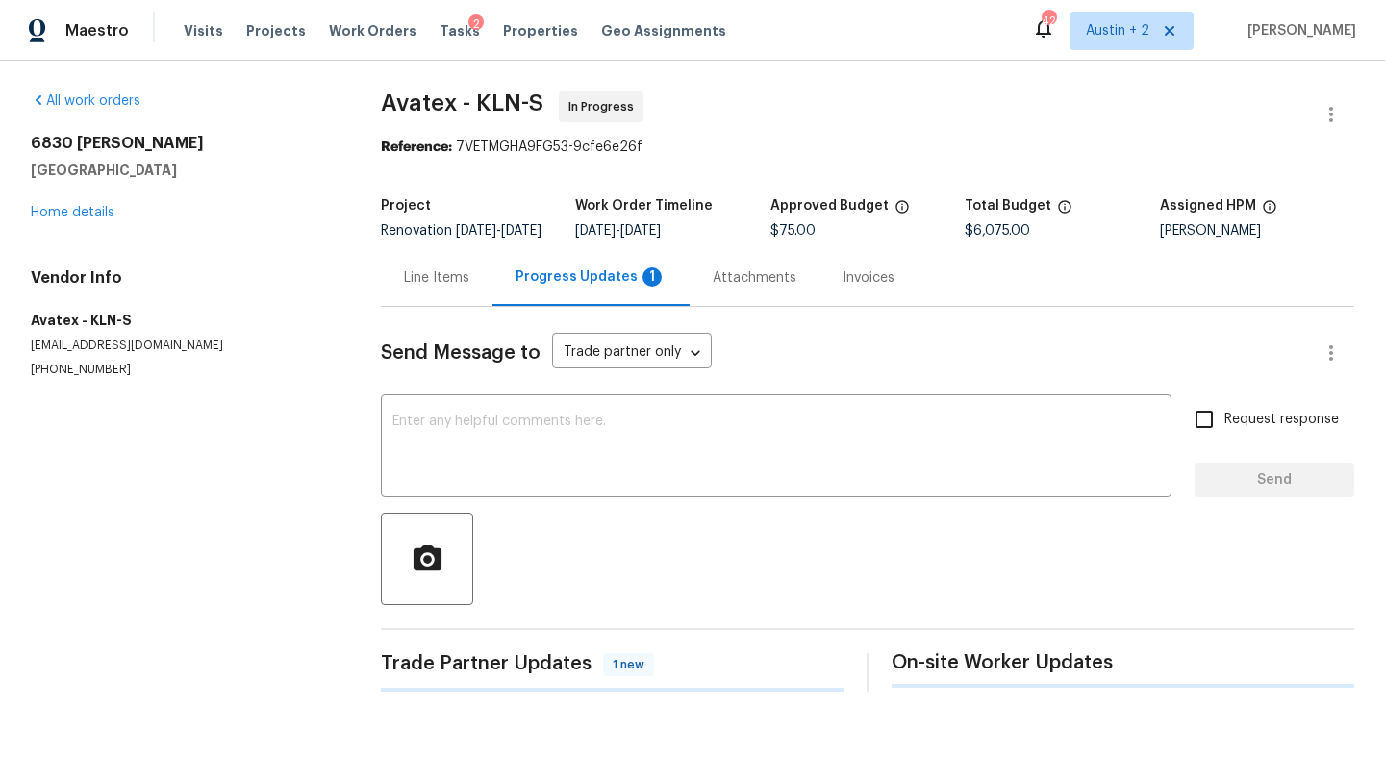
click at [545, 287] on div "Progress Updates 1" at bounding box center [591, 276] width 151 height 19
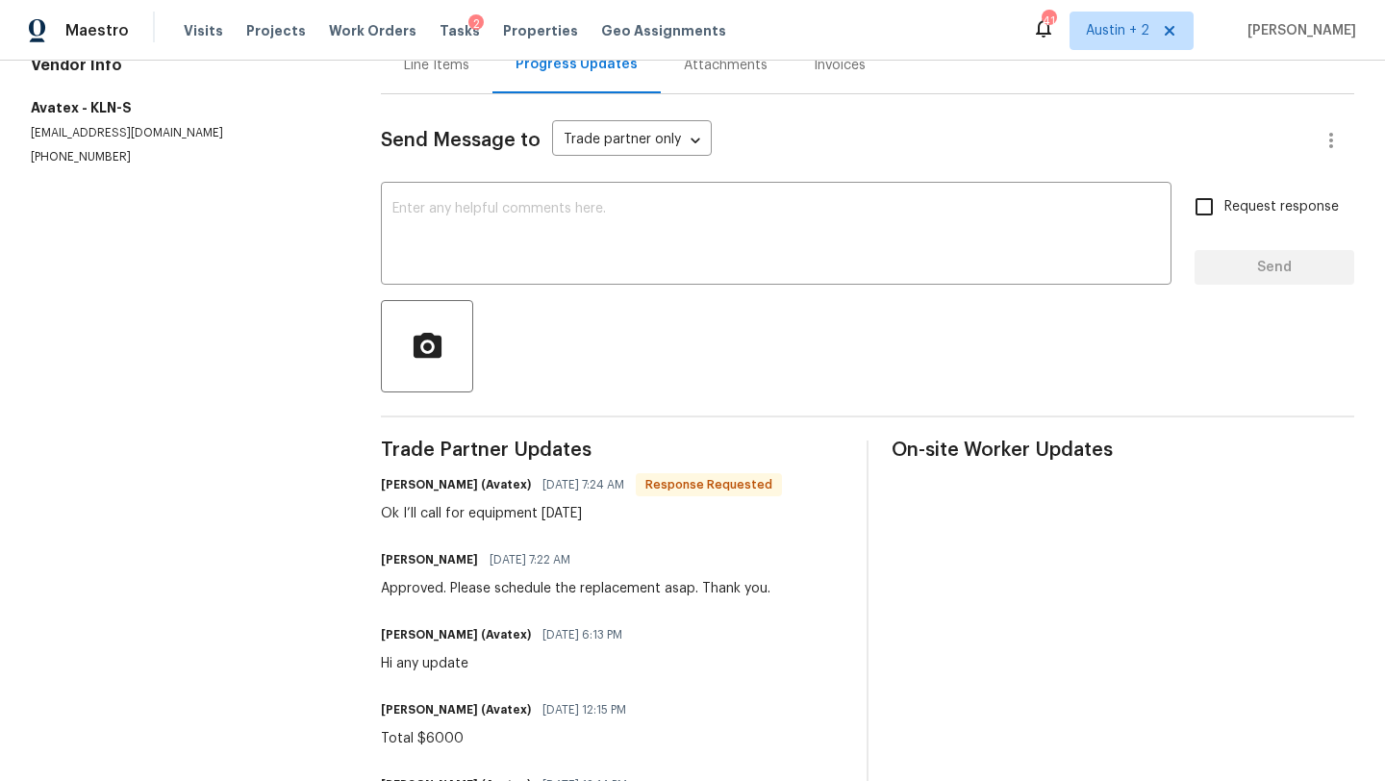
scroll to position [199, 0]
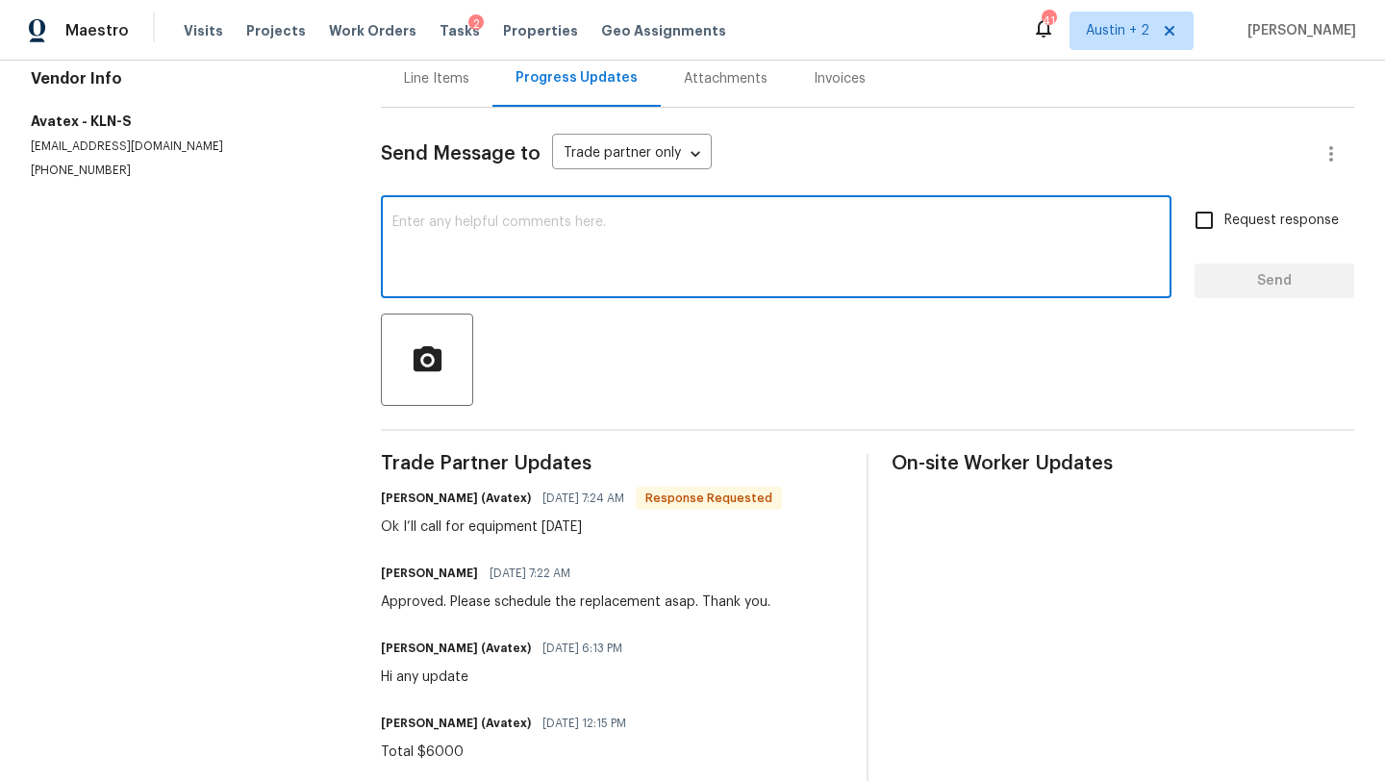
click at [565, 252] on textarea at bounding box center [776, 248] width 768 height 67
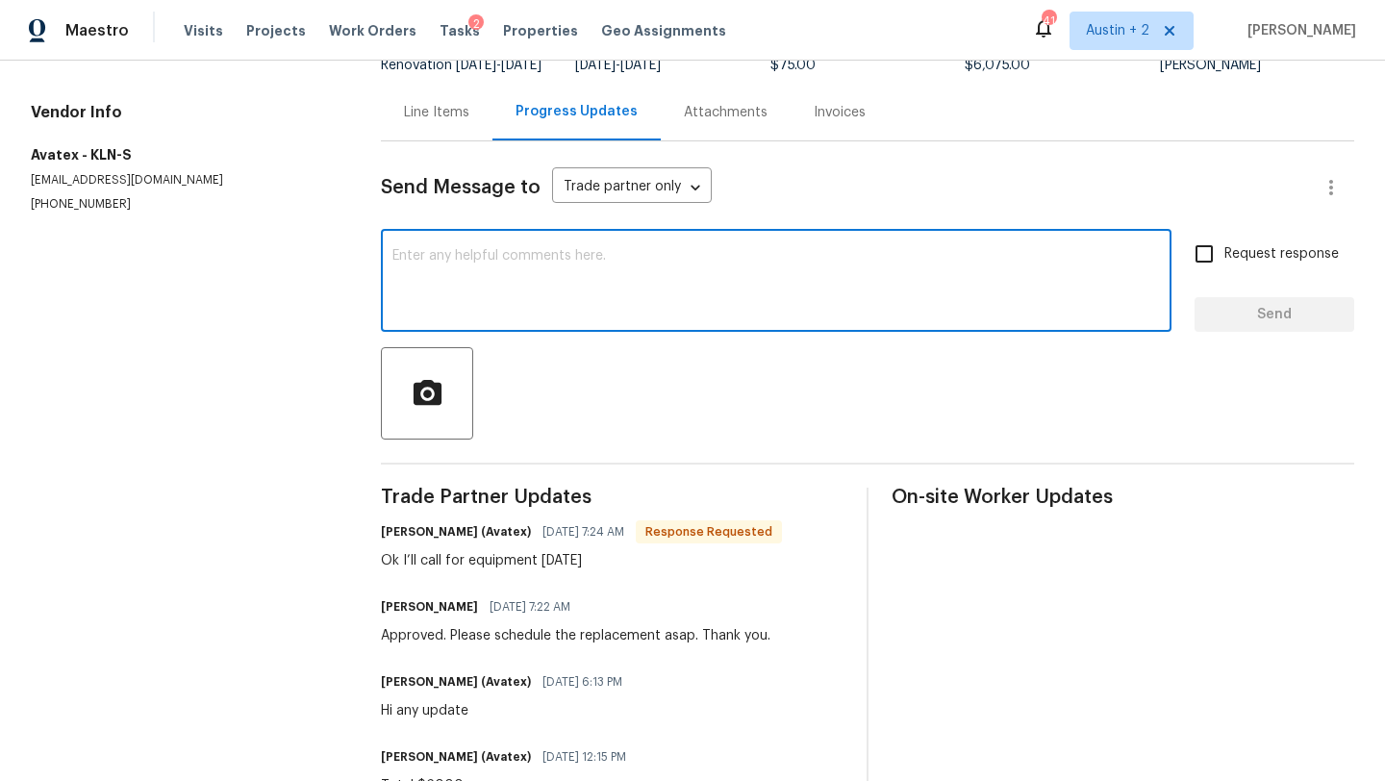
scroll to position [162, 0]
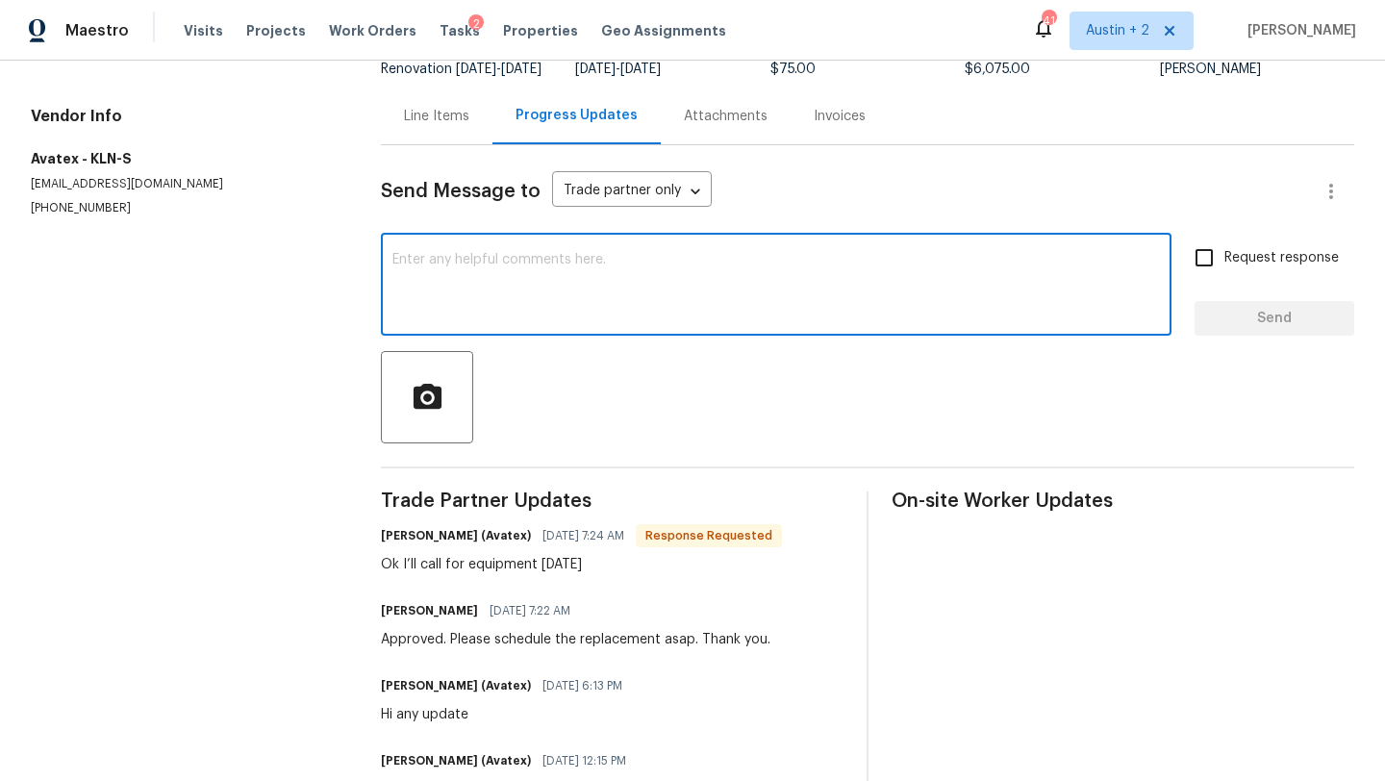
click at [518, 273] on textarea at bounding box center [776, 286] width 768 height 67
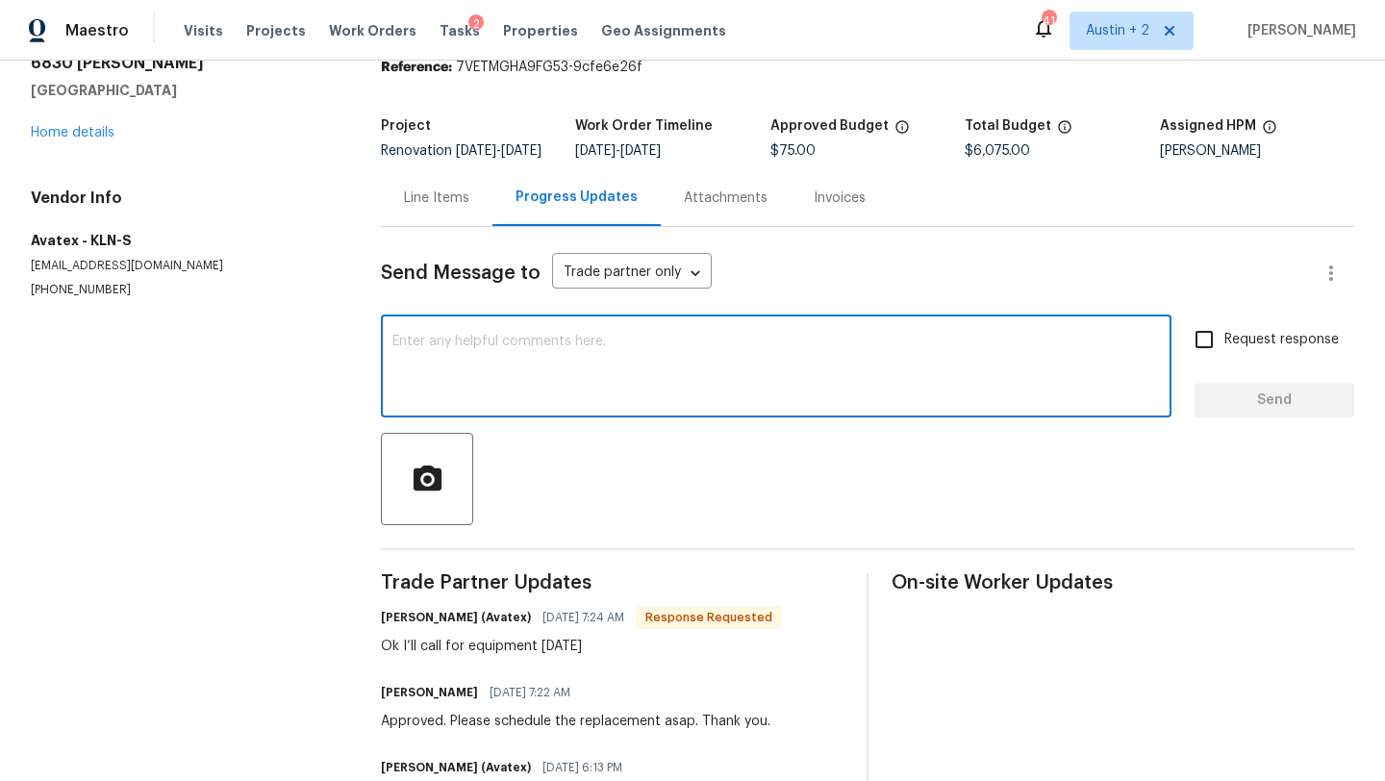
scroll to position [79, 0]
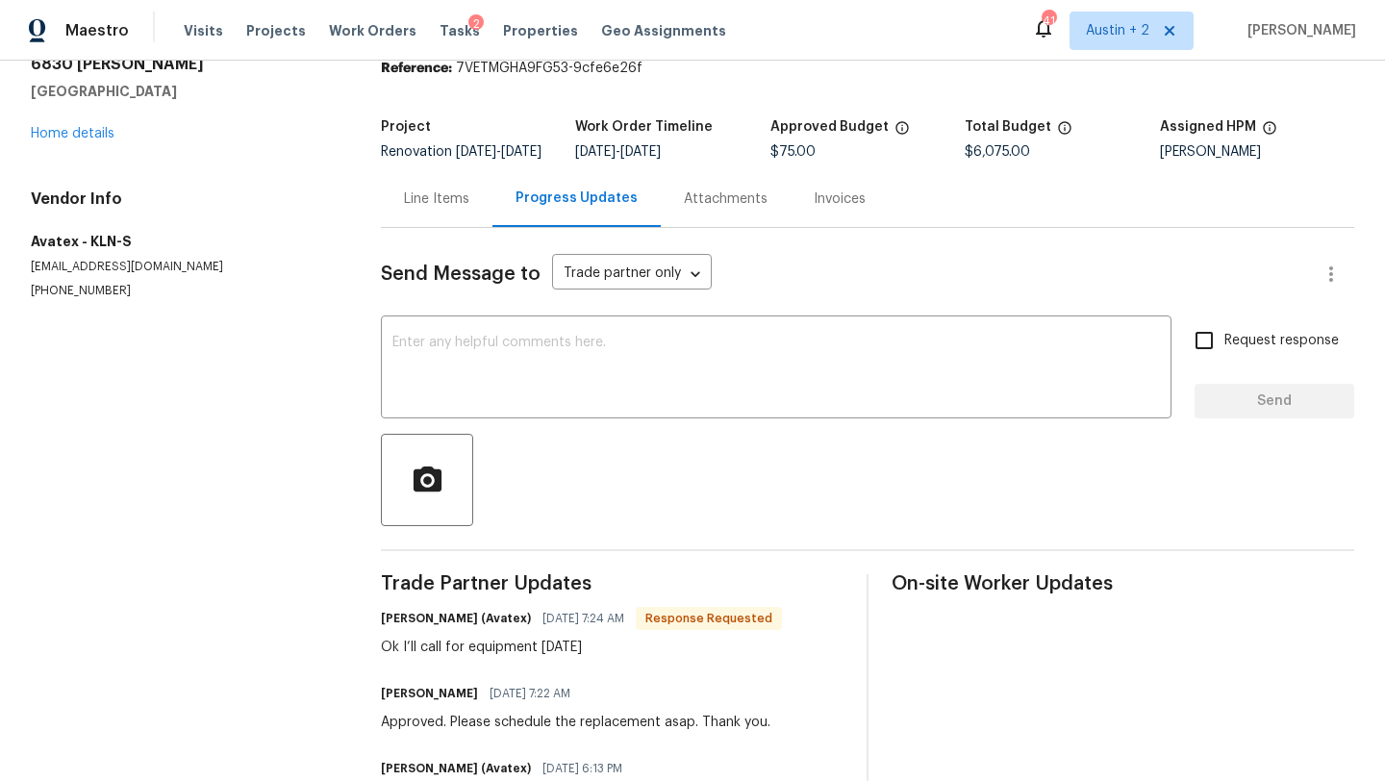
click at [441, 209] on div "Line Items" at bounding box center [436, 198] width 65 height 19
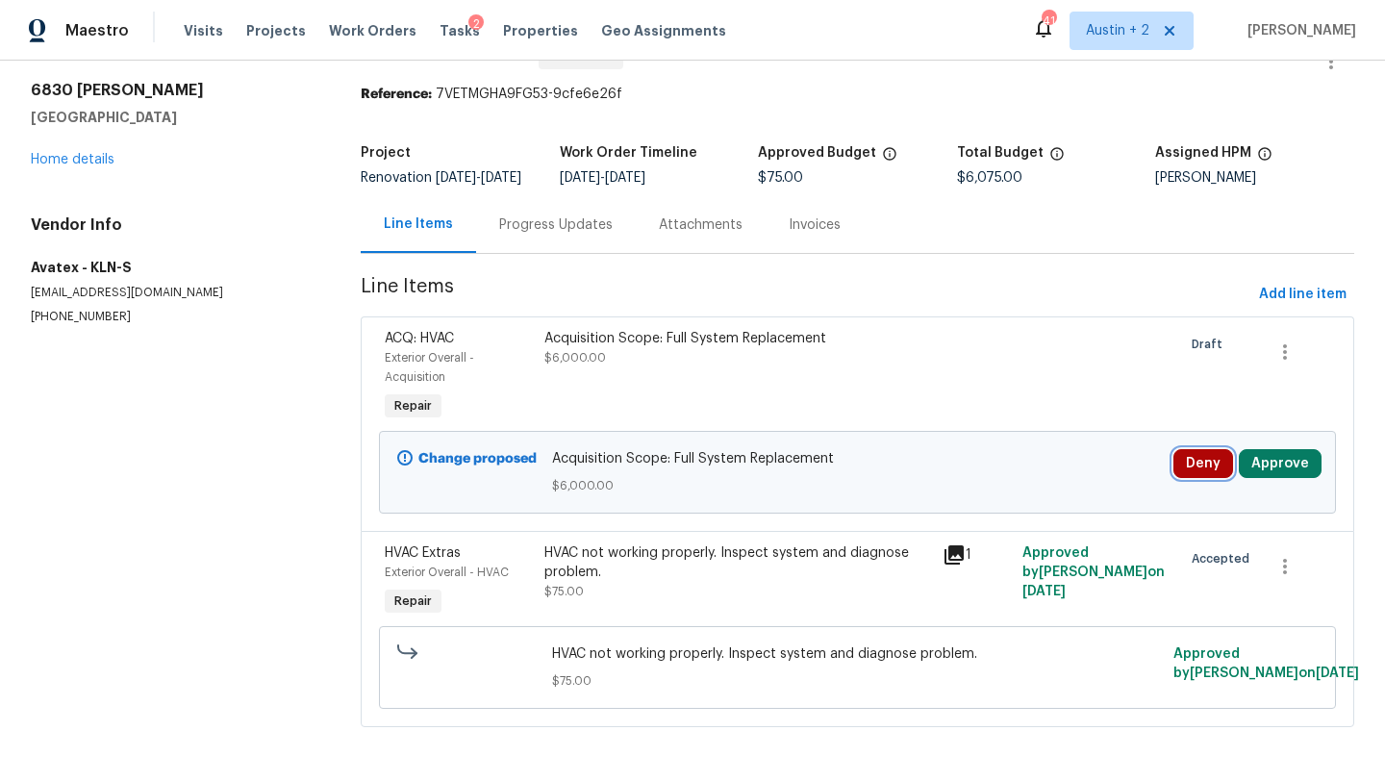
click at [1189, 449] on button "Deny" at bounding box center [1204, 463] width 60 height 29
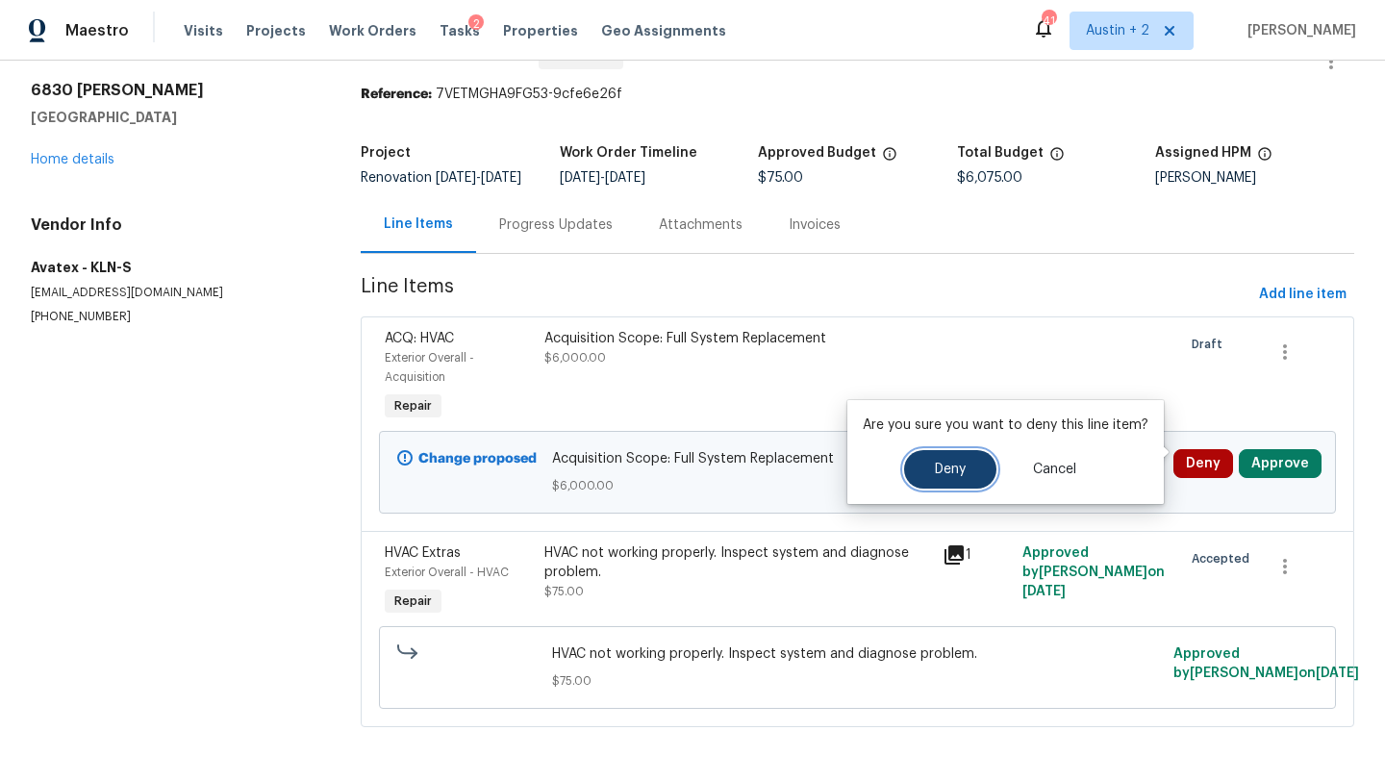
click at [956, 465] on span "Deny" at bounding box center [950, 470] width 31 height 14
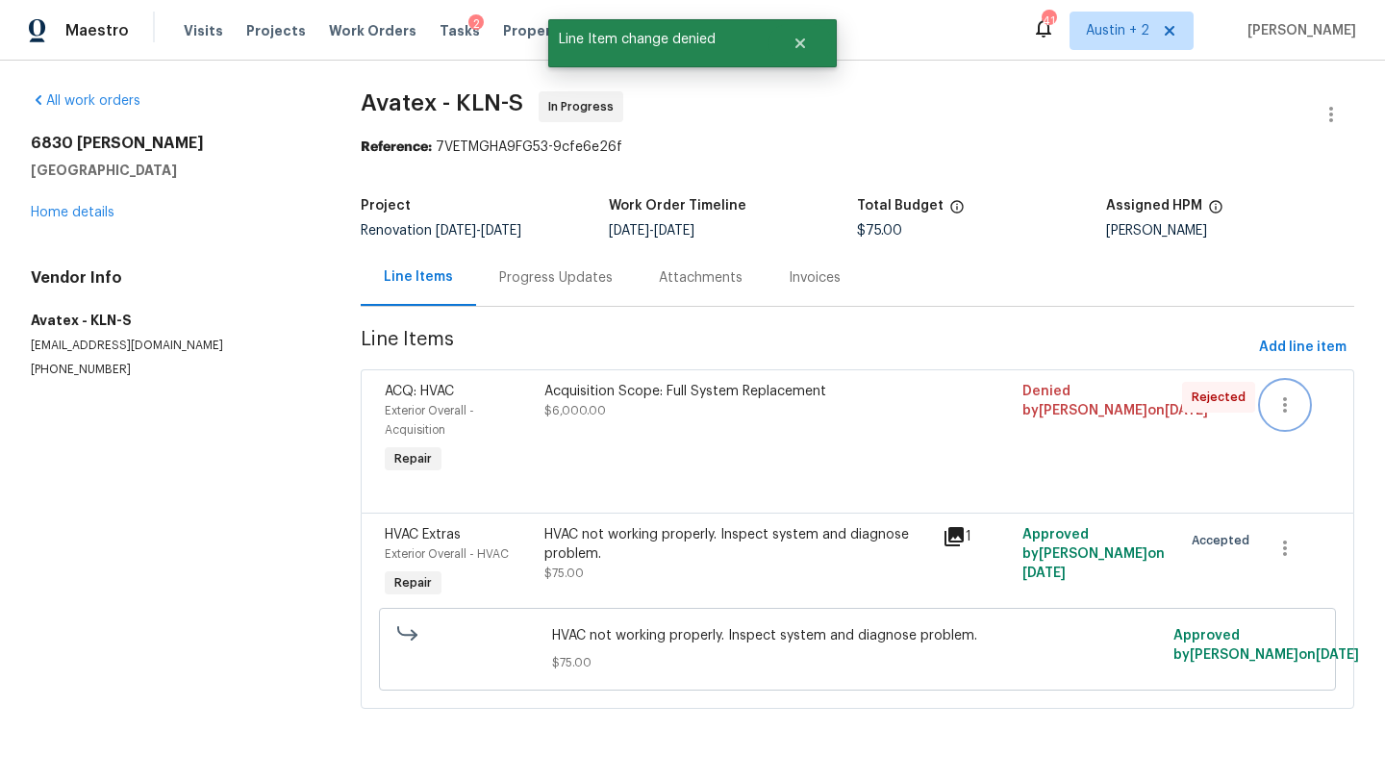
click at [1287, 401] on icon "button" at bounding box center [1285, 404] width 23 height 23
click at [1287, 401] on li "Cancel" at bounding box center [1299, 406] width 74 height 32
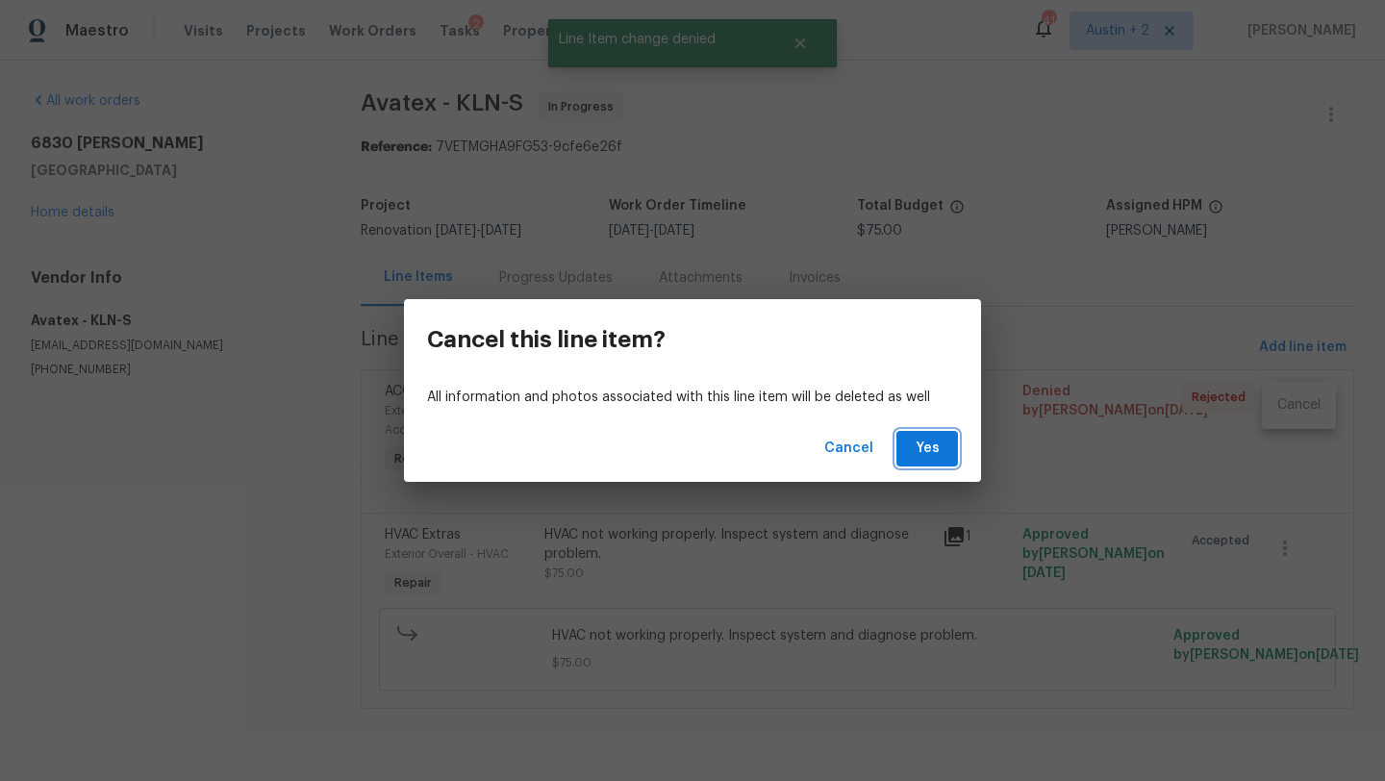
click at [908, 452] on button "Yes" at bounding box center [927, 449] width 62 height 36
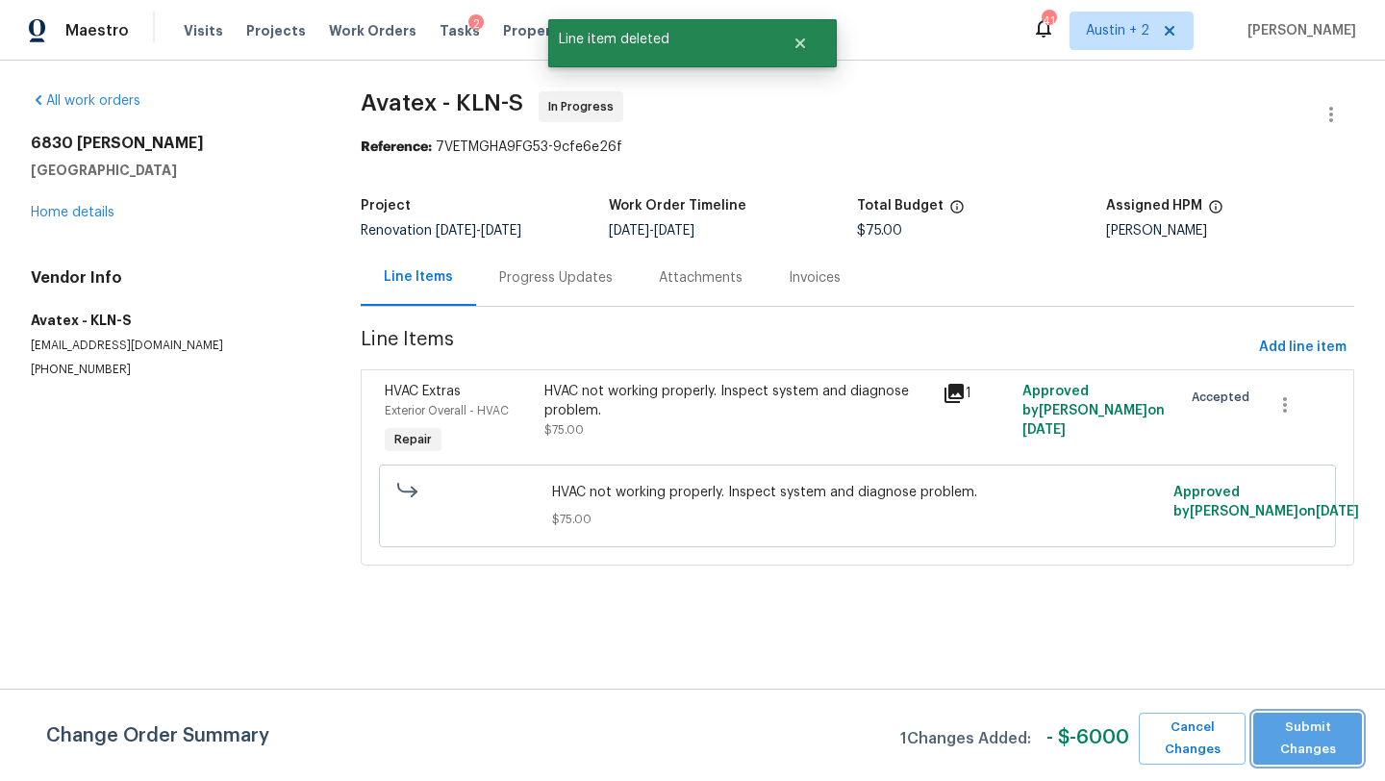
click at [1307, 742] on span "Submit Changes" at bounding box center [1307, 739] width 89 height 44
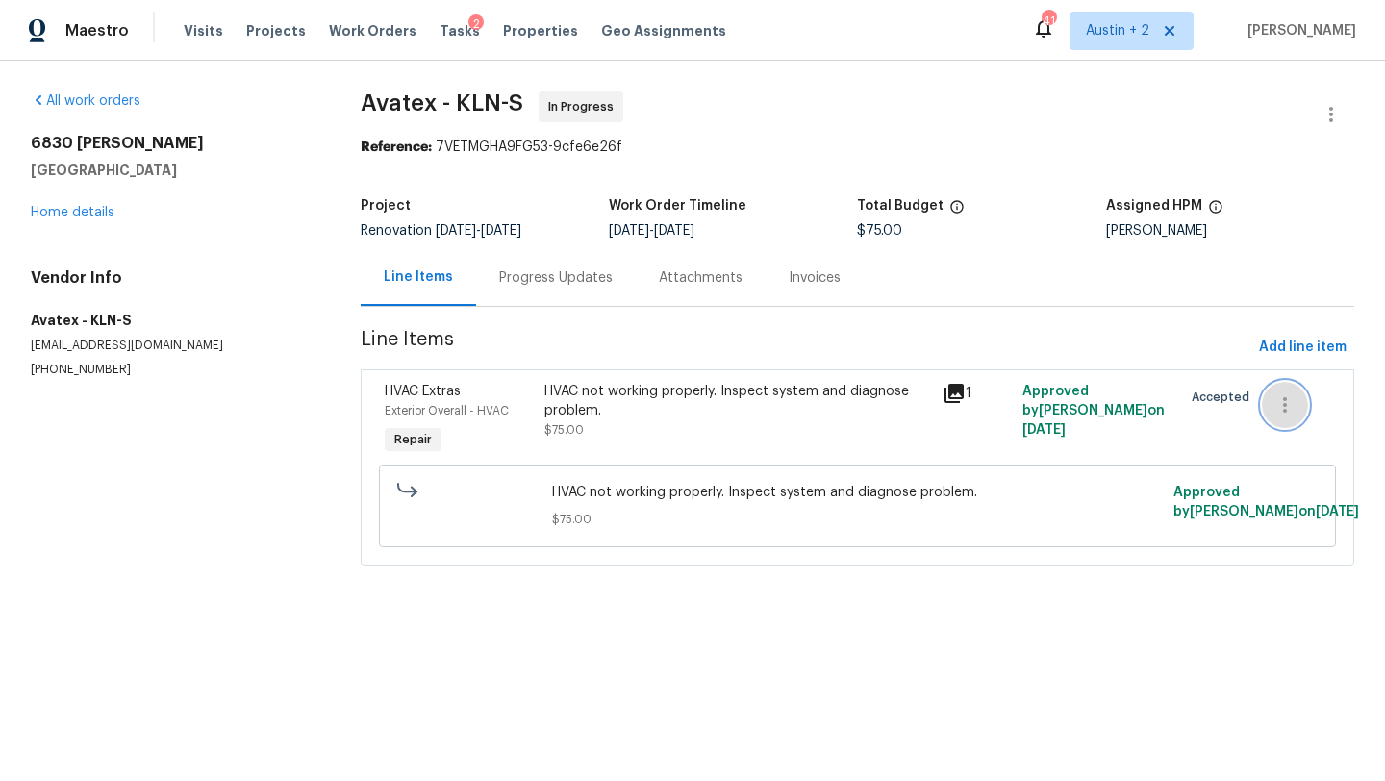
click at [1280, 402] on icon "button" at bounding box center [1285, 404] width 23 height 23
click at [766, 411] on div at bounding box center [692, 390] width 1385 height 781
click at [66, 214] on link "Home details" at bounding box center [73, 212] width 84 height 13
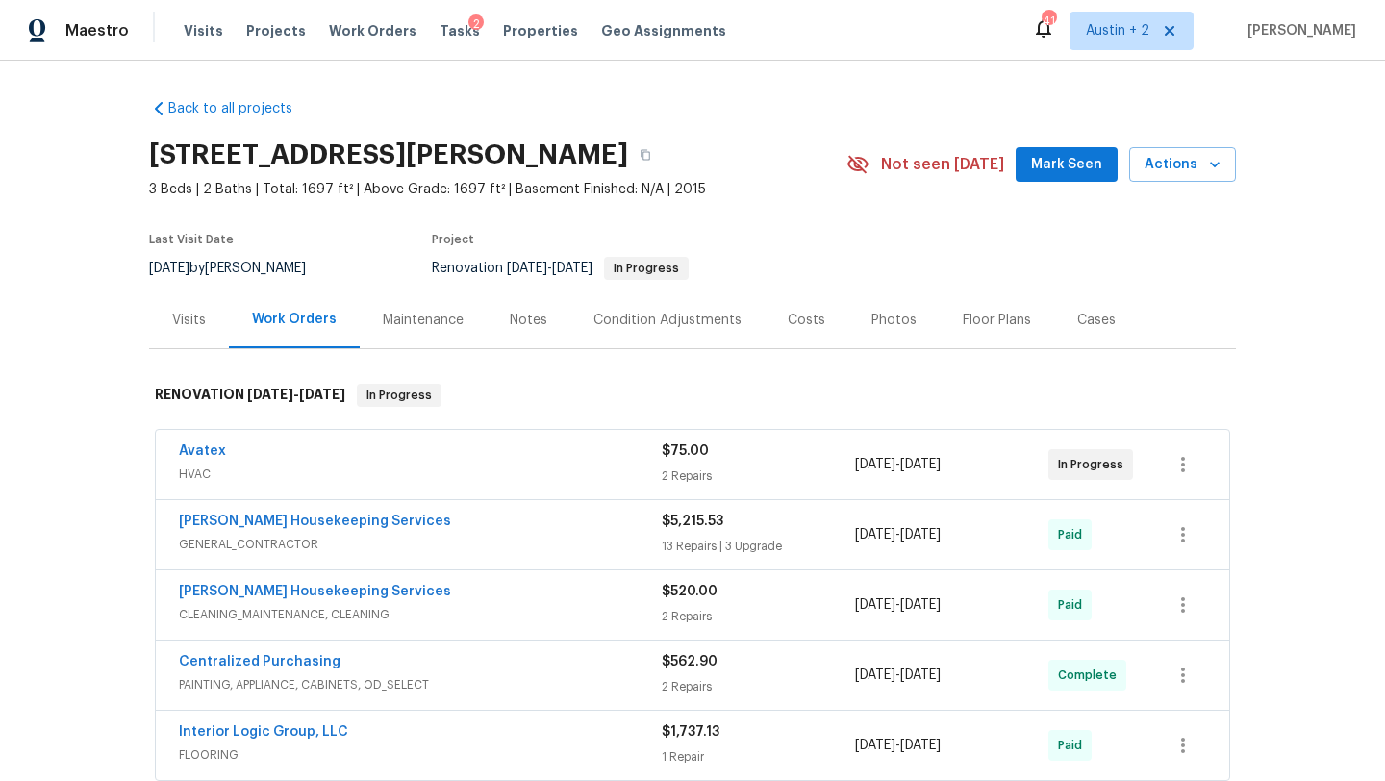
click at [1067, 169] on span "Mark Seen" at bounding box center [1066, 165] width 71 height 24
click at [216, 453] on link "Avatex" at bounding box center [202, 450] width 47 height 13
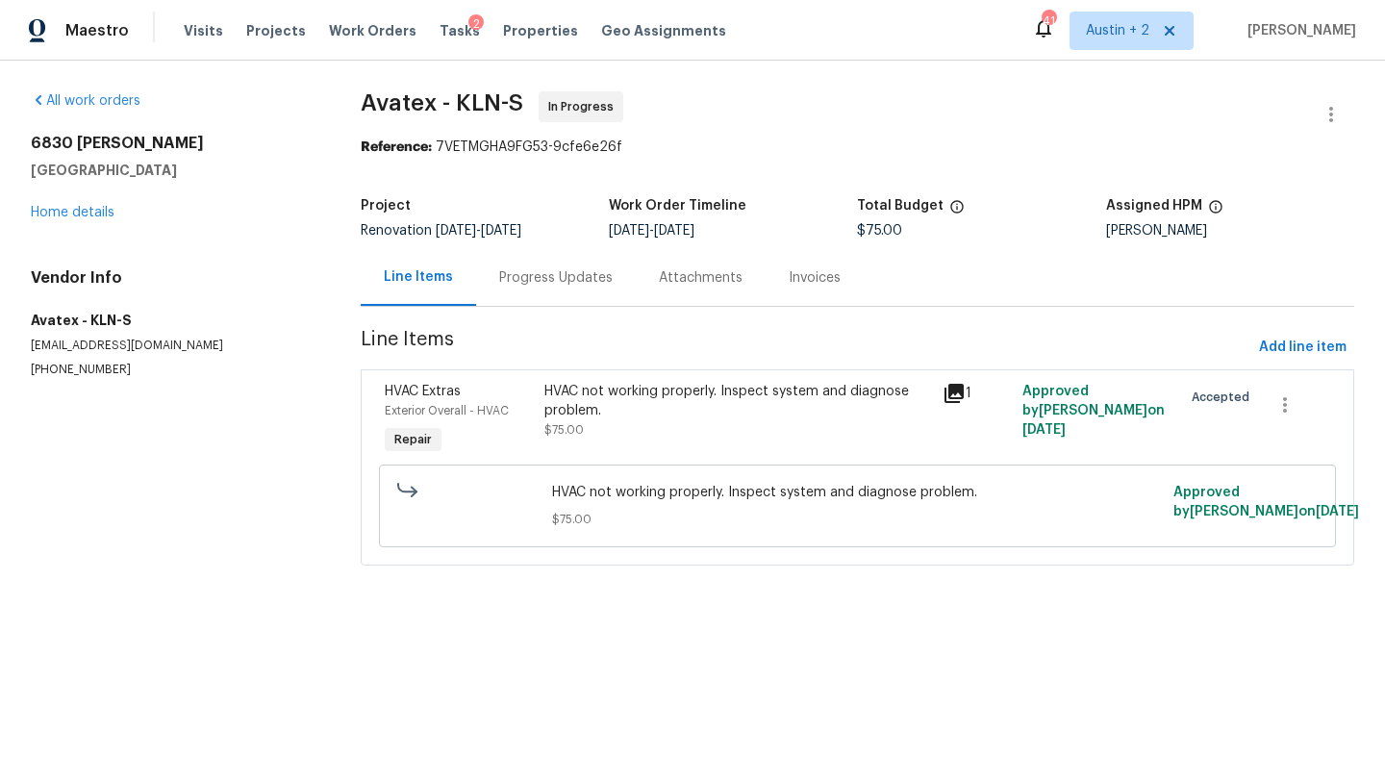
click at [576, 281] on div "Progress Updates" at bounding box center [556, 277] width 114 height 19
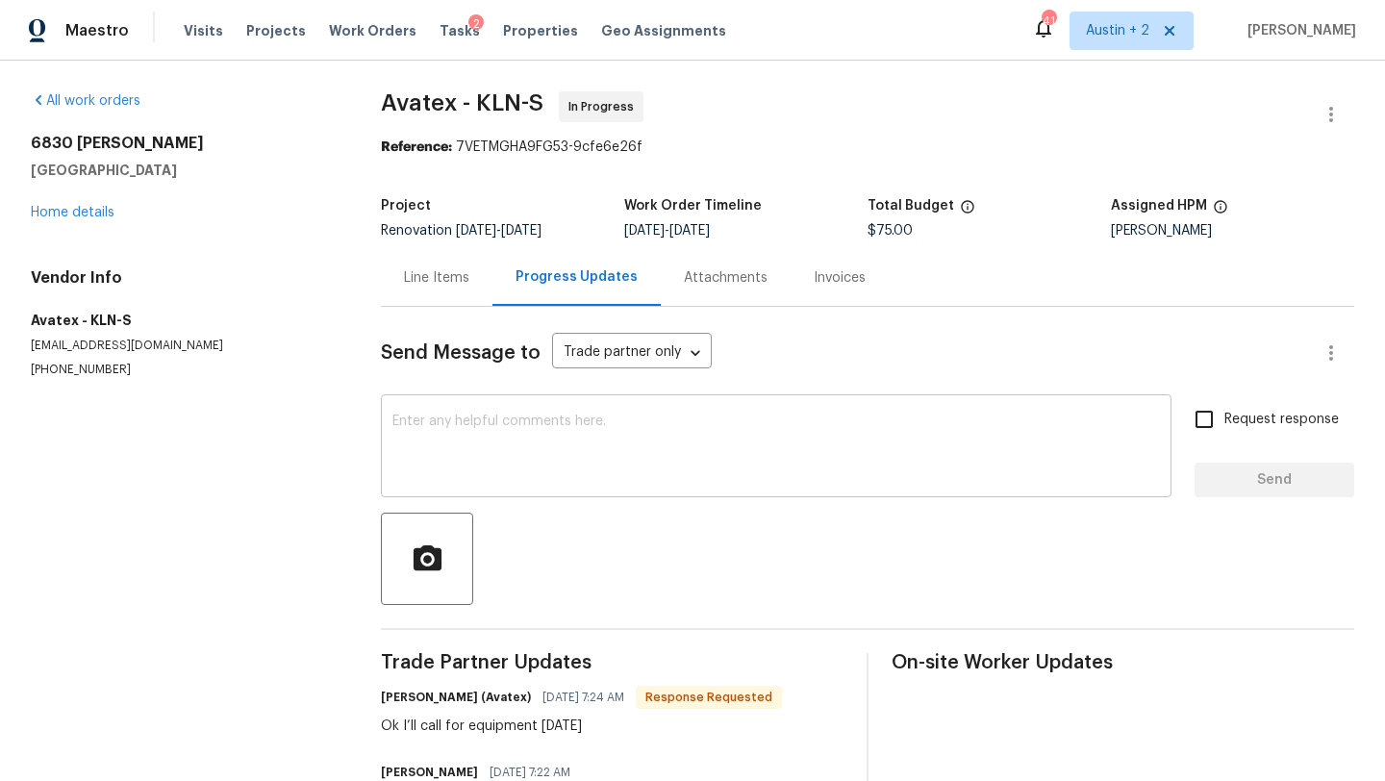
click at [542, 430] on textarea at bounding box center [776, 448] width 768 height 67
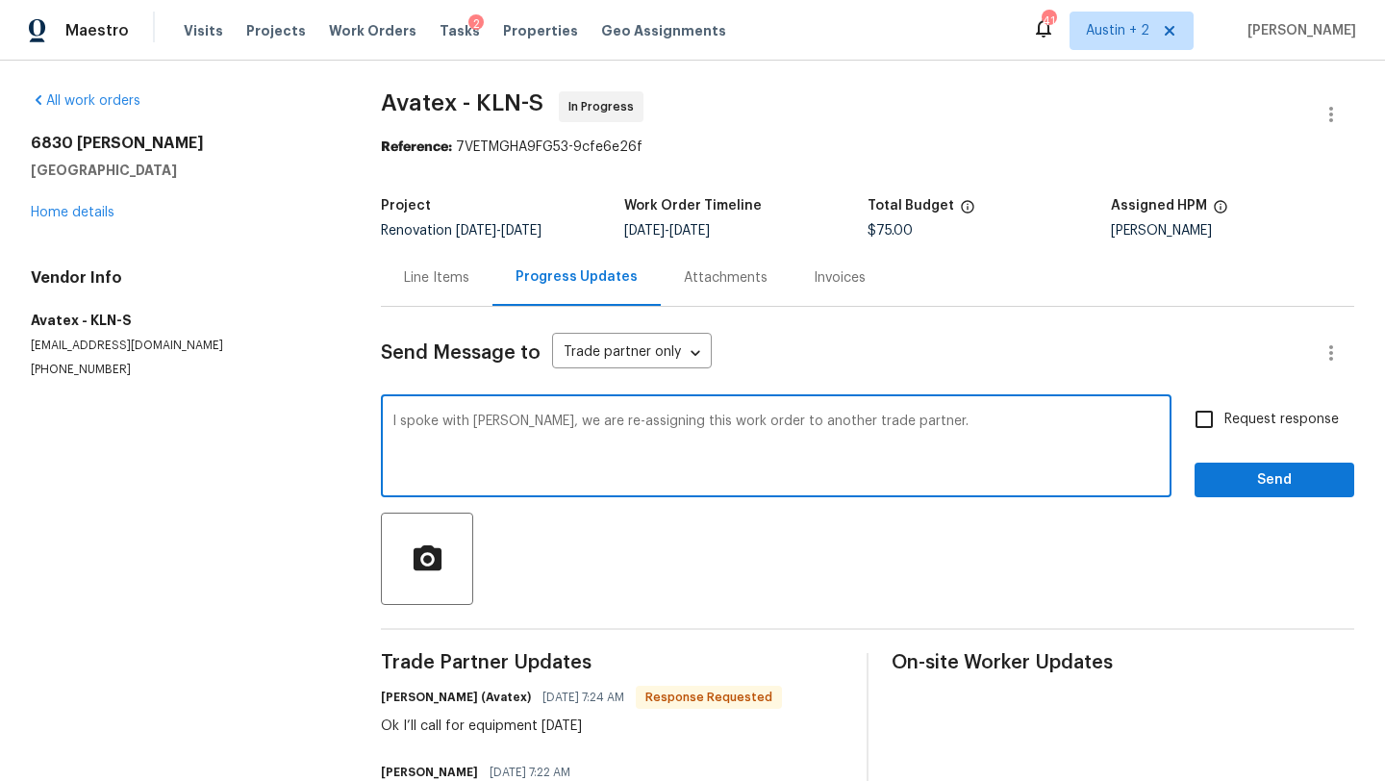
type textarea "I spoke with Nelson, we are re-assigning this work order to another trade partn…"
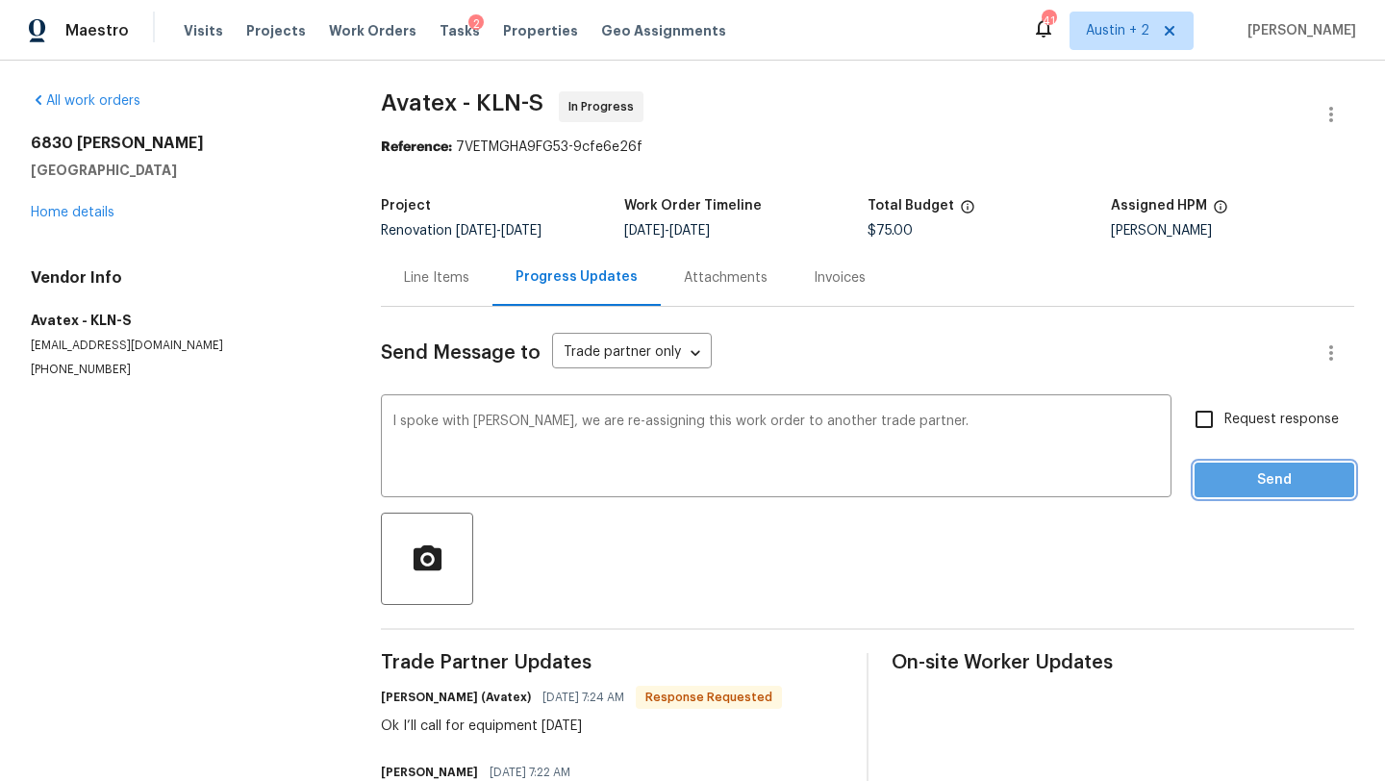
click at [1224, 472] on span "Send" at bounding box center [1274, 480] width 129 height 24
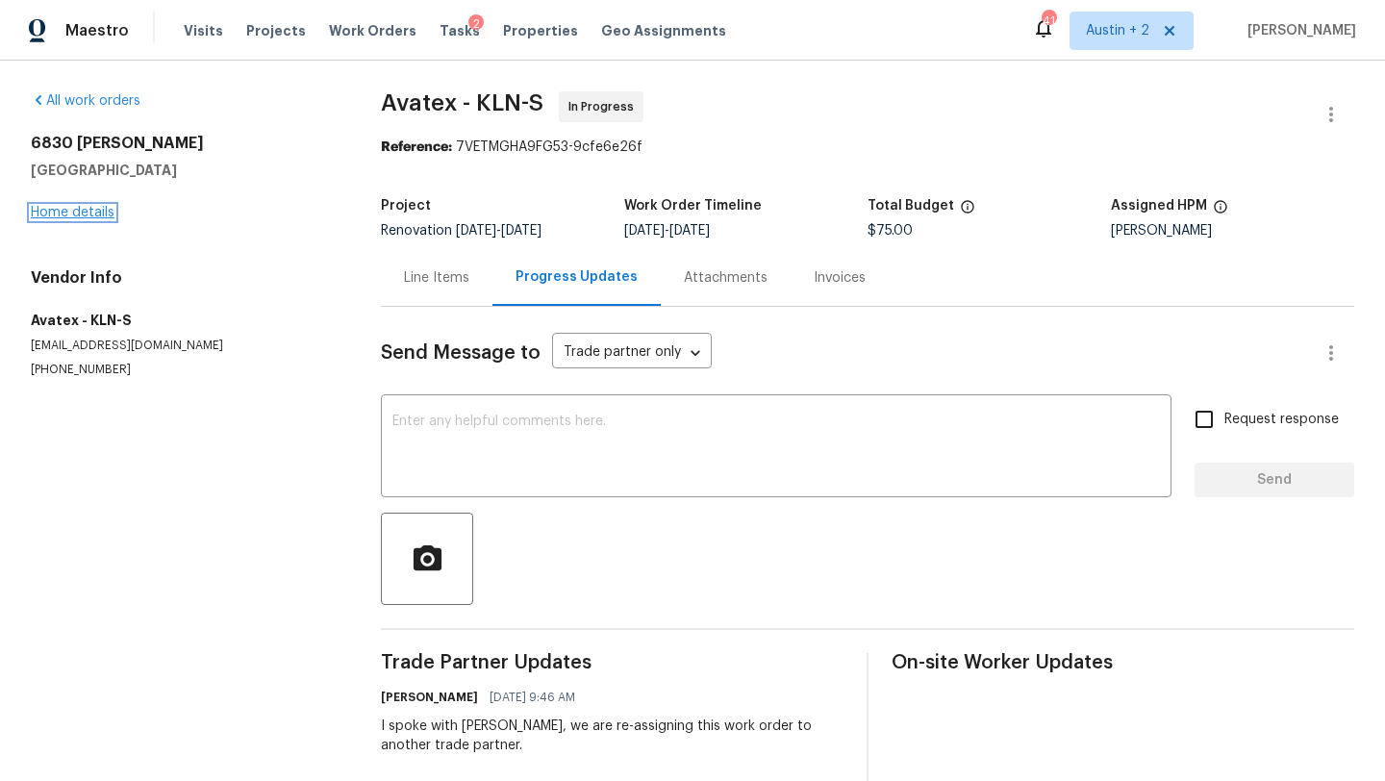
click at [105, 213] on link "Home details" at bounding box center [73, 212] width 84 height 13
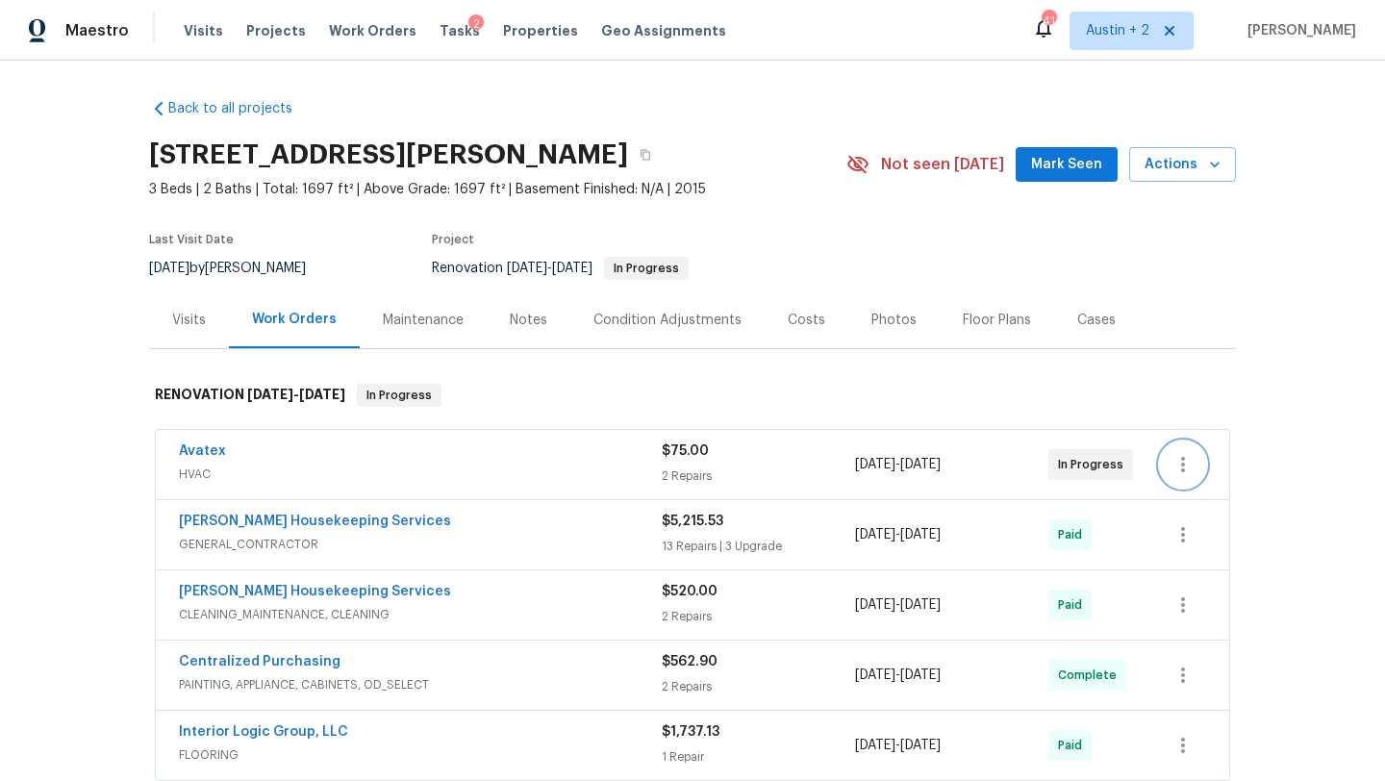
click at [1183, 468] on icon "button" at bounding box center [1183, 464] width 4 height 15
click at [1184, 468] on li "Edit" at bounding box center [1264, 465] width 208 height 32
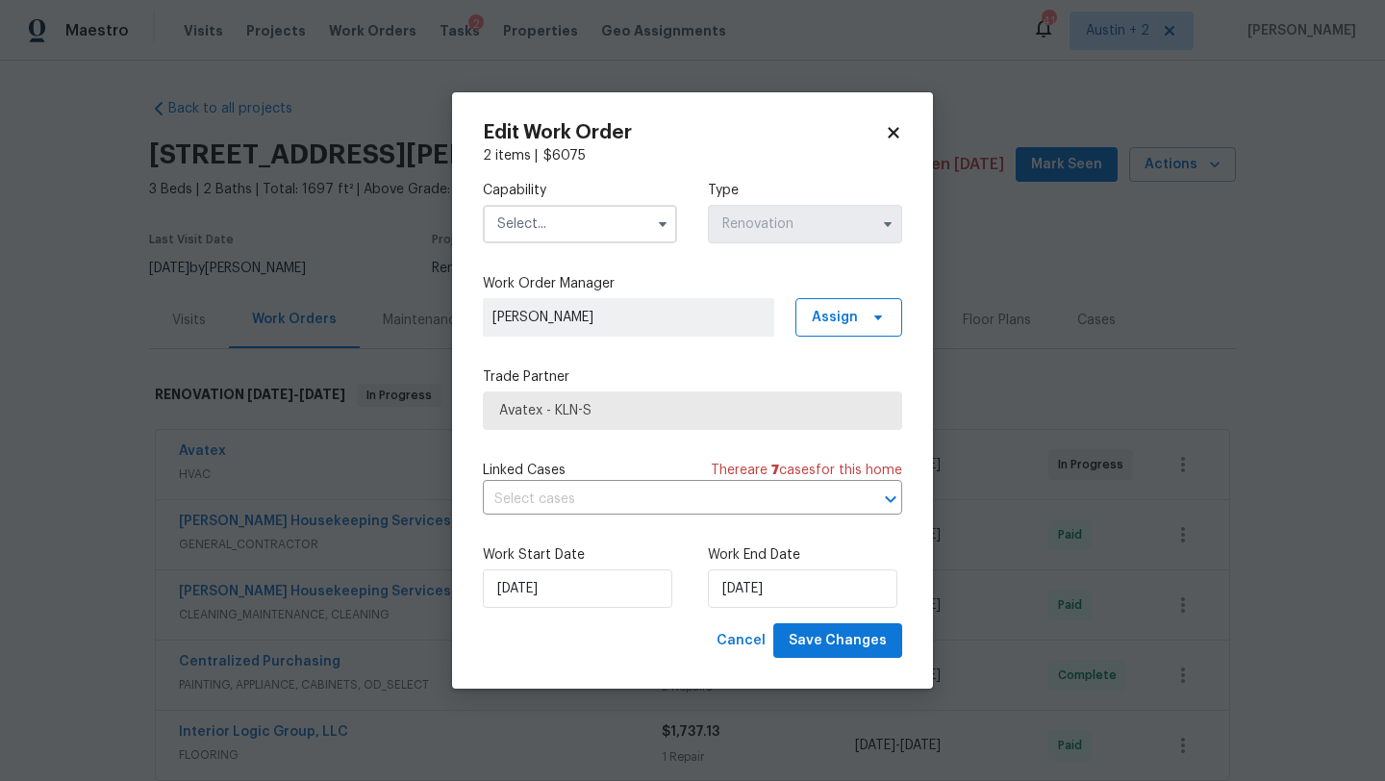
click at [592, 223] on input "text" at bounding box center [580, 224] width 194 height 38
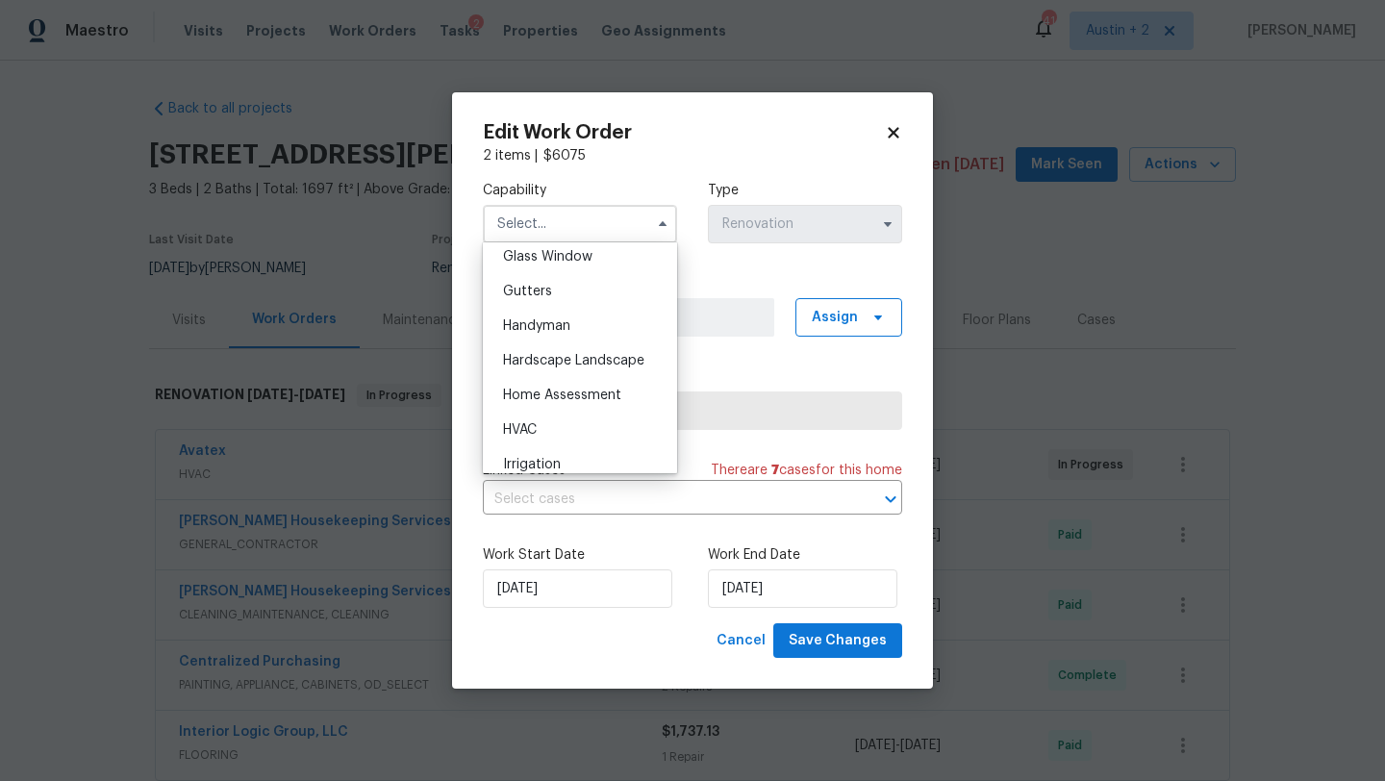
scroll to position [997, 0]
click at [527, 425] on span "HVAC" at bounding box center [520, 428] width 34 height 13
type input "HVAC"
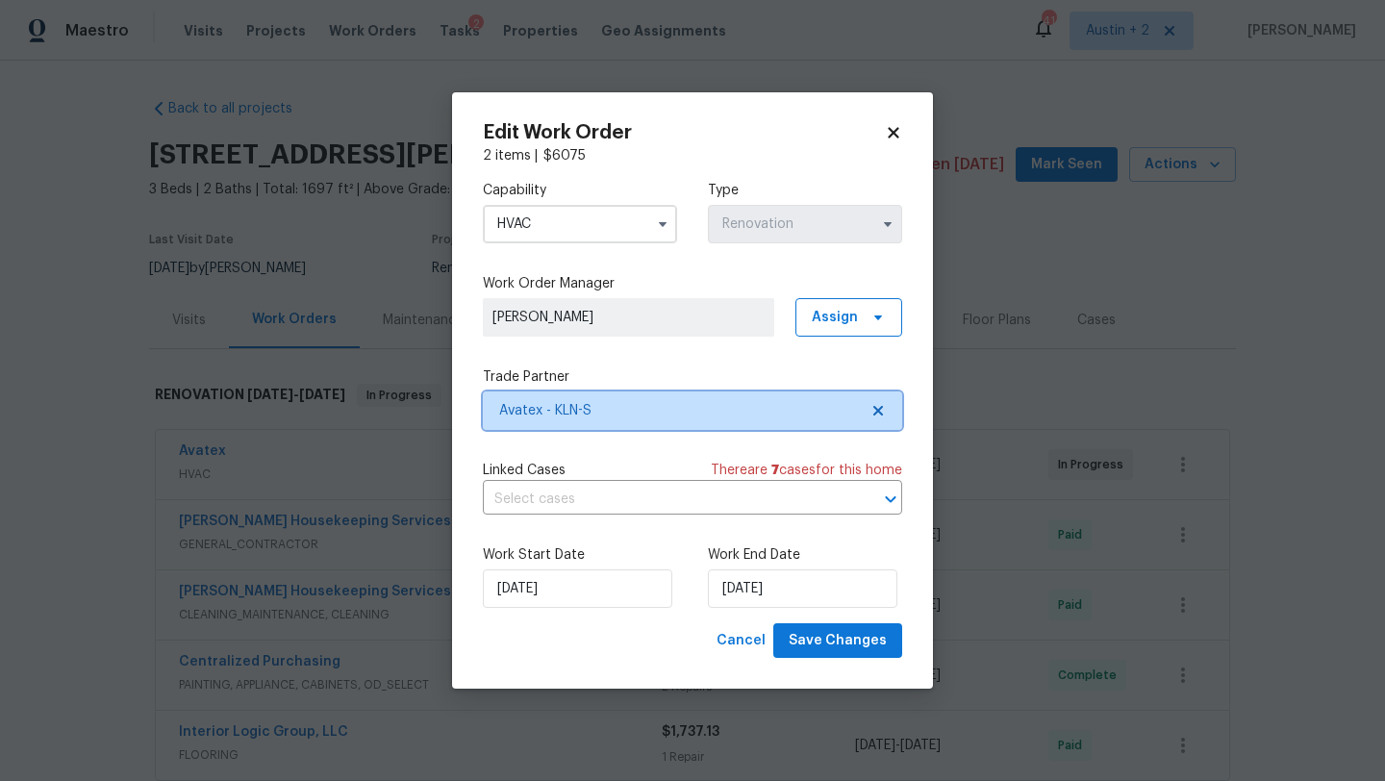
click at [718, 417] on span "Avatex - KLN-S" at bounding box center [678, 410] width 359 height 19
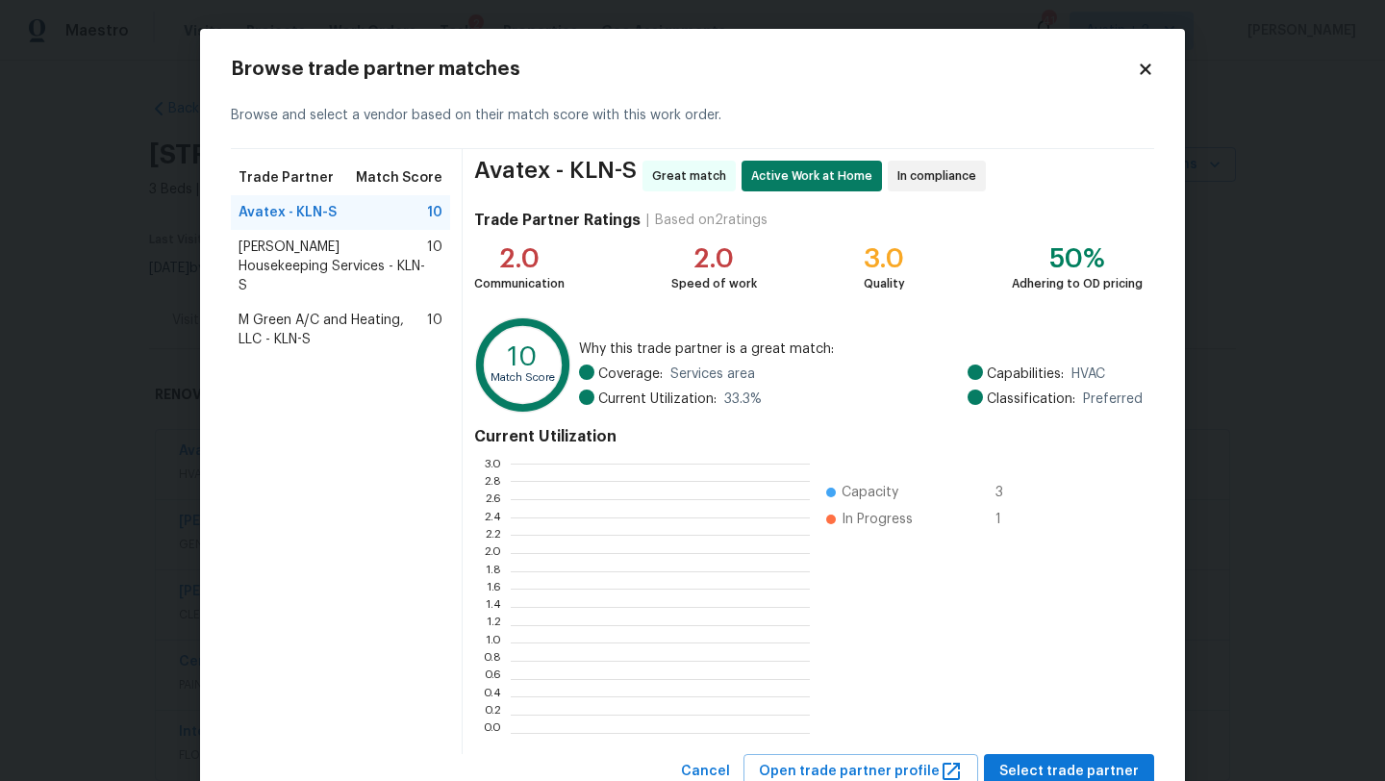
scroll to position [269, 299]
click at [332, 258] on span "Arelis Housekeeping Services - KLN-S" at bounding box center [333, 267] width 189 height 58
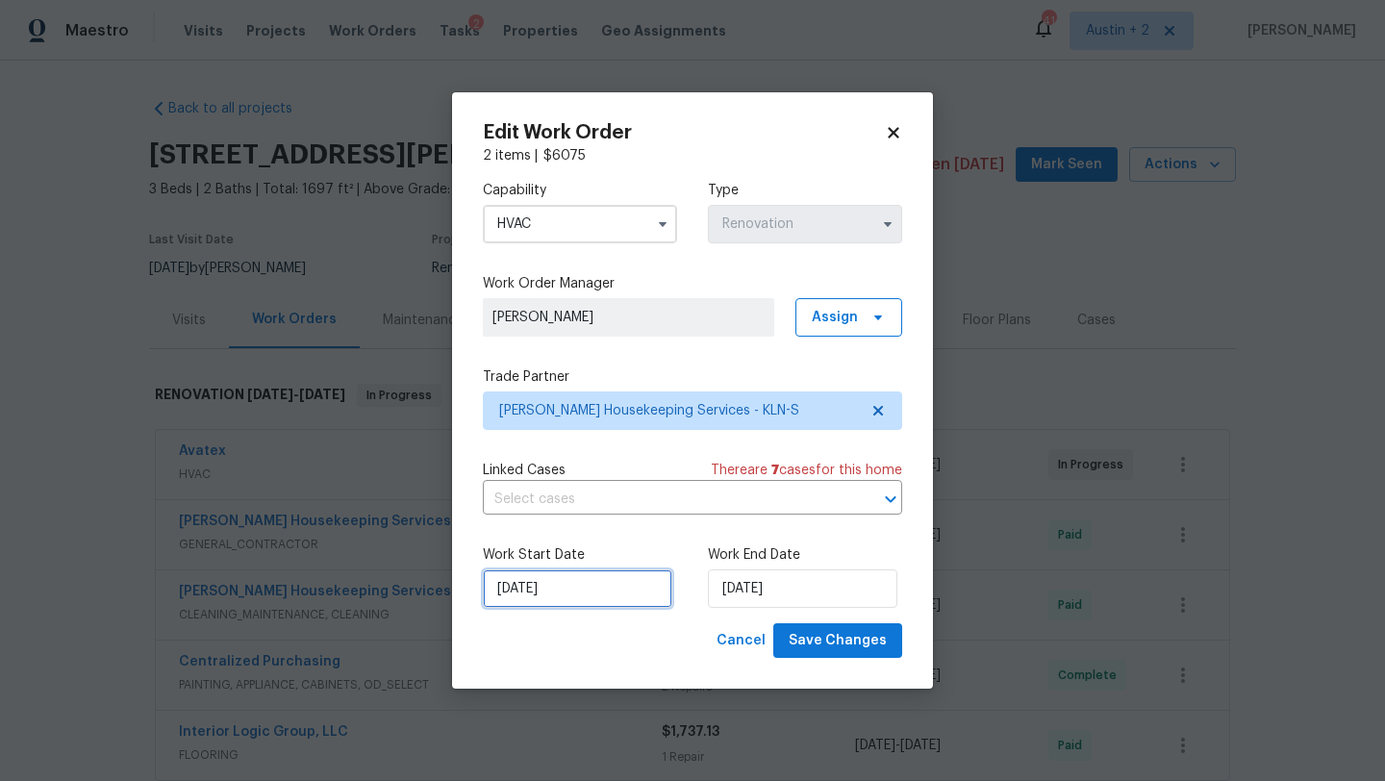
click at [594, 587] on input "[DATE]" at bounding box center [577, 588] width 189 height 38
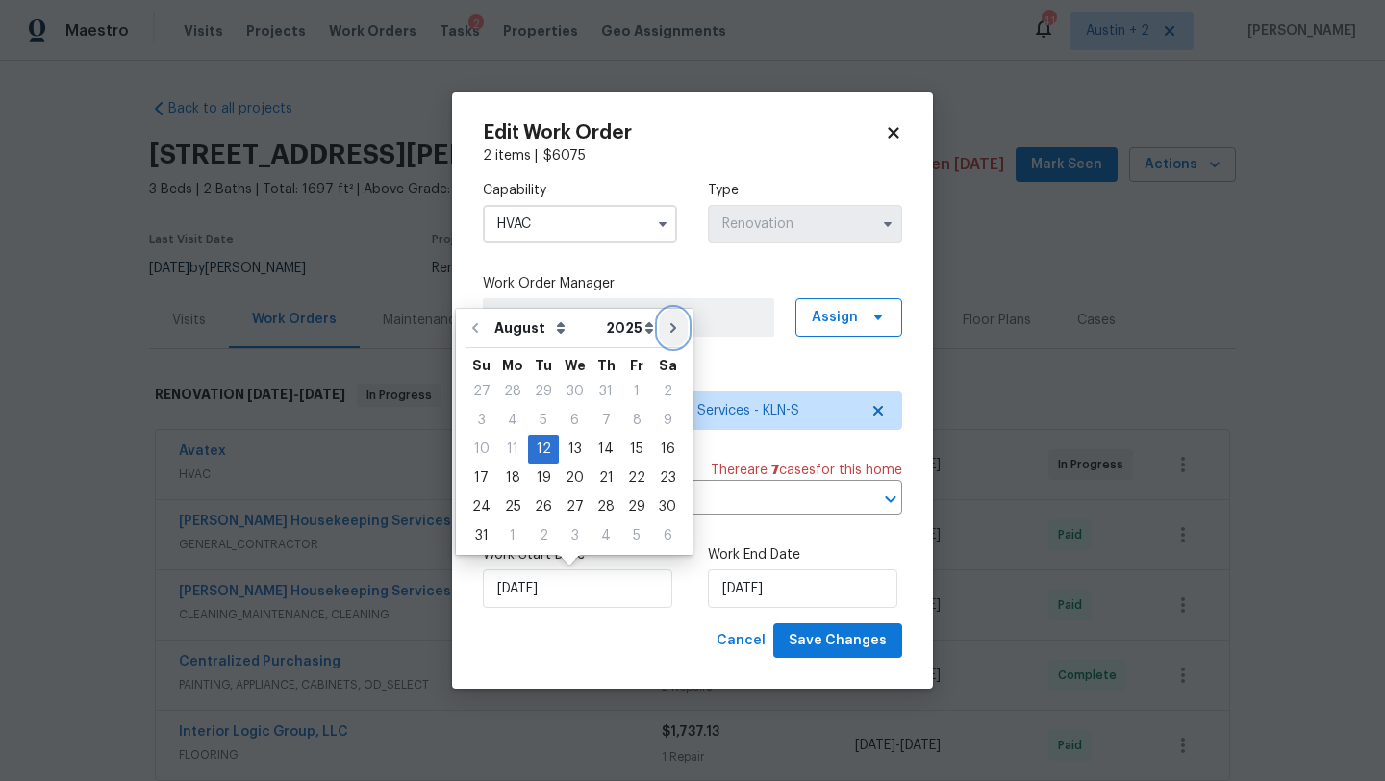
click at [668, 333] on icon "Go to next month" at bounding box center [673, 327] width 15 height 15
type input "9/12/2025"
select select "8"
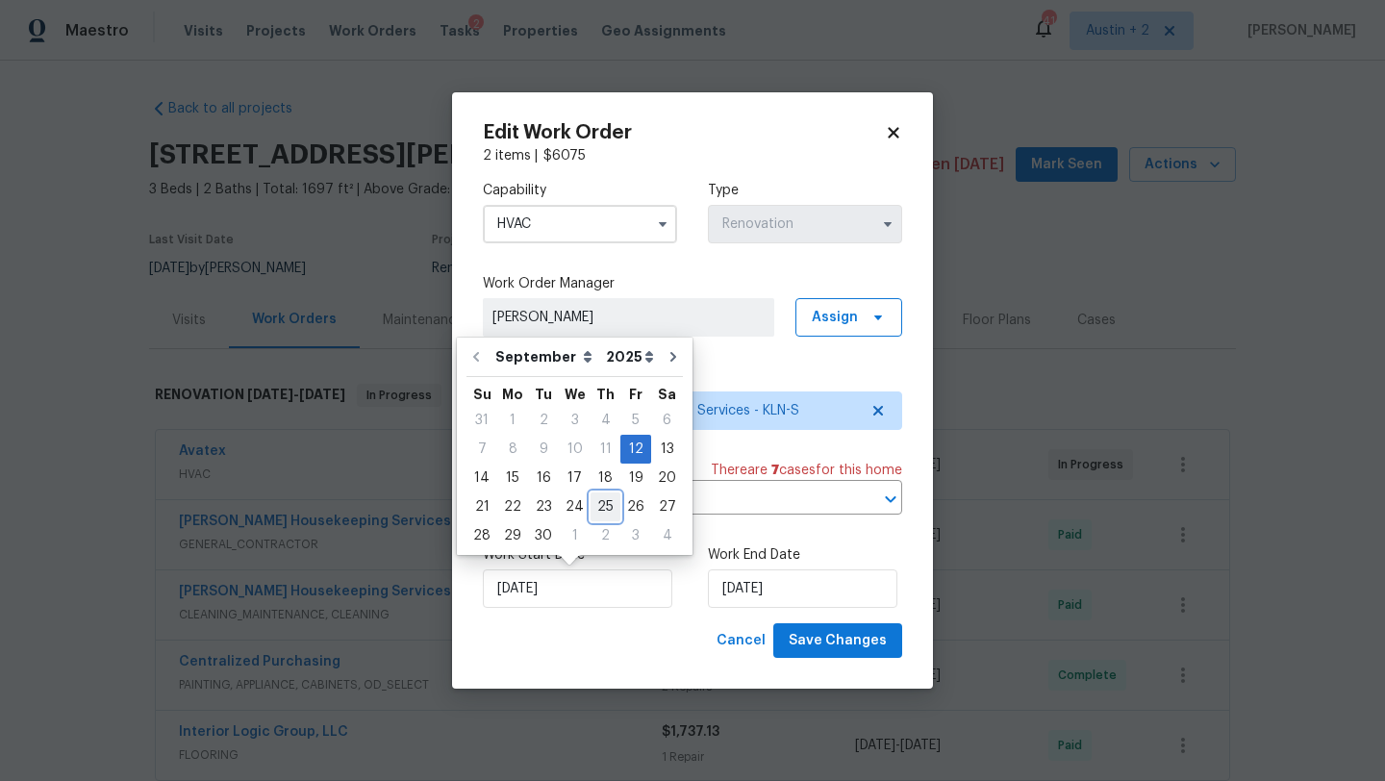
click at [593, 504] on div "25" at bounding box center [606, 506] width 30 height 27
type input "9/25/2025"
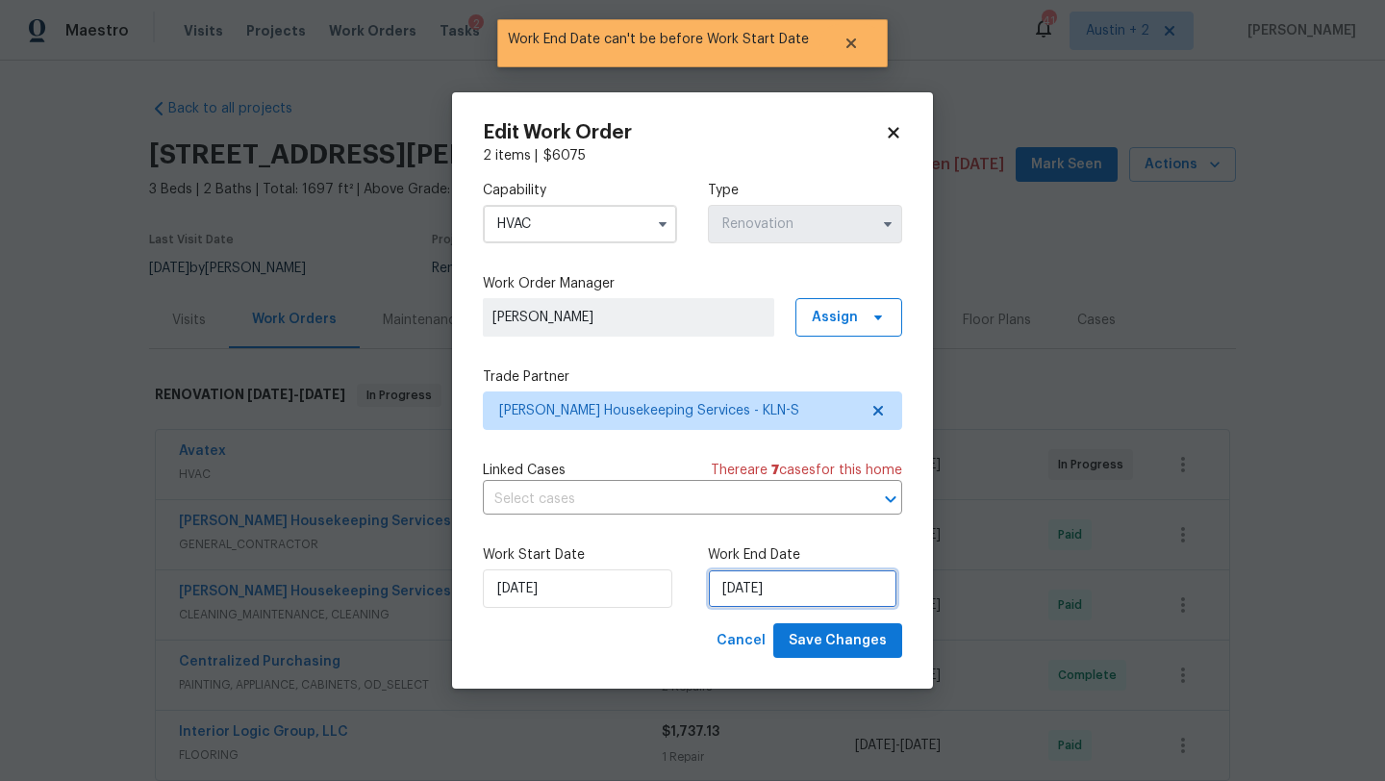
click at [782, 594] on input "9/25/2025" at bounding box center [802, 588] width 189 height 38
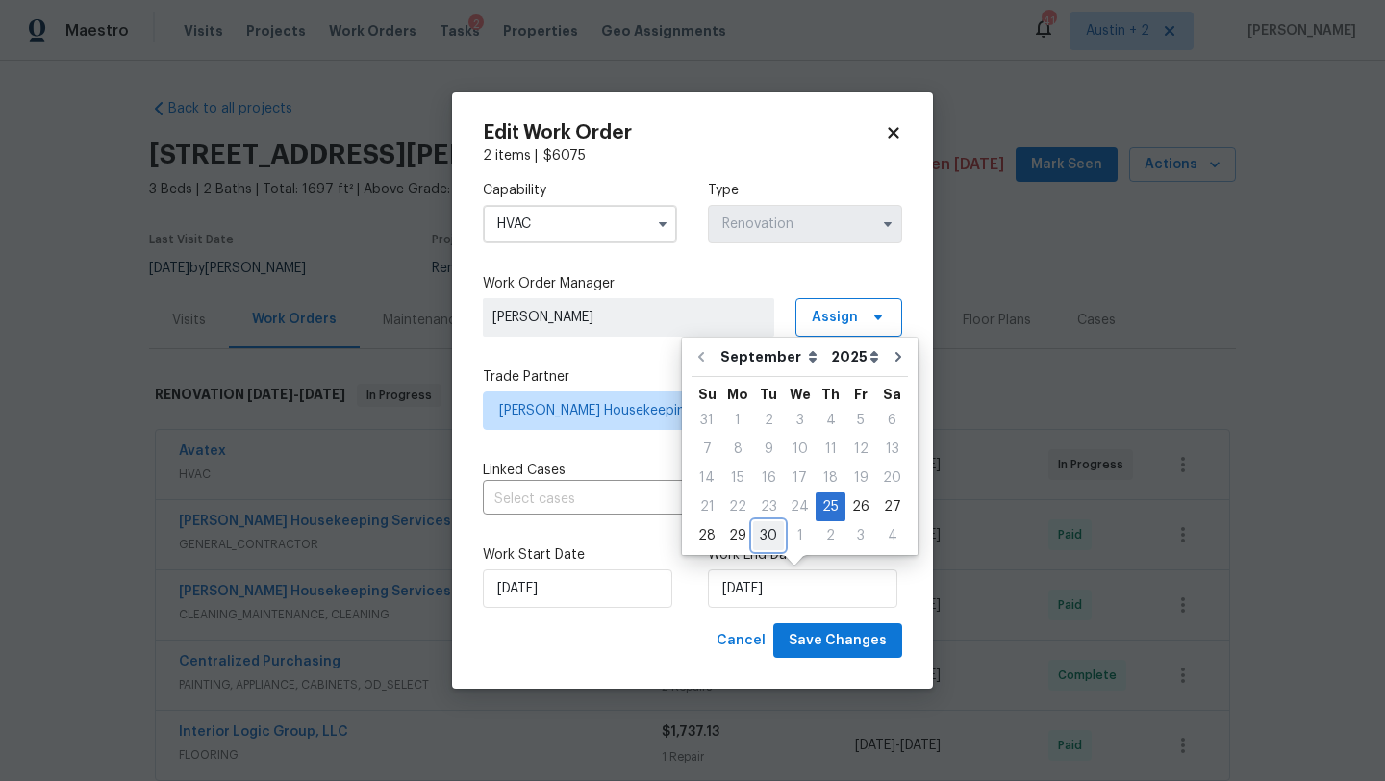
click at [769, 540] on div "30" at bounding box center [768, 535] width 31 height 27
type input "9/30/2025"
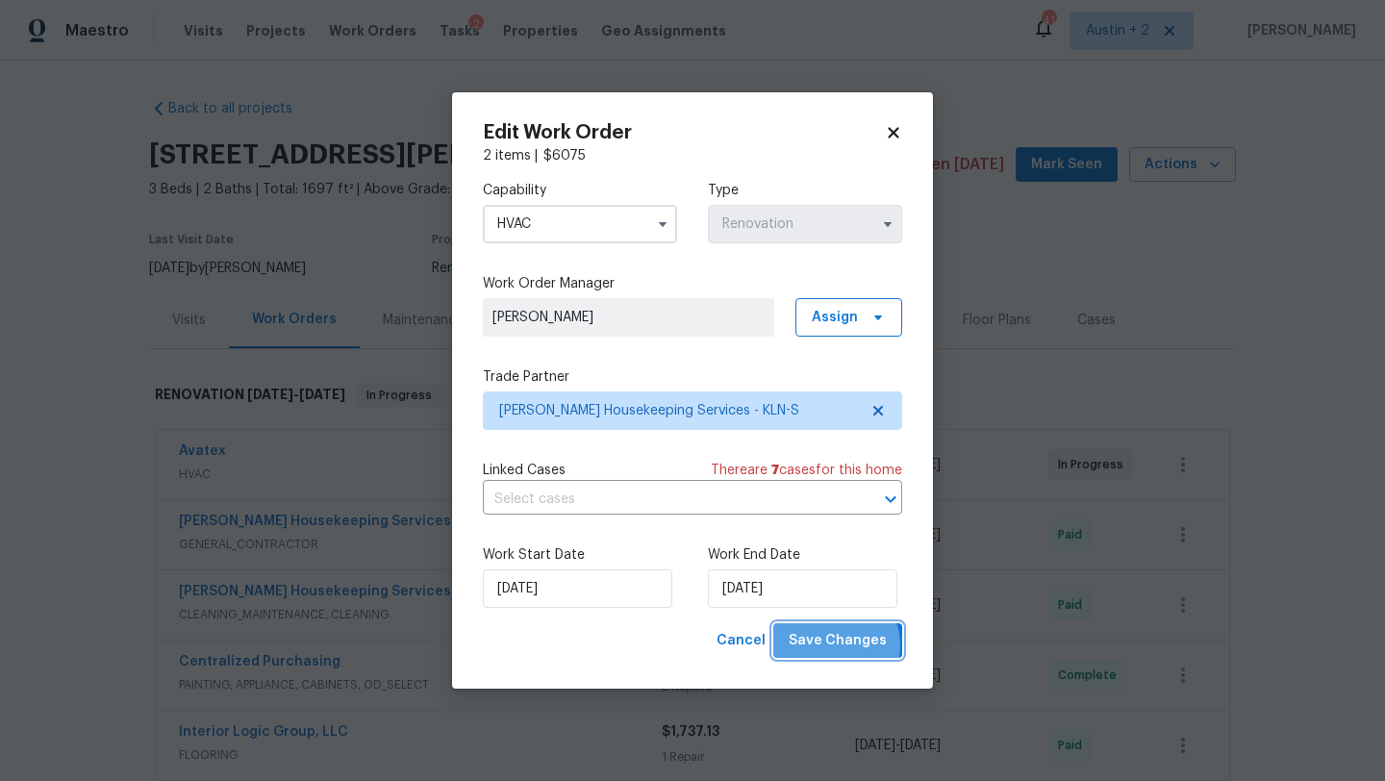
click at [837, 645] on span "Save Changes" at bounding box center [838, 641] width 98 height 24
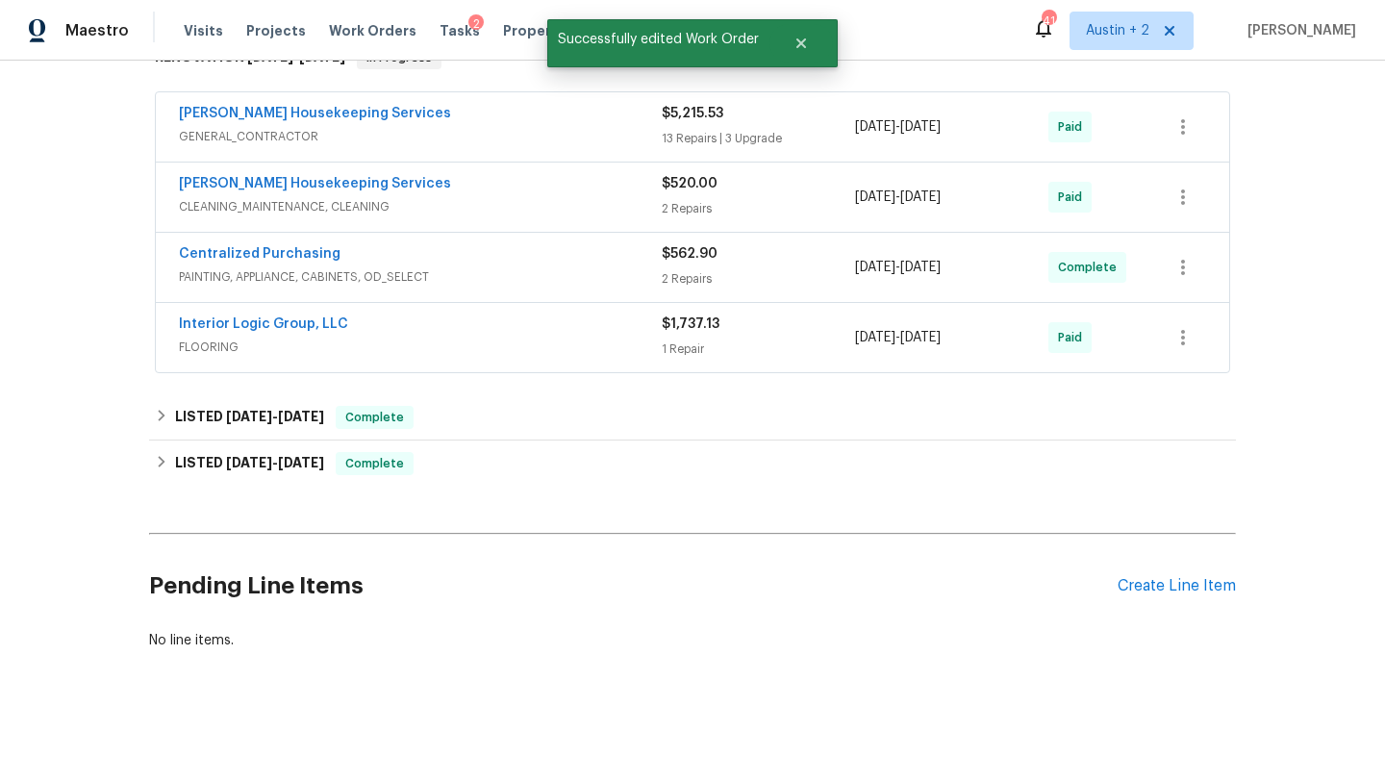
scroll to position [0, 0]
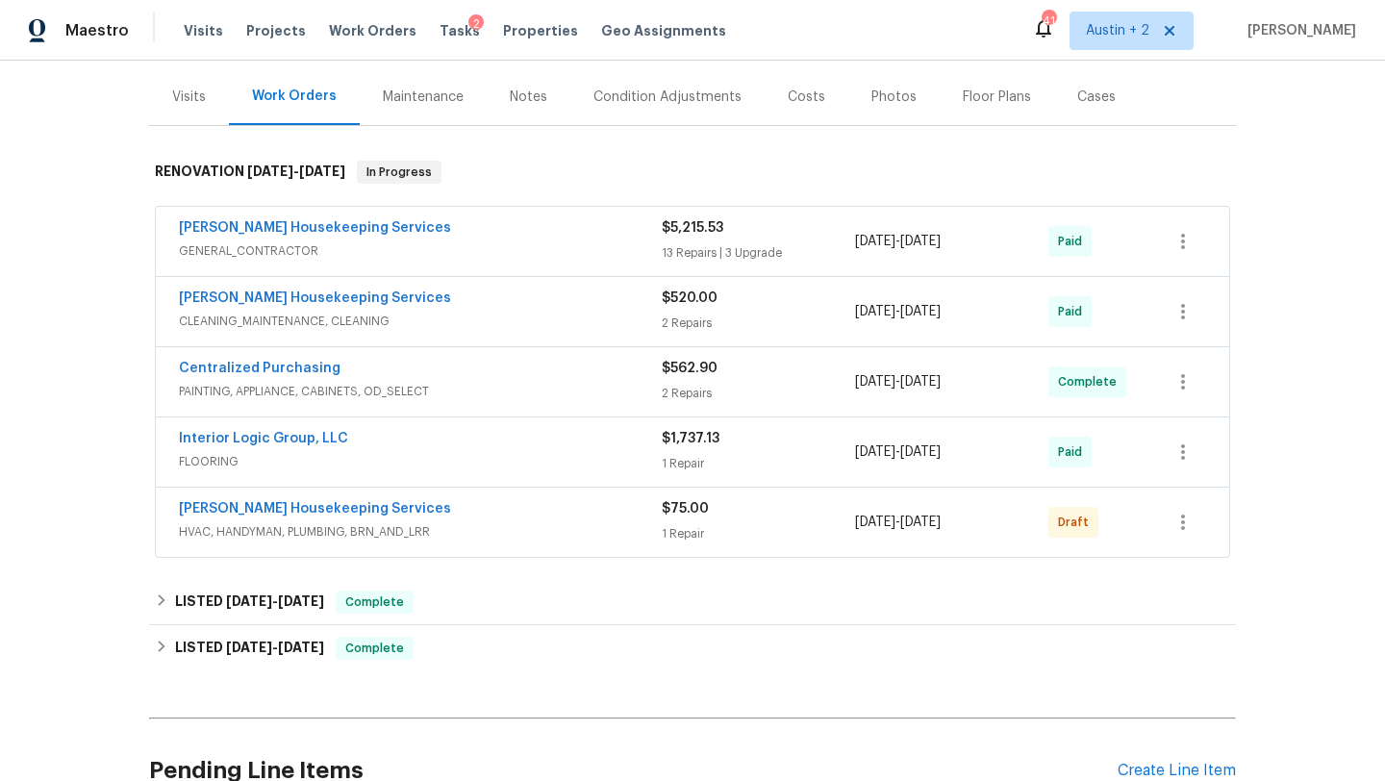
scroll to position [225, 0]
click at [1184, 518] on icon "button" at bounding box center [1183, 520] width 23 height 23
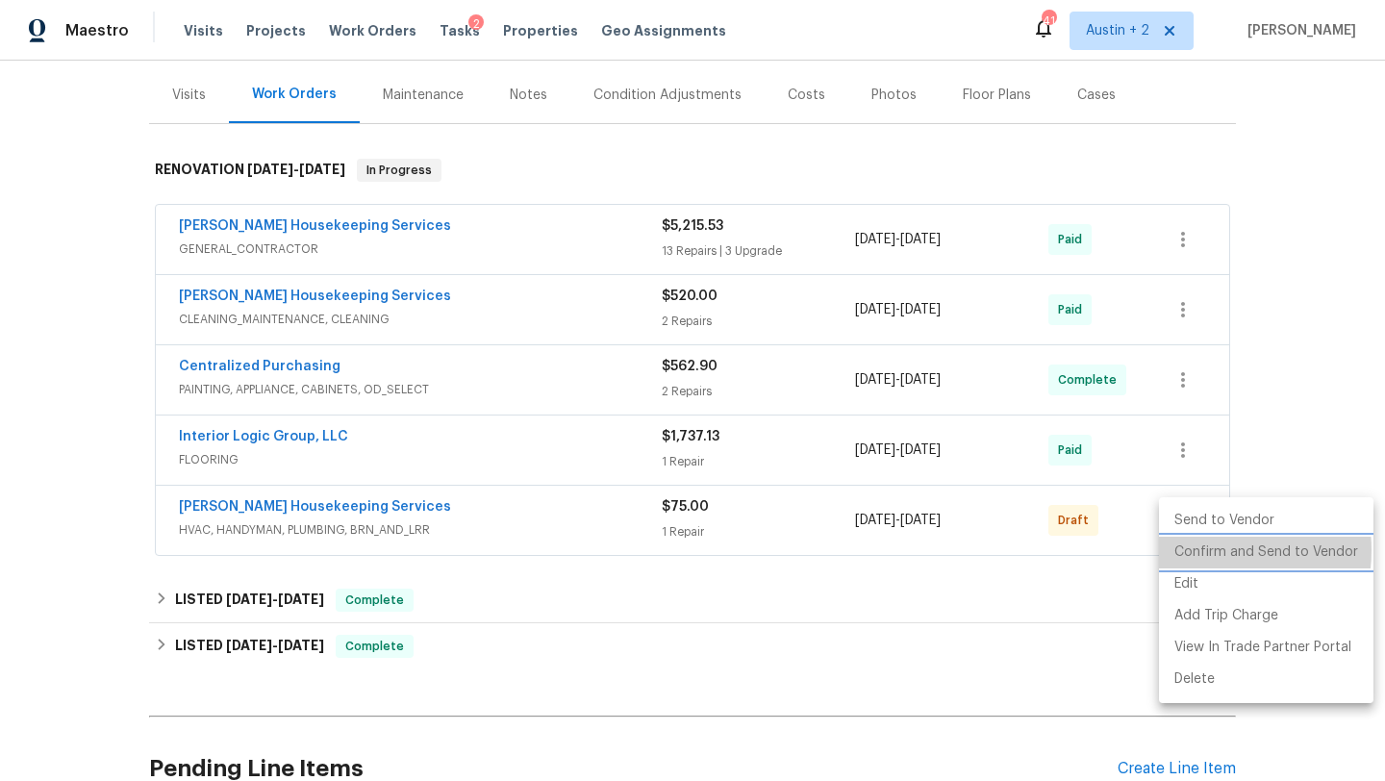
click at [1195, 550] on li "Confirm and Send to Vendor" at bounding box center [1266, 553] width 215 height 32
